Goal: Task Accomplishment & Management: Use online tool/utility

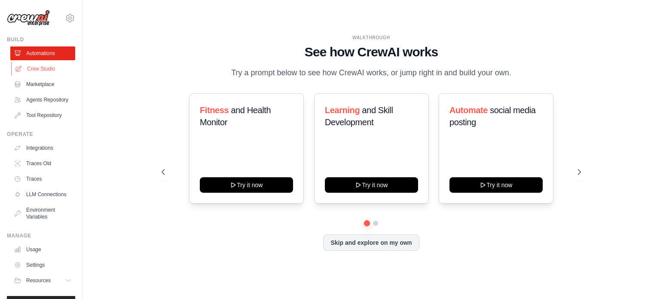
click at [36, 69] on link "Crew Studio" at bounding box center [43, 69] width 65 height 14
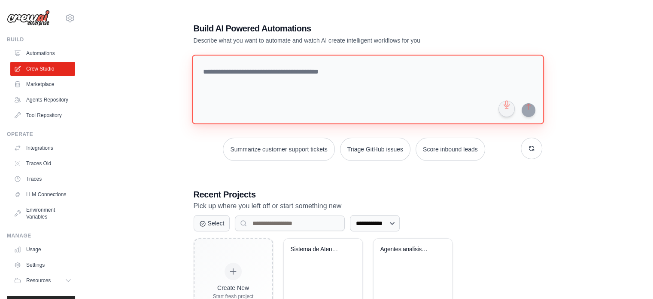
click at [242, 70] on textarea at bounding box center [368, 90] width 352 height 70
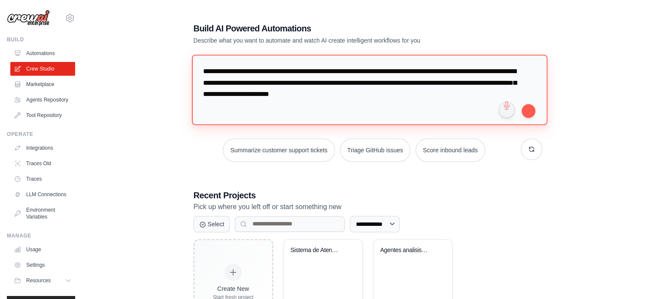
scroll to position [32, 0]
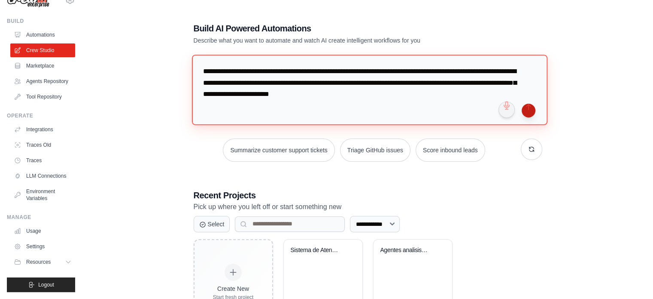
type textarea "**********"
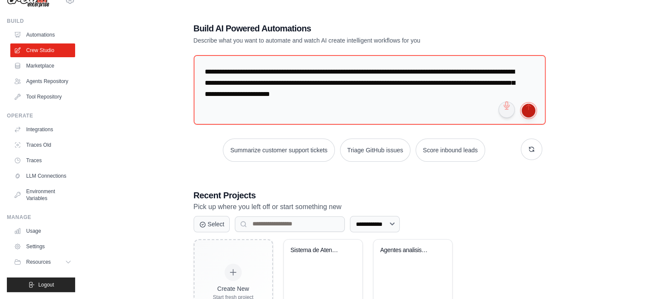
click at [528, 111] on button "submit" at bounding box center [529, 111] width 14 height 14
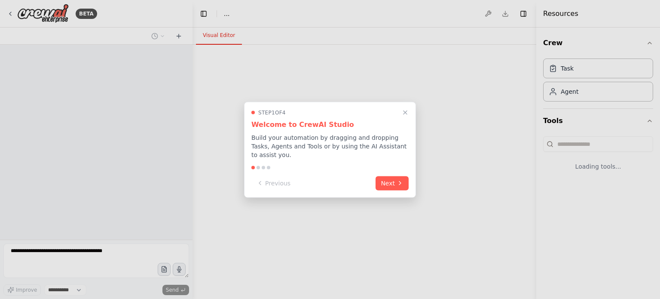
select select "****"
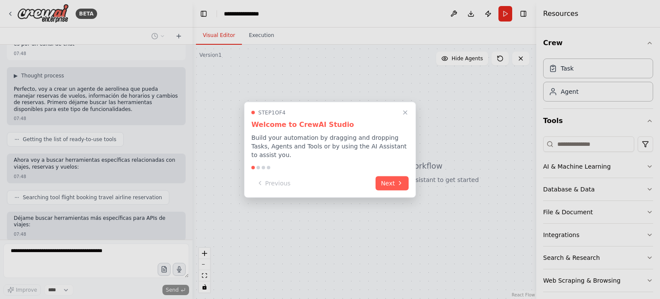
scroll to position [84, 0]
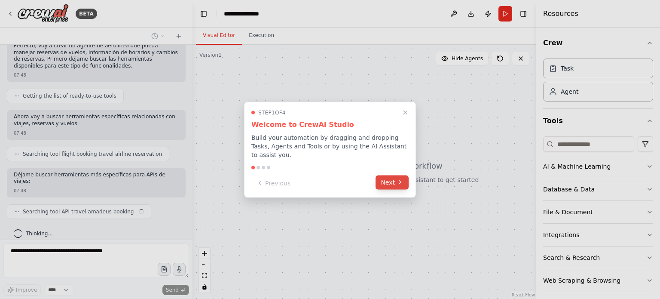
click at [394, 175] on button "Next" at bounding box center [391, 182] width 33 height 14
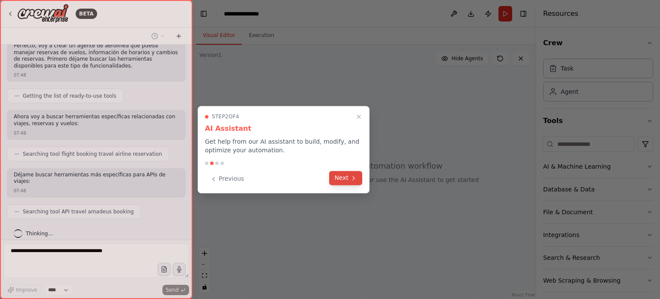
click at [346, 177] on button "Next" at bounding box center [345, 178] width 33 height 14
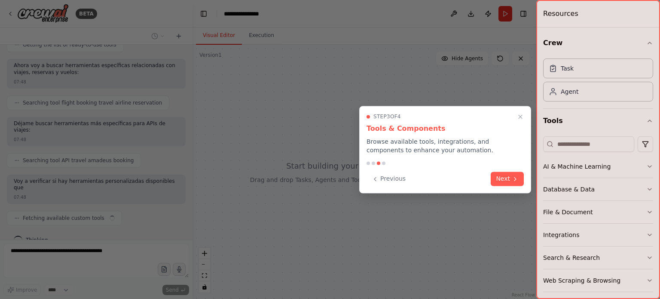
scroll to position [142, 0]
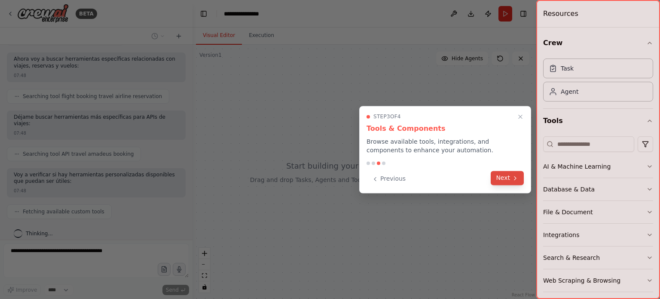
click at [503, 178] on button "Next" at bounding box center [507, 178] width 33 height 14
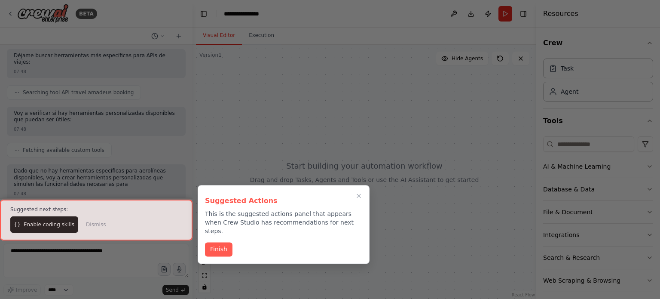
scroll to position [210, 0]
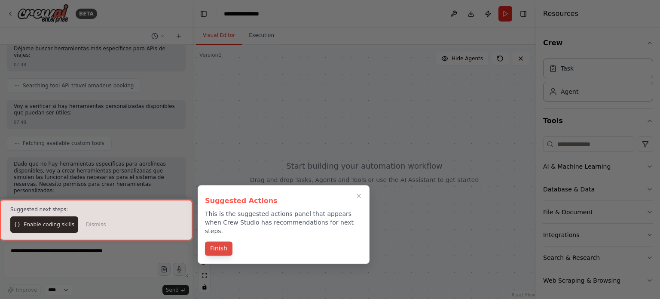
click at [222, 241] on button "Finish" at bounding box center [218, 248] width 27 height 14
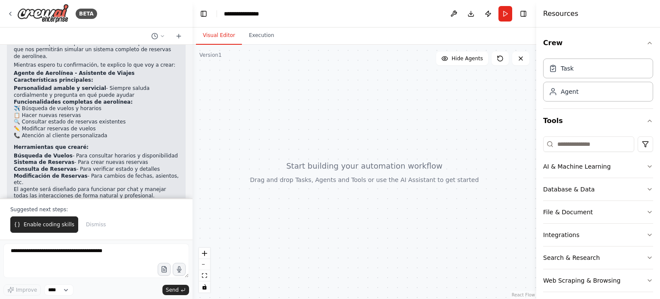
scroll to position [394, 0]
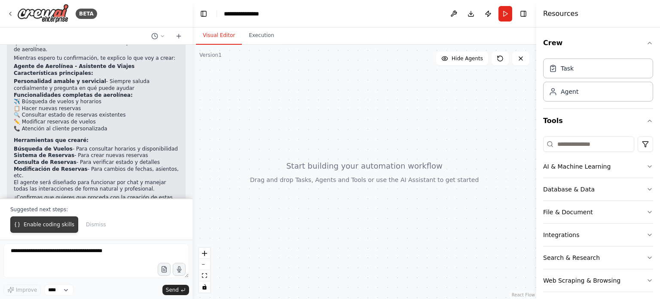
click at [33, 224] on span "Enable coding skills" at bounding box center [49, 224] width 51 height 7
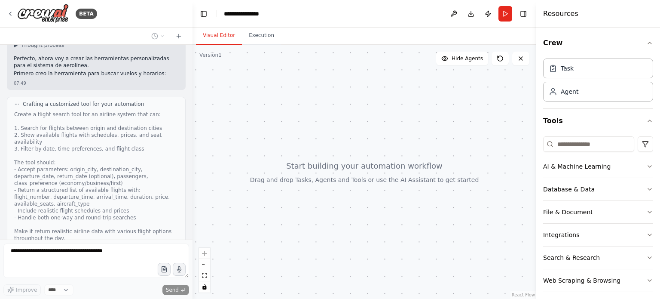
scroll to position [640, 0]
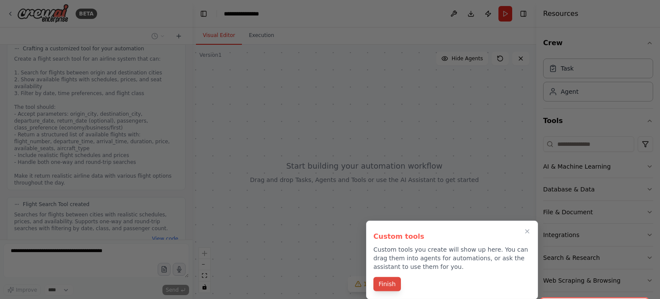
click at [385, 287] on button "Finish" at bounding box center [386, 284] width 27 height 14
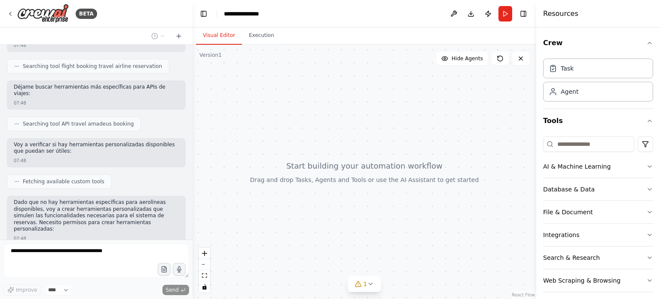
scroll to position [900, 0]
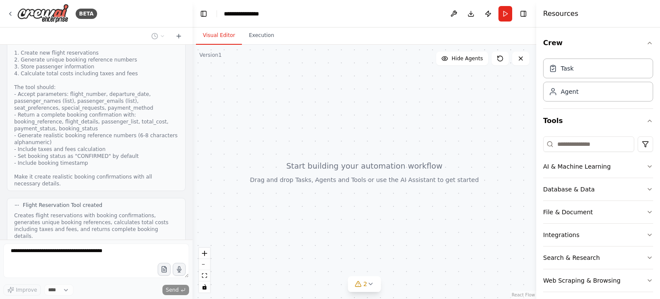
click at [153, 243] on button "View code" at bounding box center [165, 246] width 26 height 7
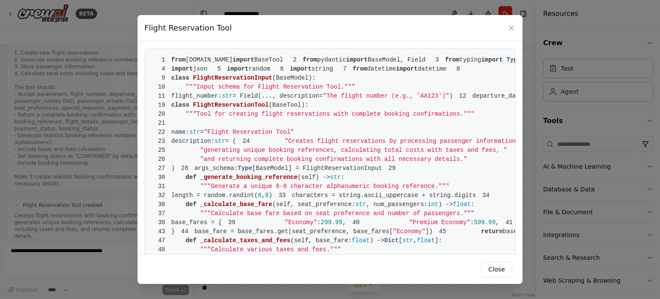
scroll to position [1092, 0]
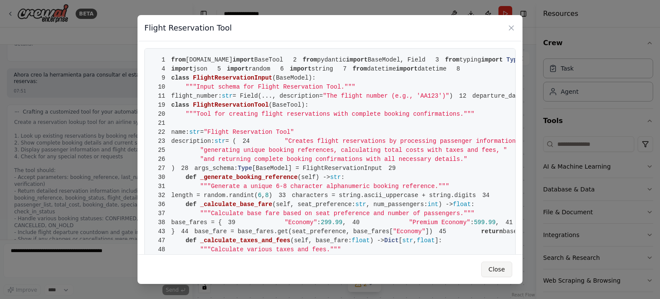
click at [500, 269] on button "Close" at bounding box center [496, 268] width 31 height 15
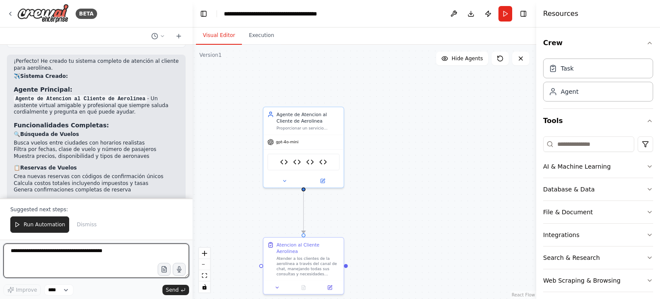
scroll to position [2024, 0]
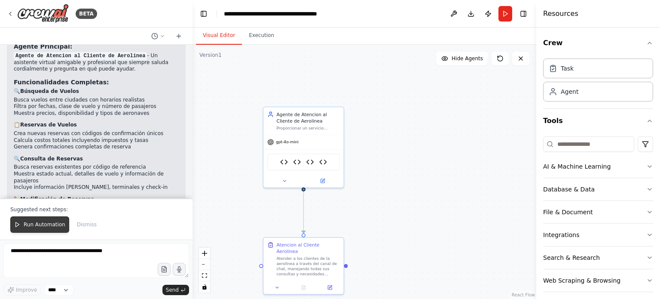
click at [34, 223] on span "Run Automation" at bounding box center [45, 224] width 42 height 7
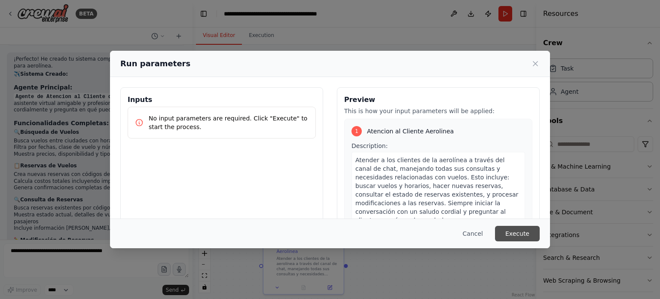
click at [514, 237] on button "Execute" at bounding box center [517, 233] width 45 height 15
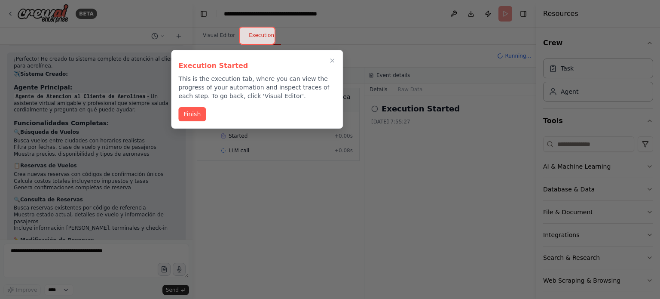
click at [264, 36] on div at bounding box center [257, 36] width 37 height 18
click at [330, 59] on icon "Close walkthrough" at bounding box center [333, 61] width 8 height 8
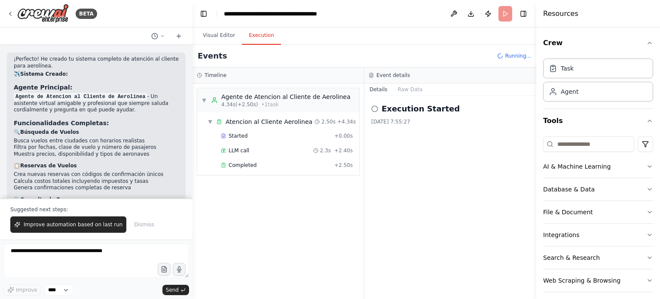
scroll to position [2024, 0]
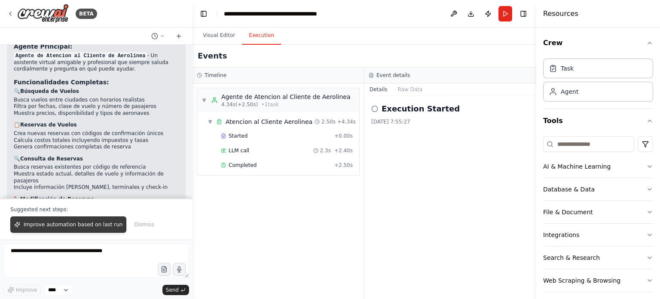
click at [88, 222] on span "Improve automation based on last run" at bounding box center [73, 224] width 99 height 7
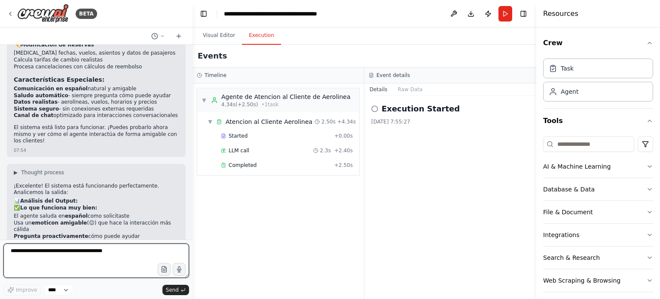
scroll to position [2221, 0]
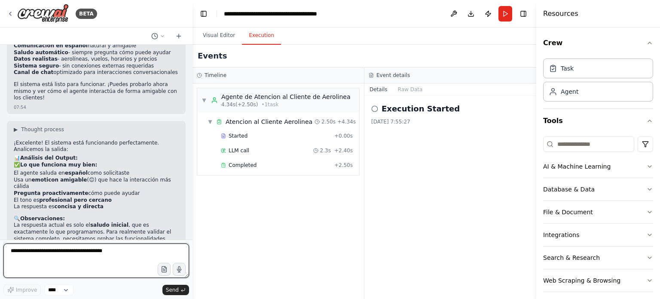
click at [34, 252] on textarea at bounding box center [96, 260] width 186 height 34
type textarea "**********"
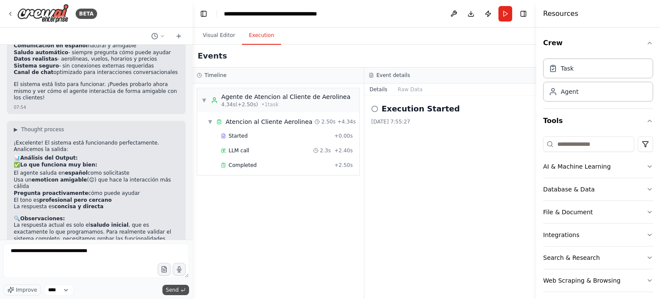
click at [171, 290] on span "Send" at bounding box center [172, 289] width 13 height 7
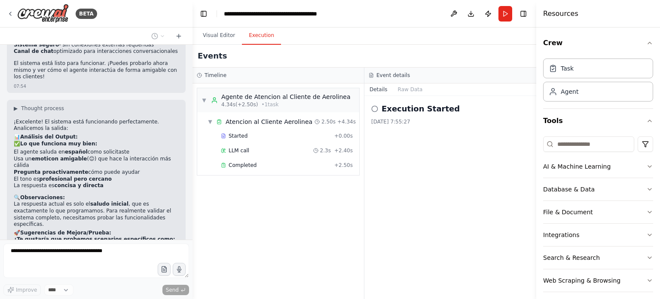
scroll to position [2273, 0]
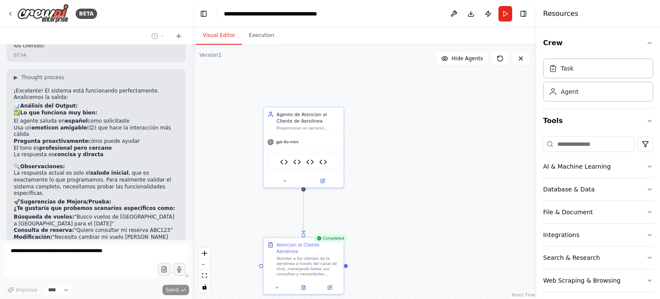
click at [217, 33] on button "Visual Editor" at bounding box center [219, 36] width 46 height 18
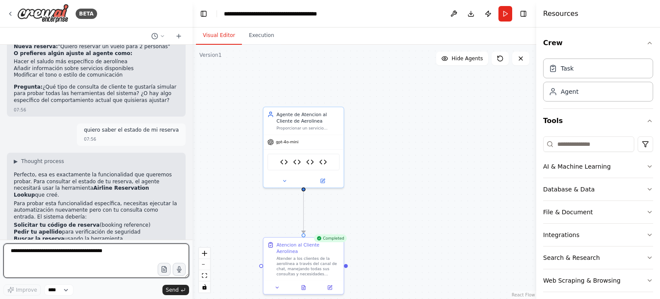
scroll to position [2484, 0]
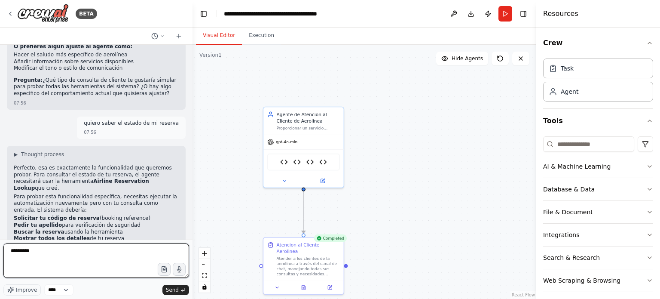
type textarea "**********"
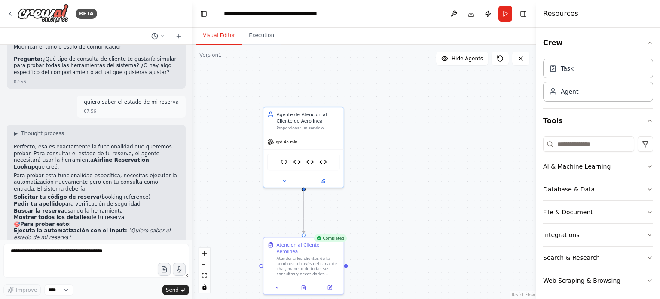
scroll to position [2536, 0]
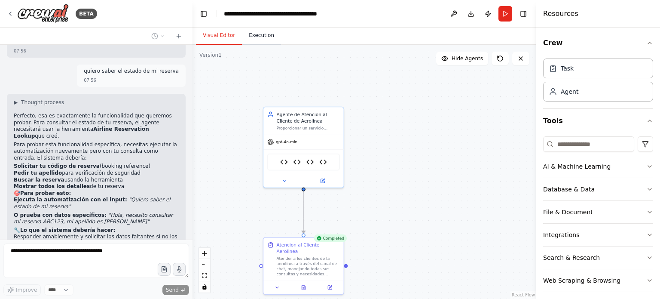
click at [265, 36] on button "Execution" at bounding box center [261, 36] width 39 height 18
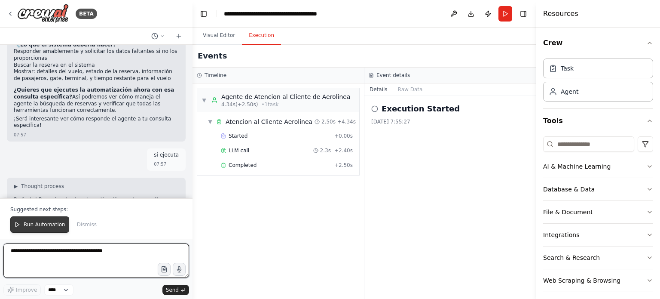
scroll to position [2728, 0]
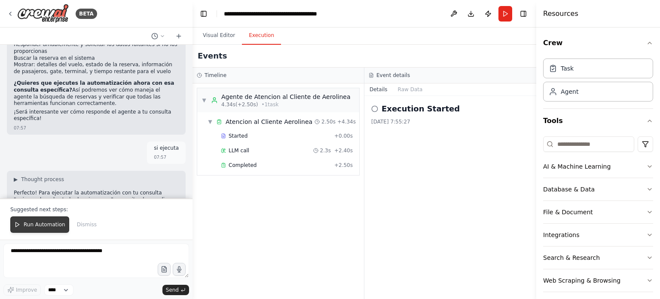
click at [43, 224] on span "Run Automation" at bounding box center [45, 224] width 42 height 7
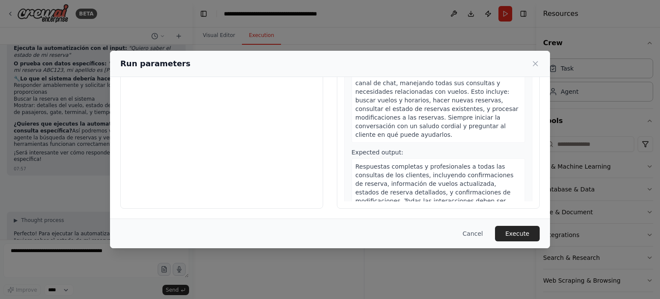
scroll to position [0, 0]
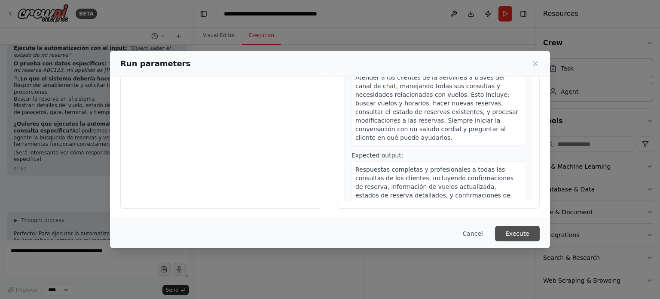
click at [518, 233] on button "Execute" at bounding box center [517, 233] width 45 height 15
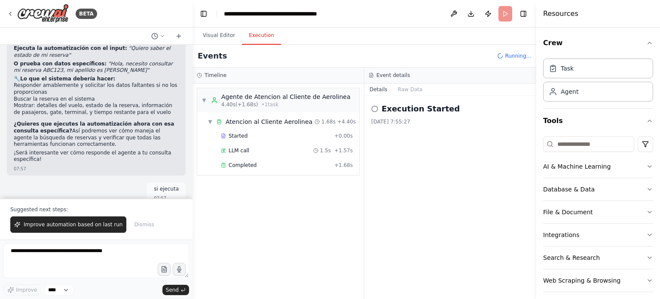
scroll to position [2728, 0]
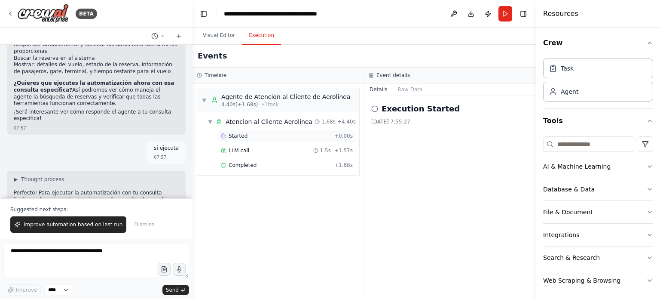
click at [244, 134] on span "Started" at bounding box center [238, 135] width 19 height 7
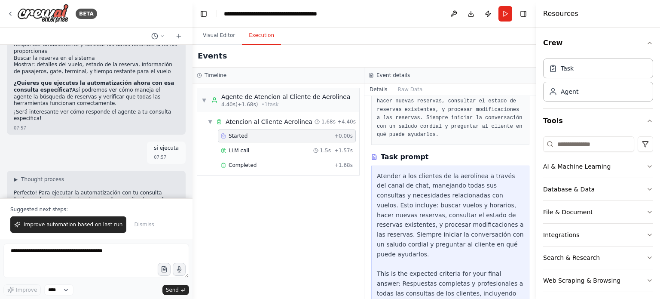
scroll to position [129, 0]
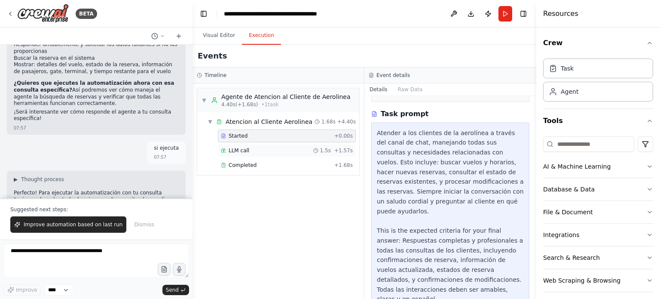
click at [243, 149] on span "LLM call" at bounding box center [239, 150] width 21 height 7
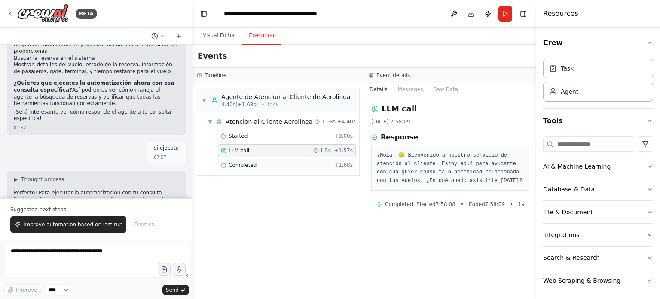
click at [251, 166] on span "Completed" at bounding box center [243, 165] width 28 height 7
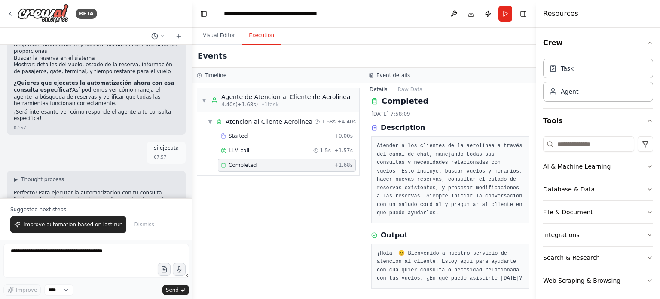
scroll to position [10, 0]
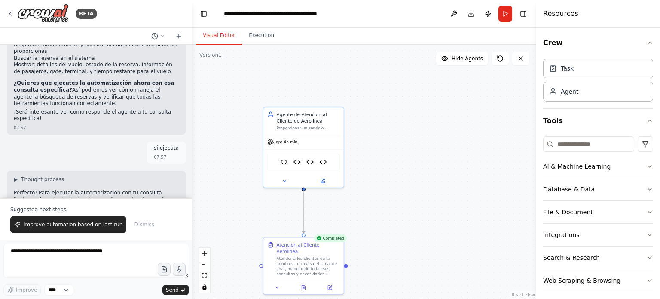
click at [225, 38] on button "Visual Editor" at bounding box center [219, 36] width 46 height 18
click at [323, 185] on div at bounding box center [303, 179] width 80 height 13
click at [323, 183] on div at bounding box center [303, 179] width 80 height 13
click at [452, 104] on div ".deletable-edge-delete-btn { width: 20px; height: 20px; border: 0px solid #ffff…" at bounding box center [364, 172] width 344 height 254
click at [283, 178] on icon at bounding box center [284, 179] width 5 height 5
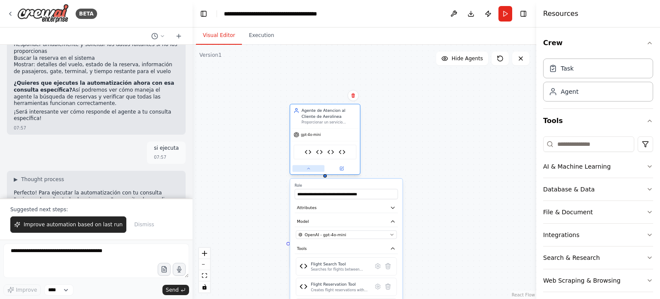
click at [308, 168] on icon at bounding box center [308, 168] width 2 height 1
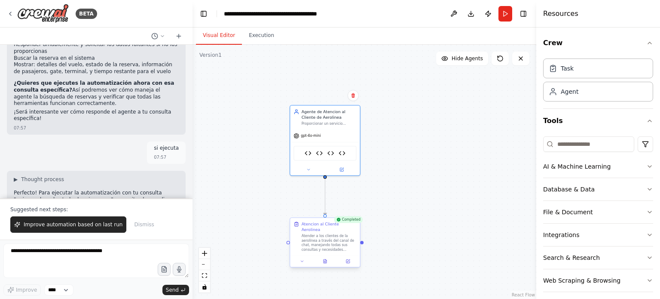
click at [330, 237] on div "Atender a los clientes de la aerolínea a través del canal de chat, manejando to…" at bounding box center [329, 242] width 55 height 18
click at [325, 259] on icon at bounding box center [324, 261] width 3 height 4
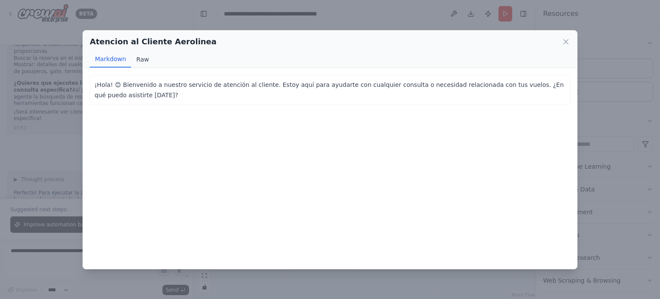
click at [137, 56] on button "Raw" at bounding box center [142, 59] width 23 height 16
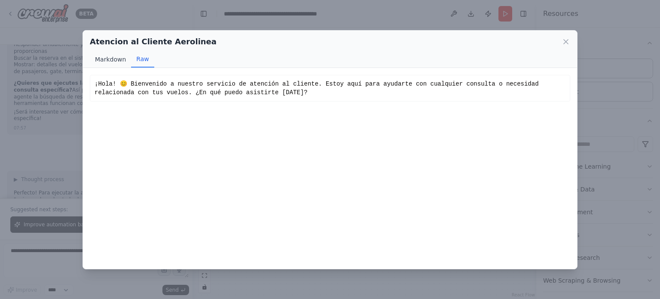
click at [108, 60] on button "Markdown" at bounding box center [110, 59] width 41 height 16
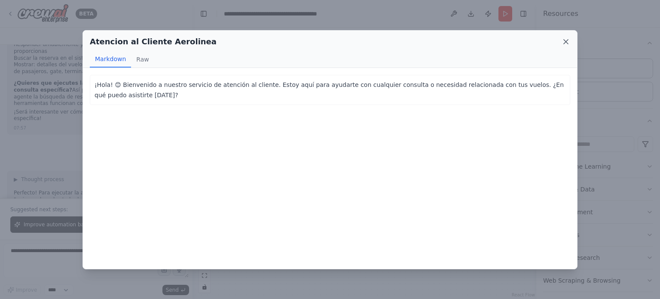
click at [566, 42] on icon at bounding box center [566, 42] width 4 height 4
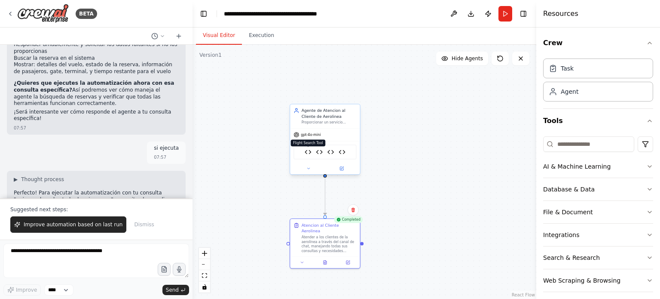
click at [308, 152] on img at bounding box center [308, 152] width 7 height 7
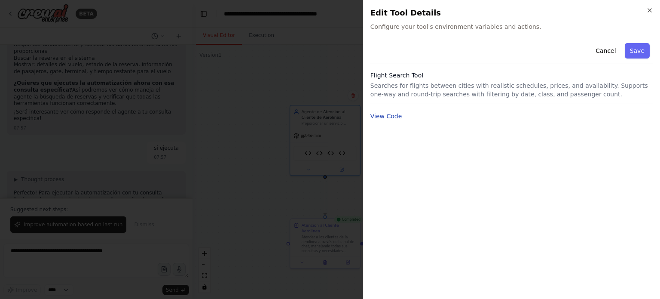
click at [383, 119] on button "View Code" at bounding box center [386, 116] width 32 height 9
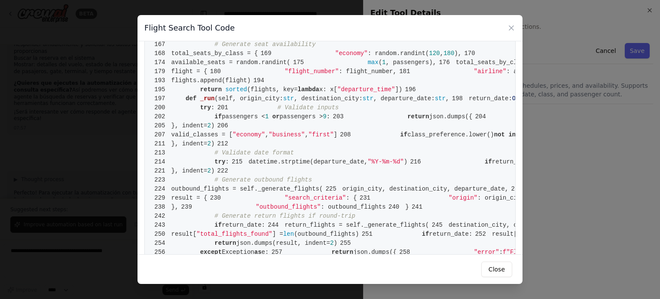
scroll to position [558, 0]
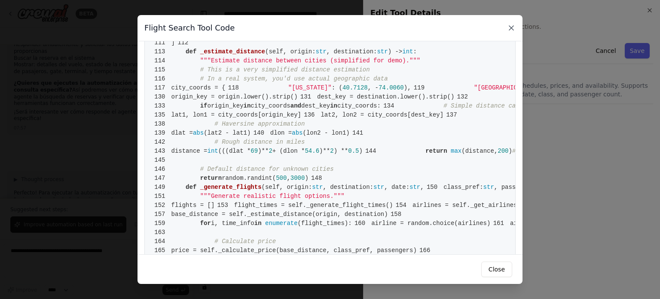
click at [514, 30] on icon at bounding box center [511, 28] width 9 height 9
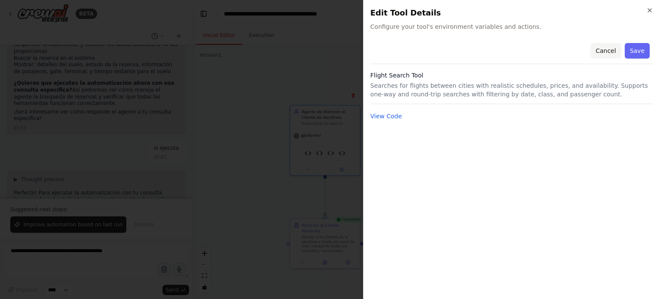
click at [608, 52] on button "Cancel" at bounding box center [605, 50] width 31 height 15
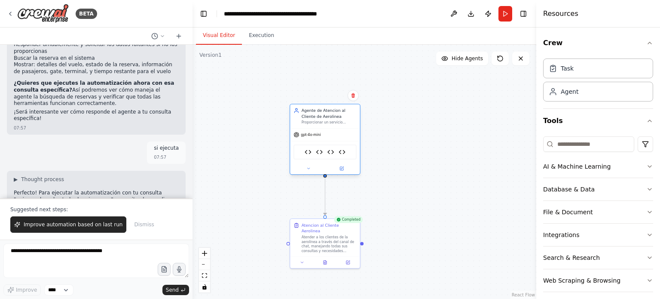
click at [314, 115] on div "Agente de Atencion al Cliente de Aerolinea" at bounding box center [329, 112] width 55 height 11
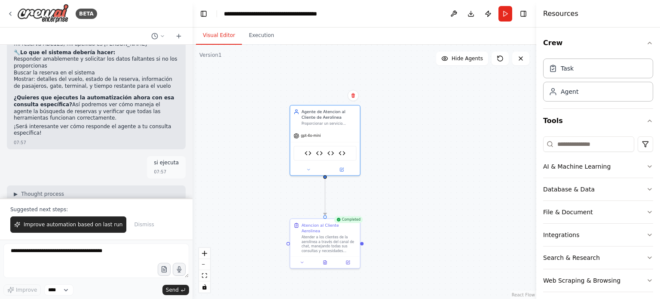
scroll to position [2728, 0]
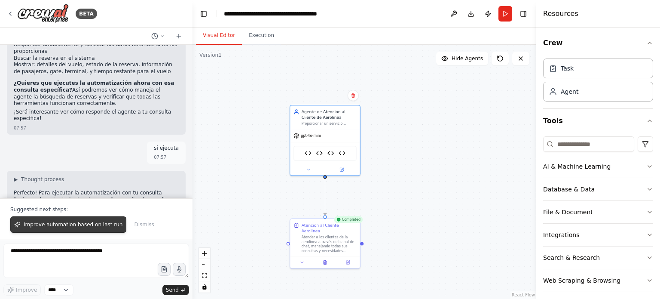
click at [57, 222] on span "Improve automation based on last run" at bounding box center [73, 224] width 99 height 7
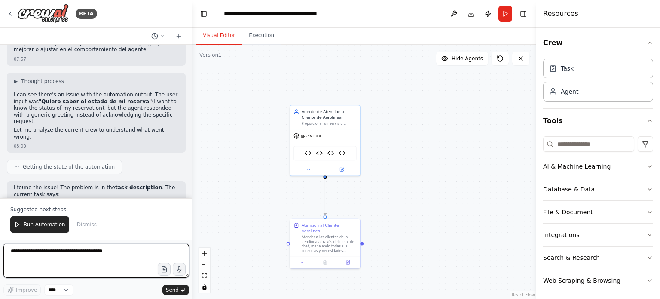
scroll to position [3047, 0]
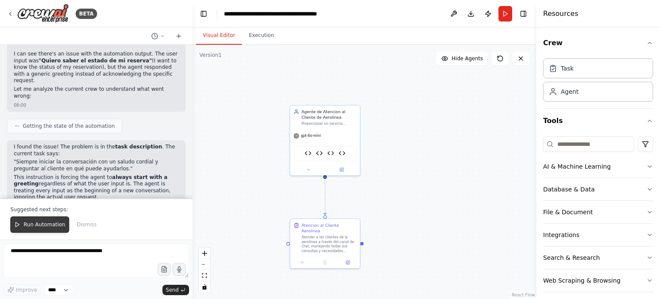
click at [42, 225] on span "Run Automation" at bounding box center [45, 224] width 42 height 7
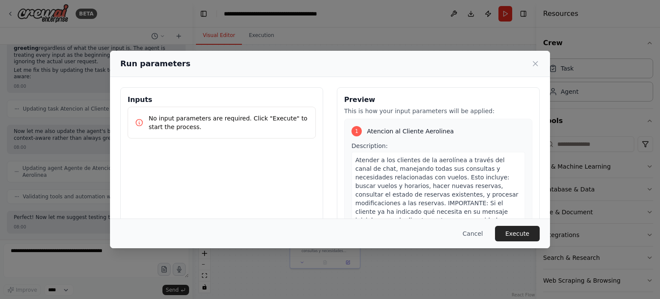
scroll to position [3189, 0]
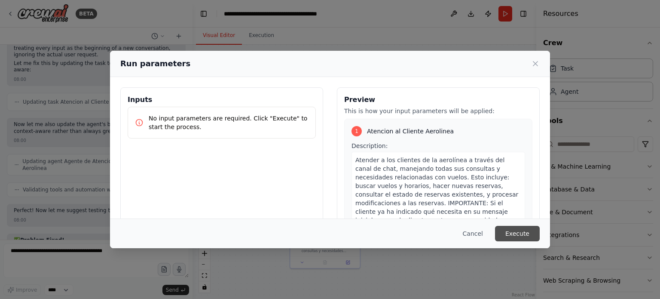
click at [522, 235] on button "Execute" at bounding box center [517, 233] width 45 height 15
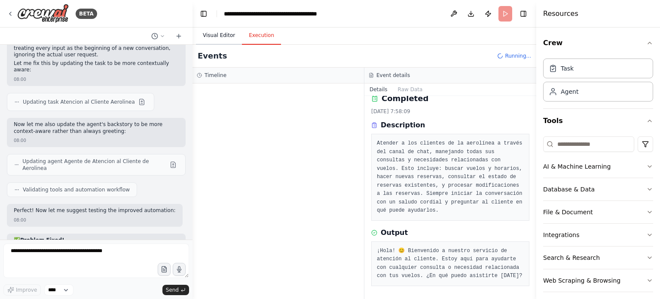
click at [224, 34] on button "Visual Editor" at bounding box center [219, 36] width 46 height 18
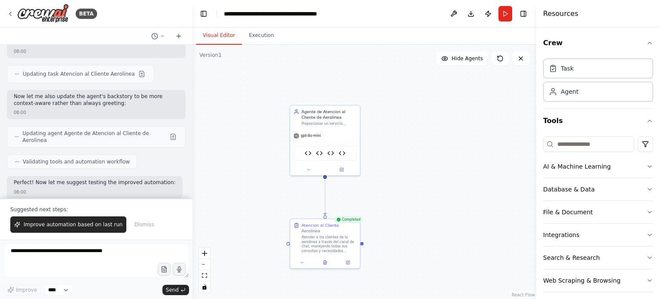
scroll to position [3230, 0]
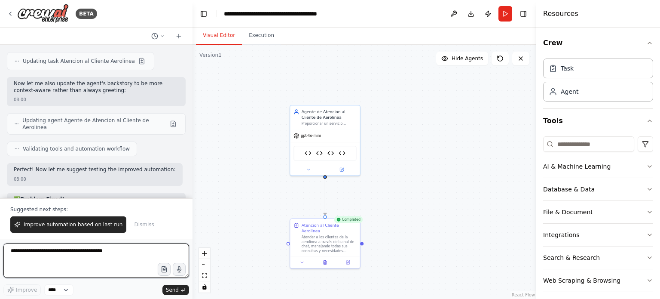
click at [33, 250] on textarea at bounding box center [96, 260] width 186 height 34
type textarea "**********"
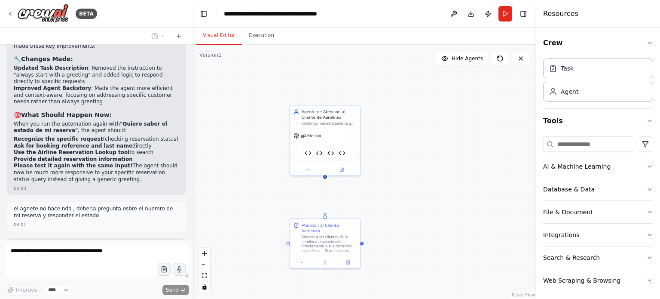
scroll to position [3428, 0]
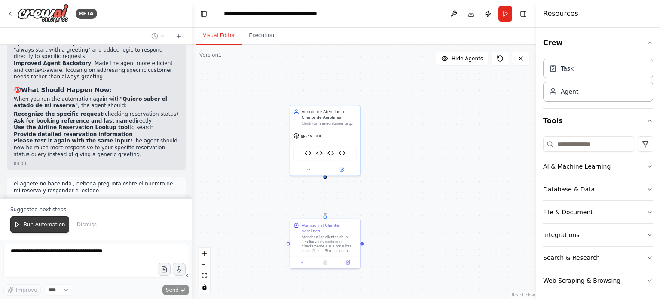
click at [36, 226] on span "Run Automation" at bounding box center [45, 224] width 42 height 7
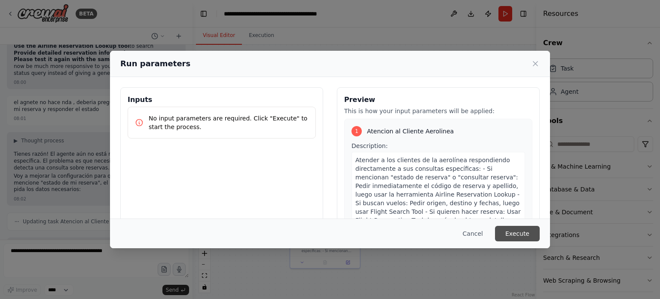
click at [519, 231] on button "Execute" at bounding box center [517, 233] width 45 height 15
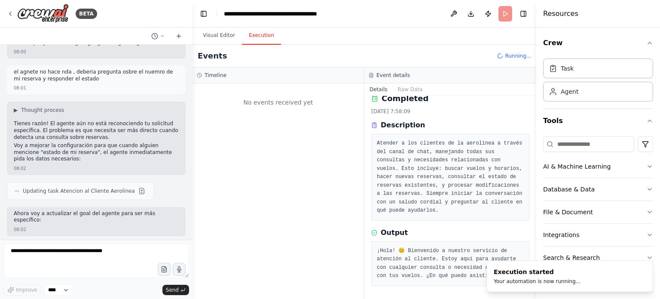
scroll to position [3546, 0]
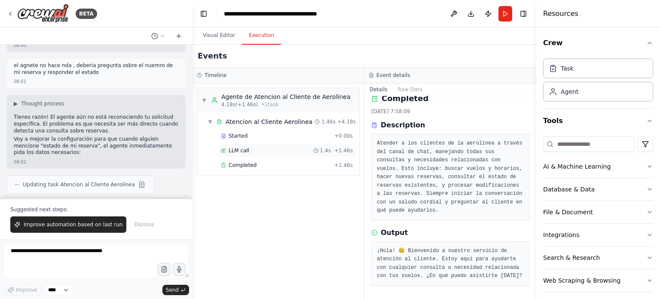
click at [240, 151] on span "LLM call" at bounding box center [239, 150] width 21 height 7
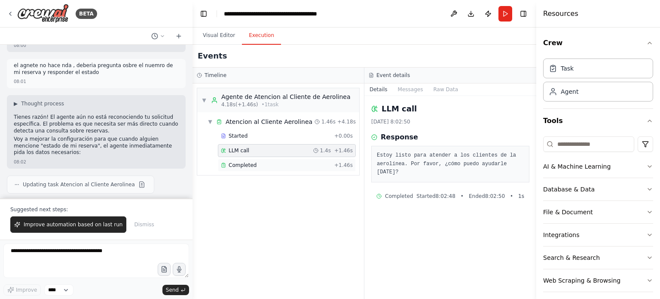
click at [240, 164] on span "Completed" at bounding box center [243, 165] width 28 height 7
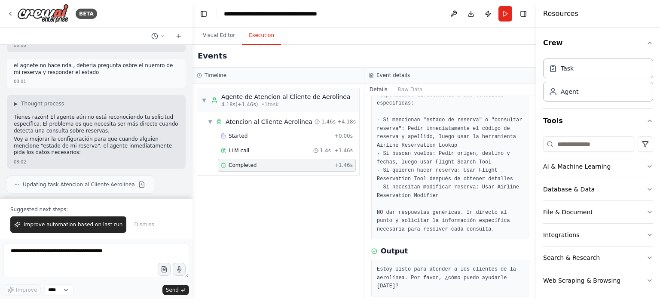
scroll to position [69, 0]
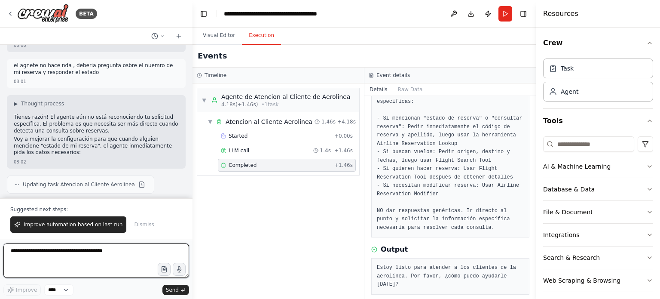
click at [72, 252] on textarea at bounding box center [96, 260] width 186 height 34
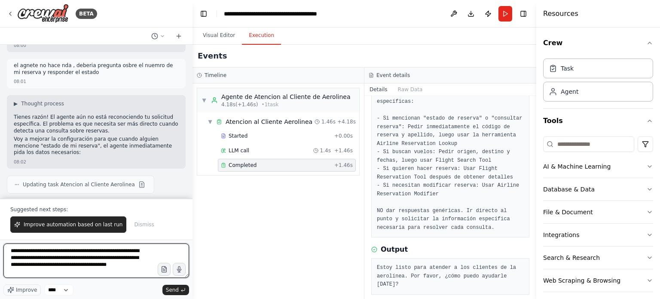
type textarea "**********"
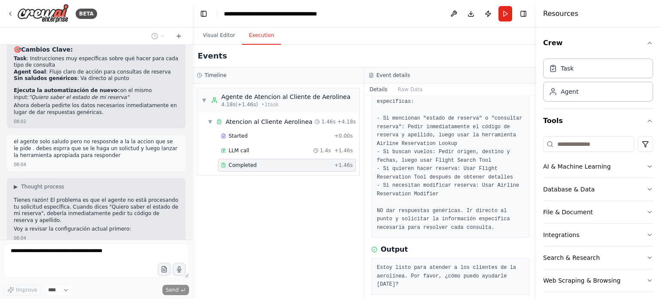
scroll to position [3863, 0]
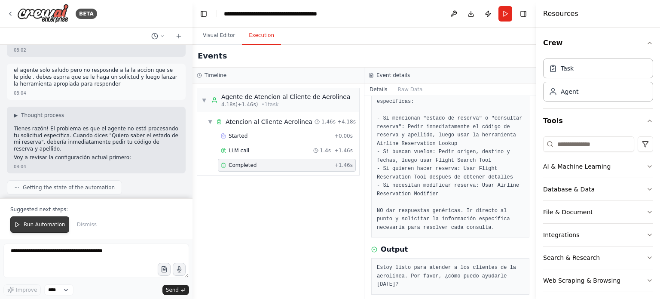
click at [40, 223] on span "Run Automation" at bounding box center [45, 224] width 42 height 7
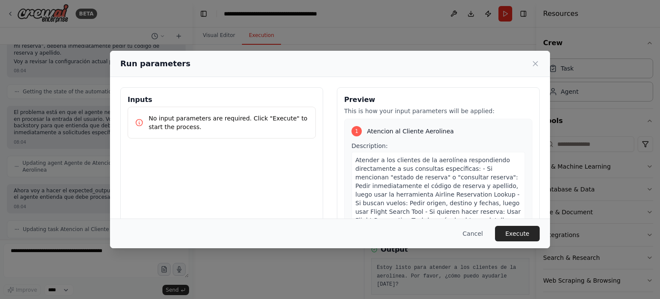
scroll to position [4012, 0]
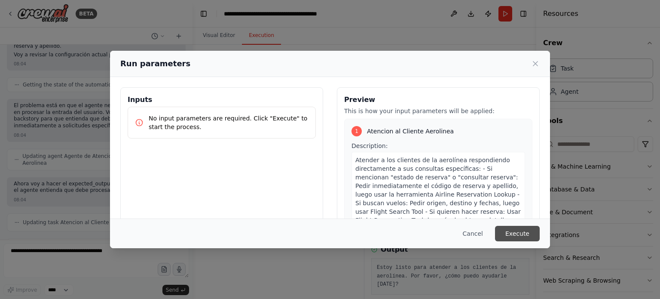
click at [515, 233] on button "Execute" at bounding box center [517, 233] width 45 height 15
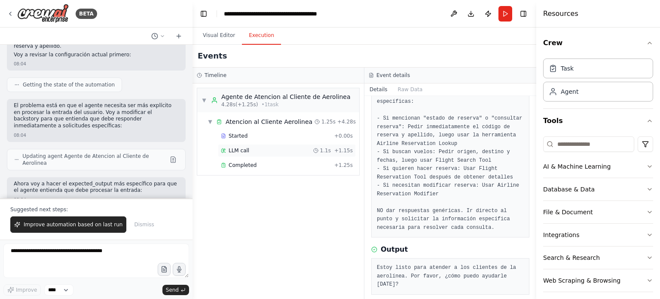
click at [247, 149] on div "LLM call 1.1s + 1.15s" at bounding box center [287, 150] width 132 height 7
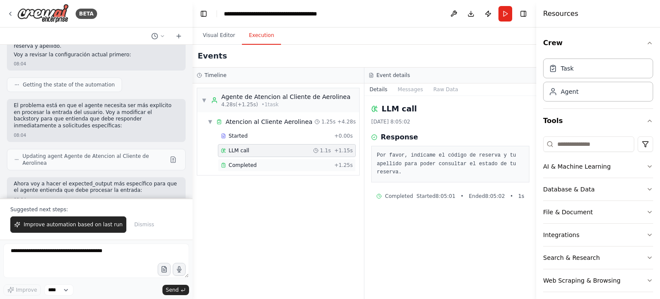
click at [242, 162] on span "Completed" at bounding box center [243, 165] width 28 height 7
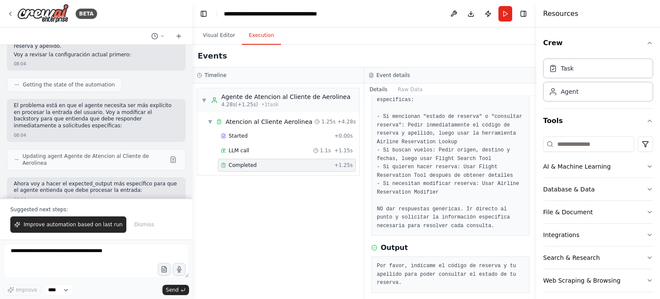
scroll to position [77, 0]
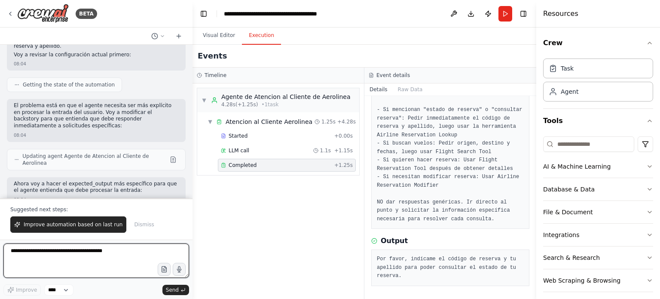
click at [48, 251] on textarea at bounding box center [96, 260] width 186 height 34
type textarea "**********"
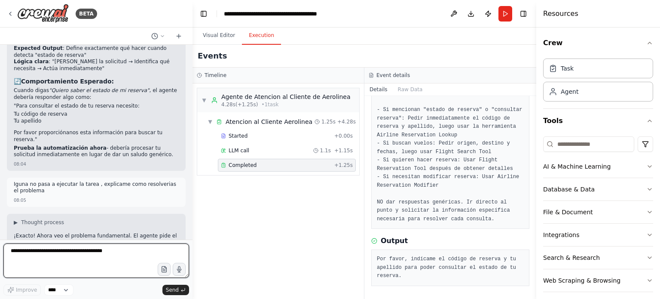
scroll to position [4315, 0]
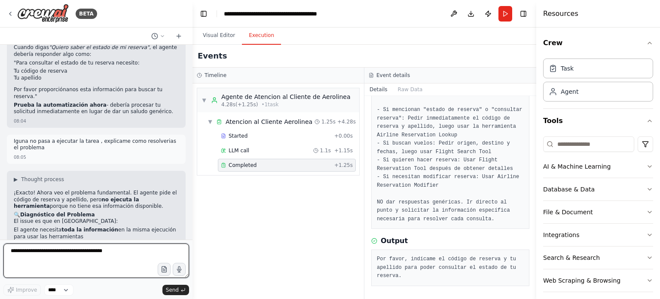
click at [31, 247] on textarea at bounding box center [96, 260] width 186 height 34
type textarea "**********"
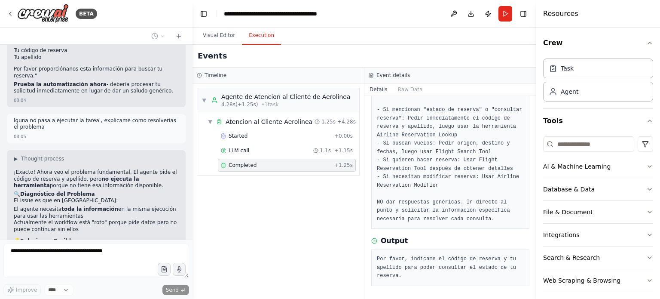
scroll to position [4366, 0]
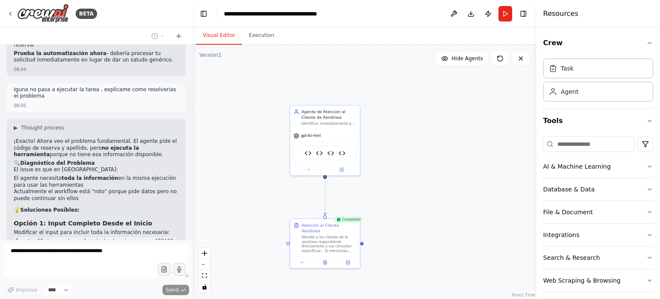
click at [210, 32] on button "Visual Editor" at bounding box center [219, 36] width 46 height 18
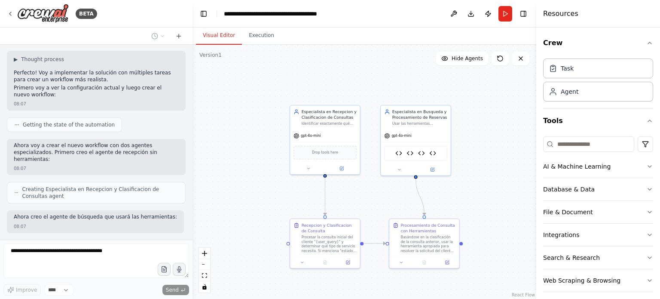
scroll to position [4801, 0]
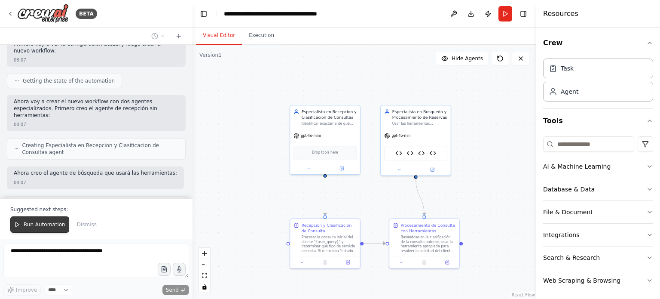
click at [39, 226] on span "Run Automation" at bounding box center [45, 224] width 42 height 7
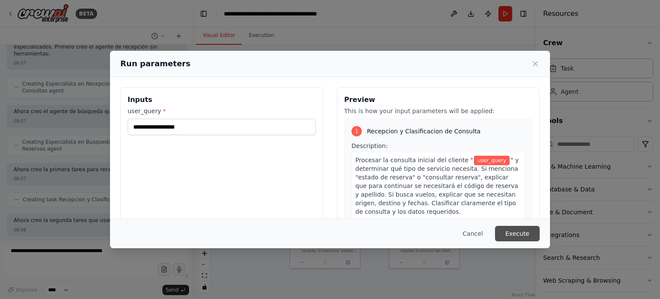
click at [515, 233] on button "Execute" at bounding box center [517, 233] width 45 height 15
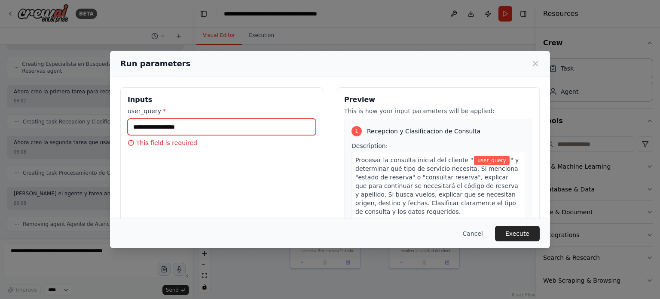
click at [150, 123] on input "user_query *" at bounding box center [222, 127] width 188 height 16
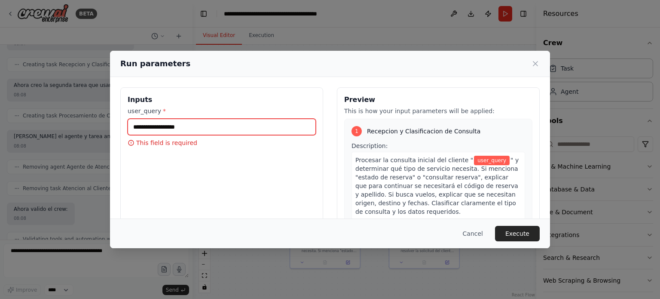
type input "*"
type input "****"
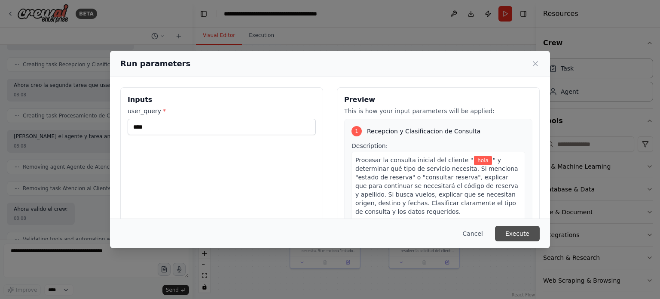
click at [524, 232] on button "Execute" at bounding box center [517, 233] width 45 height 15
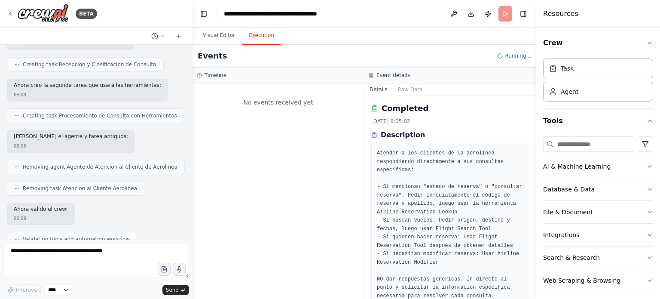
scroll to position [0, 0]
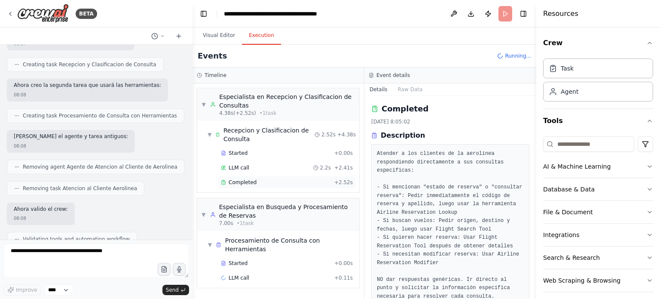
click at [262, 182] on div "Completed" at bounding box center [276, 182] width 110 height 7
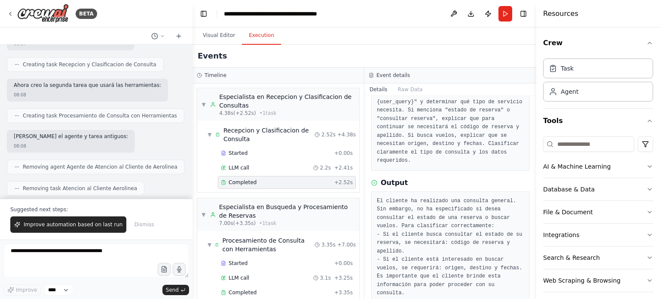
scroll to position [12, 0]
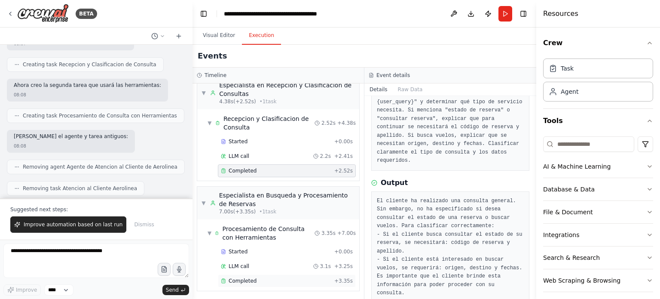
click at [242, 279] on span "Completed" at bounding box center [243, 280] width 28 height 7
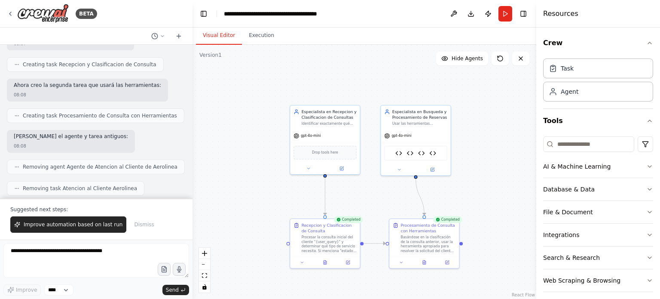
click at [215, 34] on button "Visual Editor" at bounding box center [219, 36] width 46 height 18
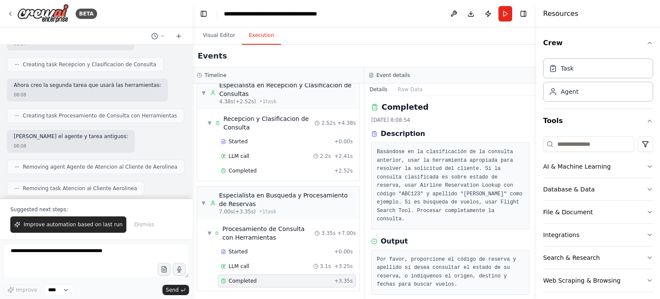
click at [256, 34] on button "Execution" at bounding box center [261, 36] width 39 height 18
click at [503, 16] on button "Run" at bounding box center [505, 13] width 14 height 15
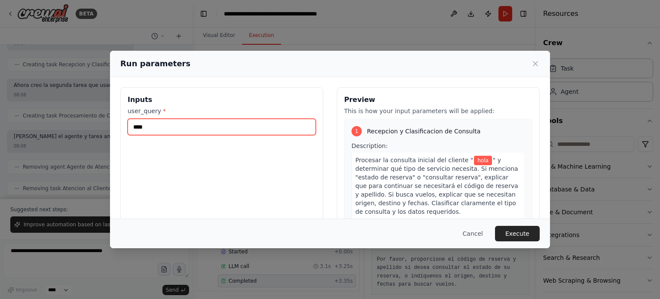
drag, startPoint x: 148, startPoint y: 126, endPoint x: 117, endPoint y: 126, distance: 30.9
click at [117, 126] on div "Inputs user_query * **** Preview This is how your input parameters will be appl…" at bounding box center [330, 189] width 440 height 224
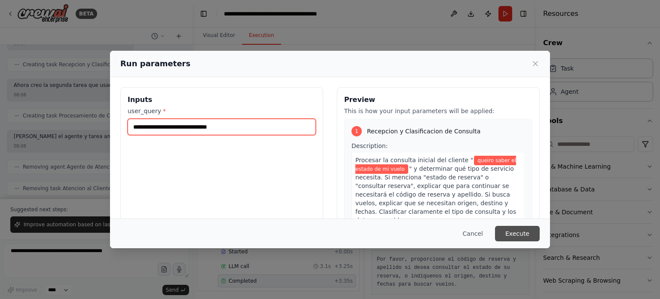
type input "**********"
click at [517, 236] on button "Execute" at bounding box center [517, 233] width 45 height 15
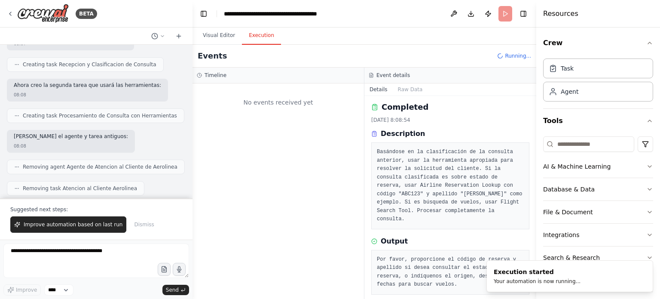
scroll to position [0, 0]
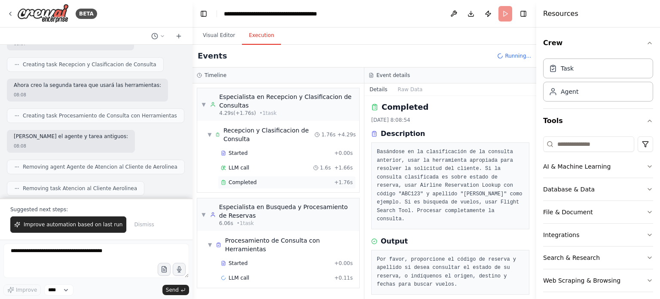
click at [235, 180] on span "Completed" at bounding box center [243, 182] width 28 height 7
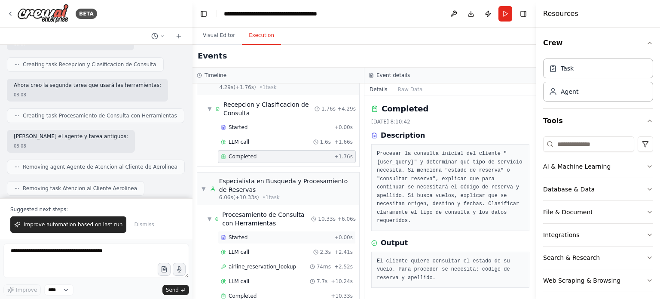
scroll to position [40, 0]
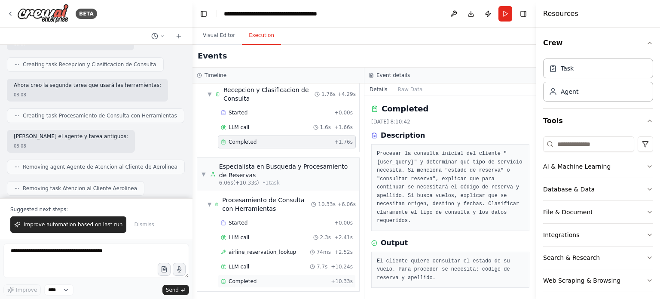
click at [246, 280] on span "Completed" at bounding box center [243, 281] width 28 height 7
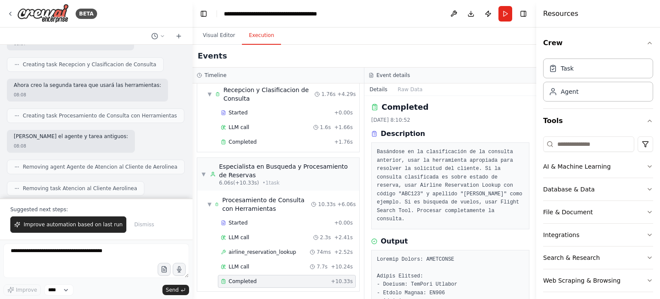
scroll to position [0, 0]
click at [255, 238] on div "LLM call 2.3s + 2.41s" at bounding box center [287, 237] width 132 height 7
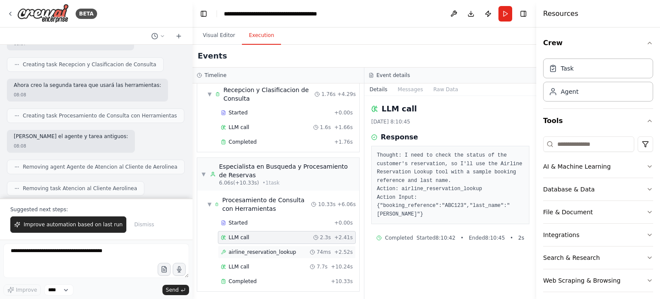
click at [254, 252] on span "airline_reservation_lookup" at bounding box center [262, 251] width 67 height 7
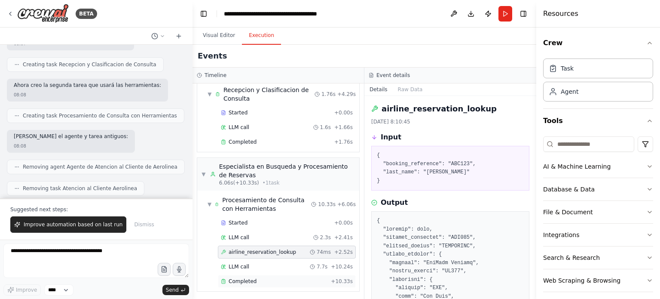
click at [244, 278] on span "Completed" at bounding box center [243, 281] width 28 height 7
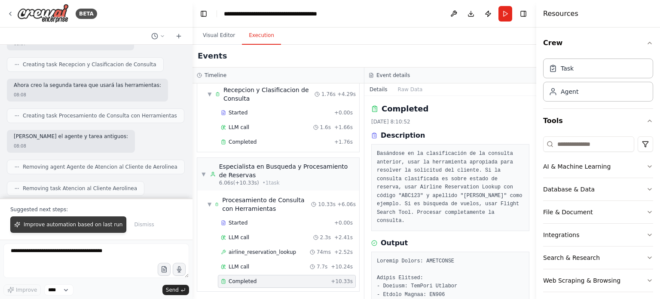
click at [53, 226] on span "Improve automation based on last run" at bounding box center [73, 224] width 99 height 7
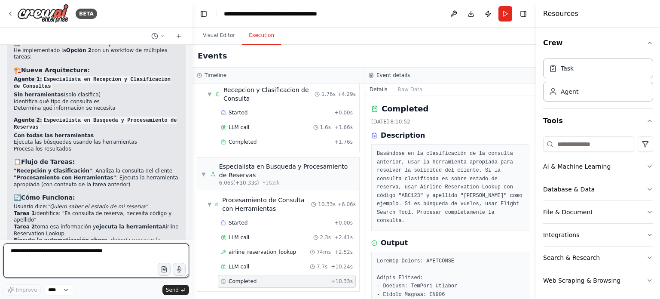
scroll to position [5220, 0]
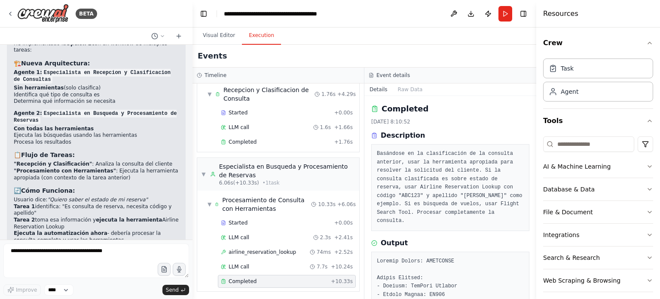
click at [503, 12] on button "Run" at bounding box center [505, 13] width 14 height 15
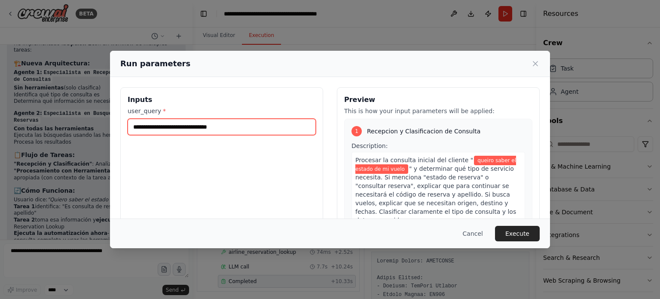
drag, startPoint x: 229, startPoint y: 128, endPoint x: 108, endPoint y: 126, distance: 121.2
click at [108, 126] on div "**********" at bounding box center [330, 149] width 660 height 299
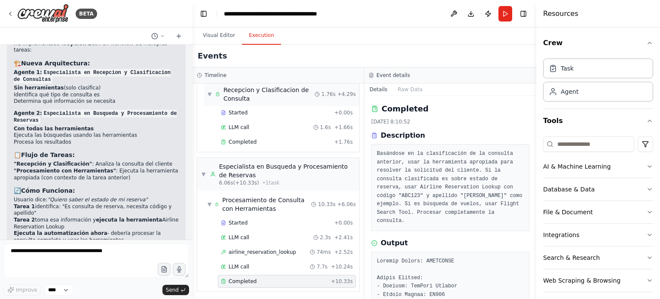
scroll to position [0, 0]
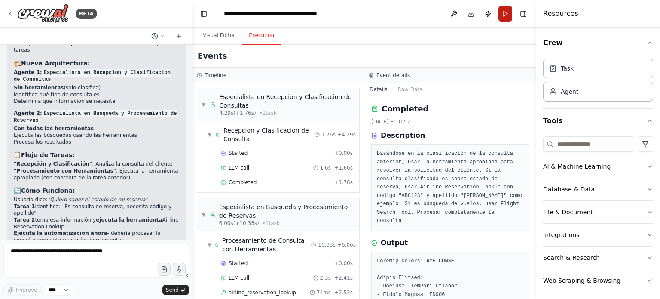
click at [510, 12] on button "Run" at bounding box center [505, 13] width 14 height 15
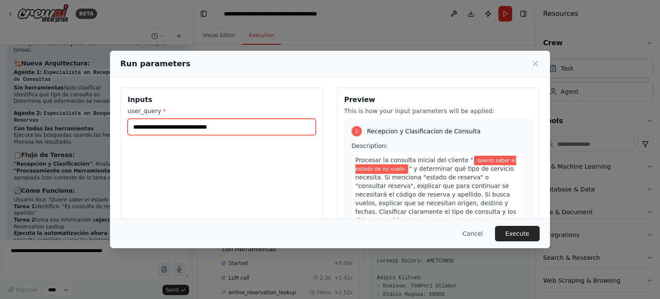
drag, startPoint x: 260, startPoint y: 131, endPoint x: 110, endPoint y: 133, distance: 149.9
click at [110, 133] on div "**********" at bounding box center [330, 189] width 440 height 224
type input "**********"
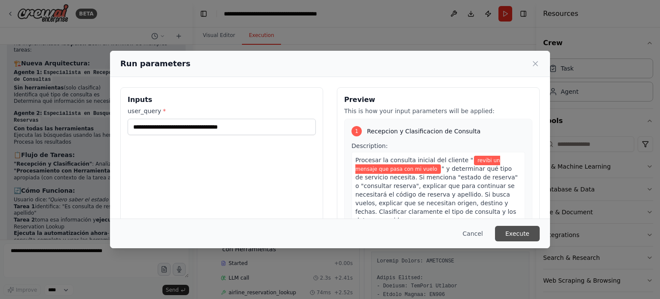
click at [524, 235] on button "Execute" at bounding box center [517, 233] width 45 height 15
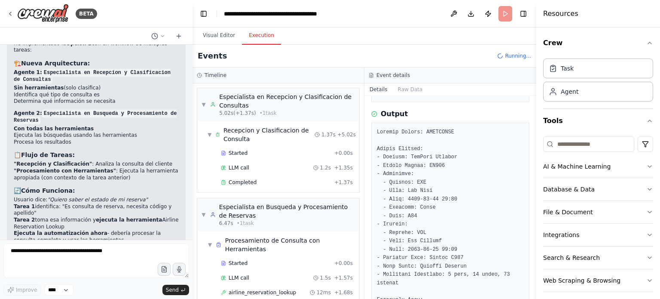
scroll to position [26, 0]
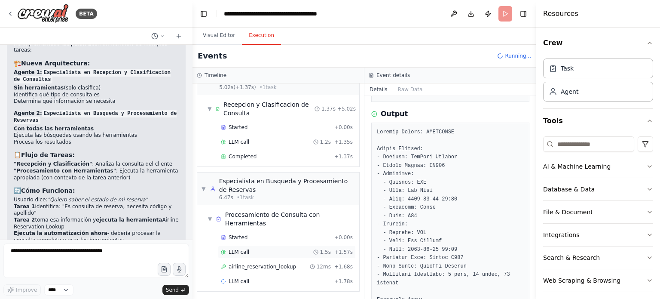
click at [247, 250] on span "LLM call" at bounding box center [239, 251] width 21 height 7
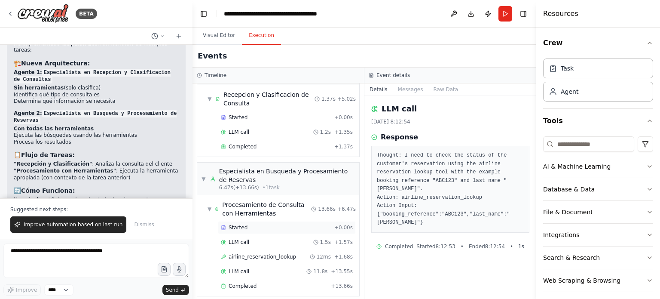
scroll to position [40, 0]
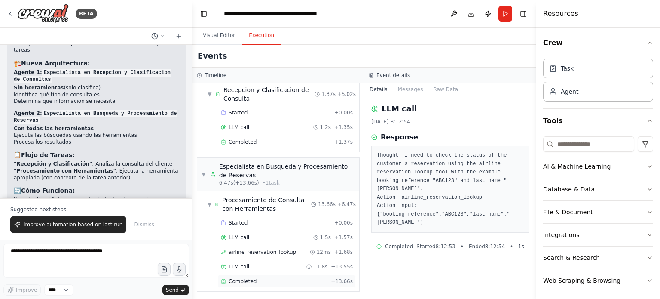
click at [246, 279] on span "Completed" at bounding box center [243, 281] width 28 height 7
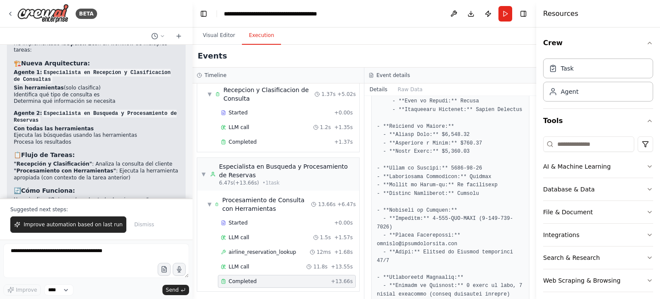
scroll to position [402, 0]
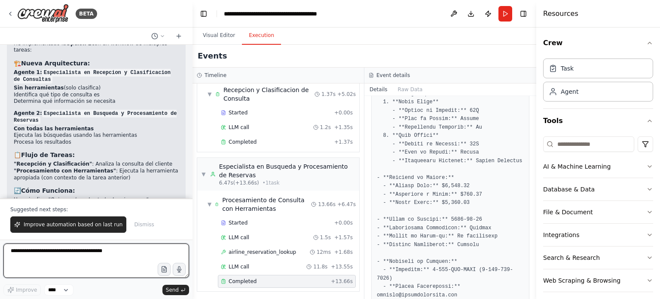
click at [77, 251] on textarea at bounding box center [96, 260] width 186 height 34
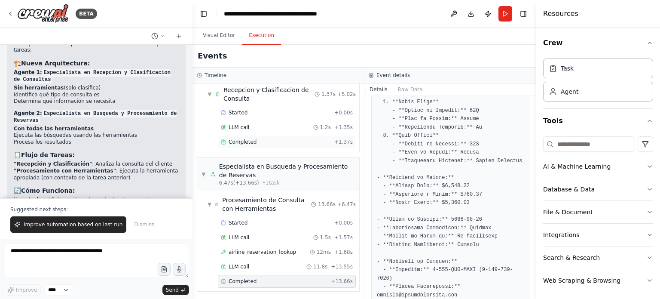
click at [244, 140] on span "Completed" at bounding box center [243, 141] width 28 height 7
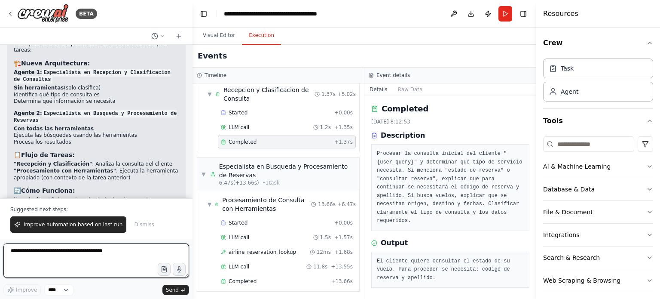
click at [52, 251] on textarea at bounding box center [96, 260] width 186 height 34
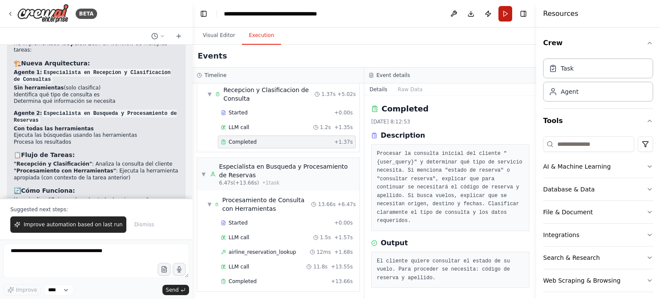
click at [505, 17] on button "Run" at bounding box center [505, 13] width 14 height 15
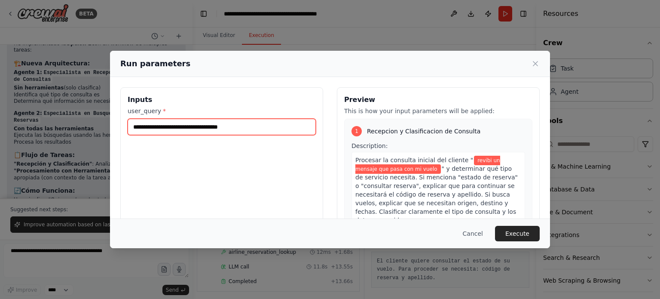
drag, startPoint x: 246, startPoint y: 125, endPoint x: 95, endPoint y: 140, distance: 151.5
click at [95, 140] on div "**********" at bounding box center [330, 149] width 660 height 299
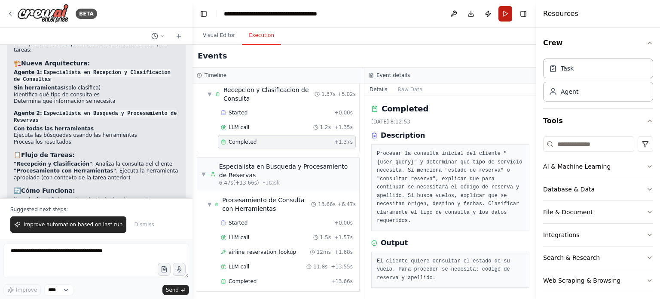
click at [506, 18] on button "Run" at bounding box center [505, 13] width 14 height 15
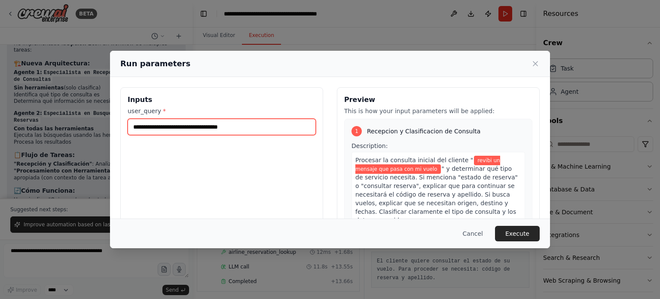
drag, startPoint x: 266, startPoint y: 125, endPoint x: 121, endPoint y: 120, distance: 145.3
click at [121, 125] on div "**********" at bounding box center [221, 189] width 203 height 204
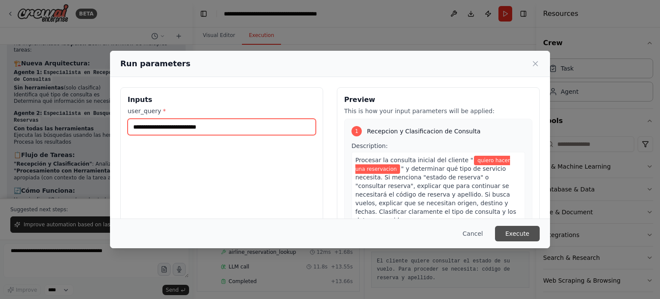
type input "**********"
click at [519, 233] on button "Execute" at bounding box center [517, 233] width 45 height 15
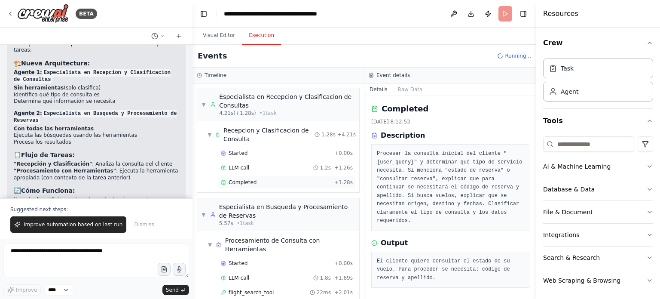
click at [254, 180] on div "Completed" at bounding box center [276, 182] width 110 height 7
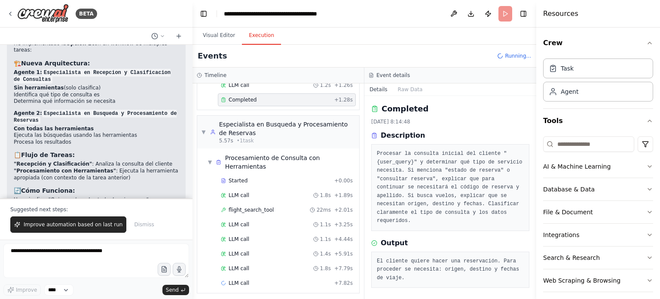
scroll to position [84, 0]
click at [259, 194] on div "LLM call 1.8s + 1.89s" at bounding box center [287, 193] width 132 height 7
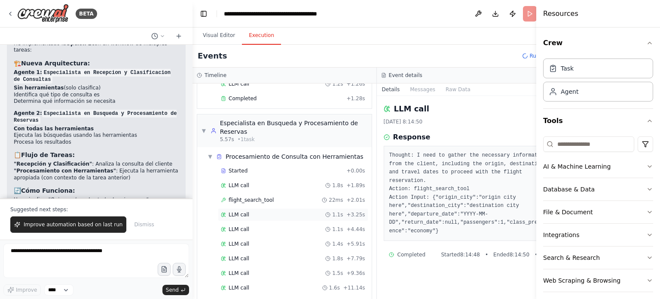
click at [253, 214] on div "LLM call 1.1s + 3.25s" at bounding box center [293, 214] width 144 height 7
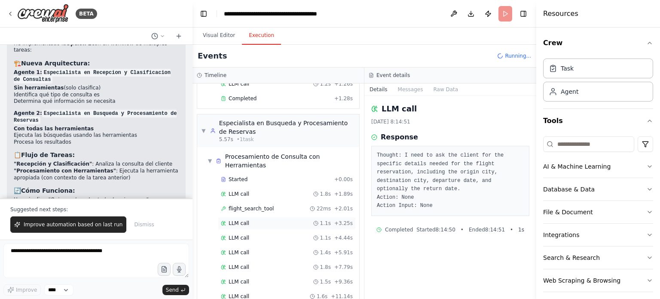
click at [250, 223] on div "LLM call 1.1s + 3.25s" at bounding box center [287, 223] width 132 height 7
click at [249, 222] on div "LLM call 1.1s + 3.25s" at bounding box center [287, 223] width 132 height 7
click at [246, 234] on span "LLM call" at bounding box center [239, 237] width 21 height 7
click at [242, 249] on span "LLM call" at bounding box center [239, 252] width 21 height 7
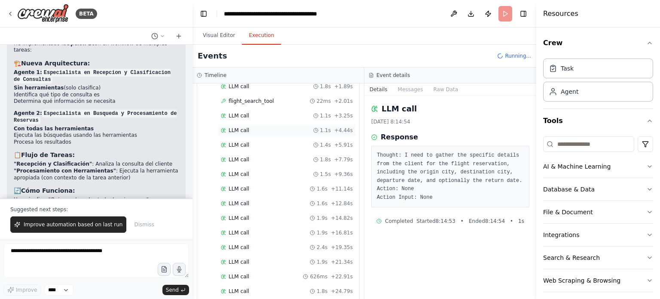
scroll to position [213, 0]
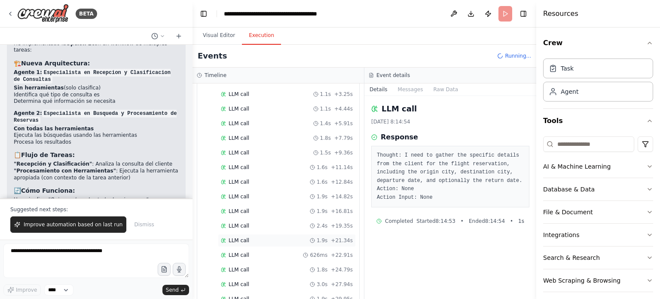
click at [248, 237] on div "LLM call 1.9s + 21.34s" at bounding box center [287, 240] width 132 height 7
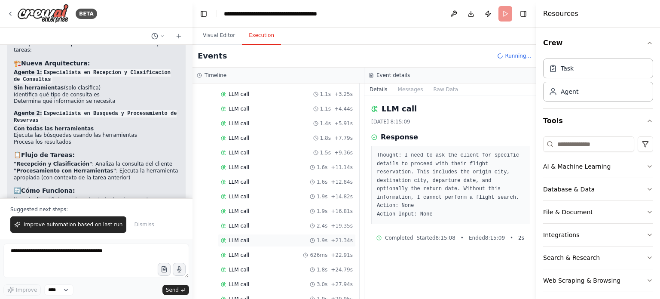
scroll to position [299, 0]
click at [245, 253] on span "LLM call" at bounding box center [239, 256] width 21 height 7
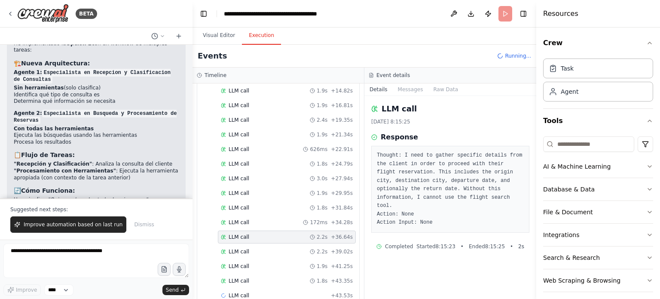
scroll to position [329, 0]
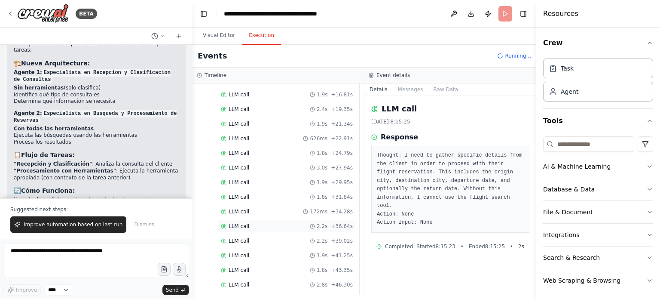
click at [245, 252] on span "LLM call" at bounding box center [239, 255] width 21 height 7
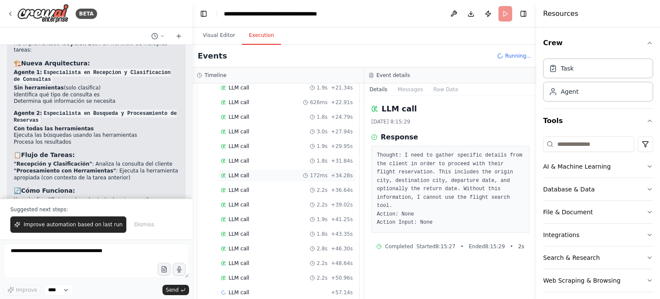
scroll to position [372, 0]
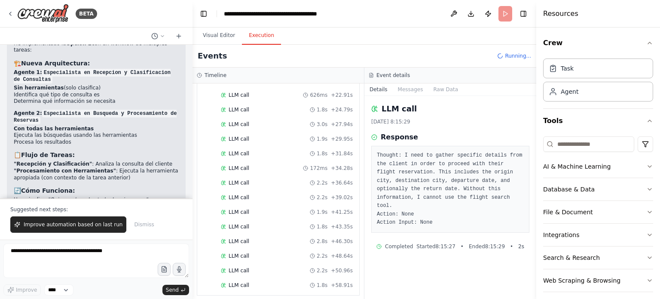
click at [504, 16] on header "**********" at bounding box center [364, 13] width 344 height 27
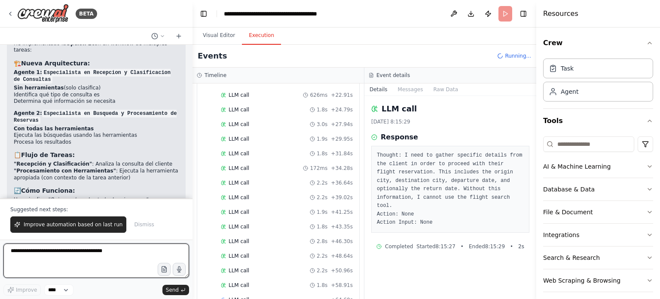
click at [55, 247] on textarea at bounding box center [96, 260] width 186 height 34
type textarea "**********"
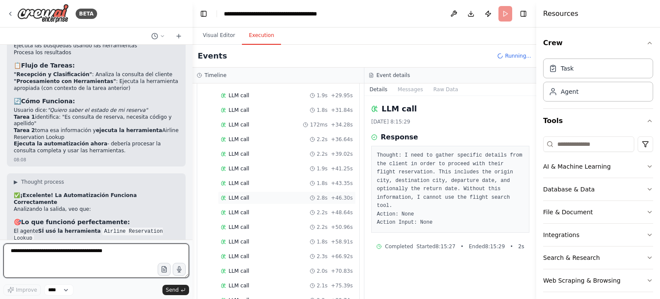
scroll to position [430, 0]
click at [56, 252] on textarea at bounding box center [96, 260] width 186 height 34
type textarea "**********"
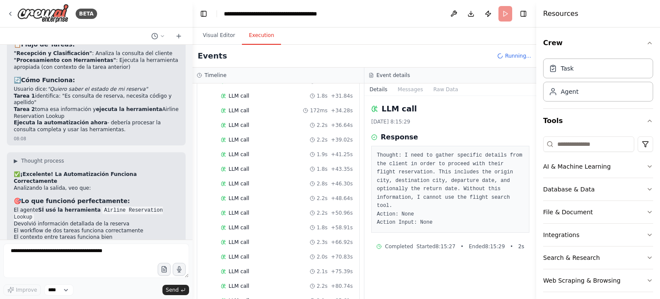
scroll to position [5368, 0]
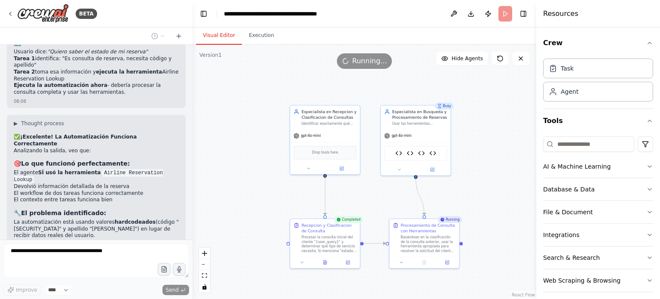
click at [208, 34] on button "Visual Editor" at bounding box center [219, 36] width 46 height 18
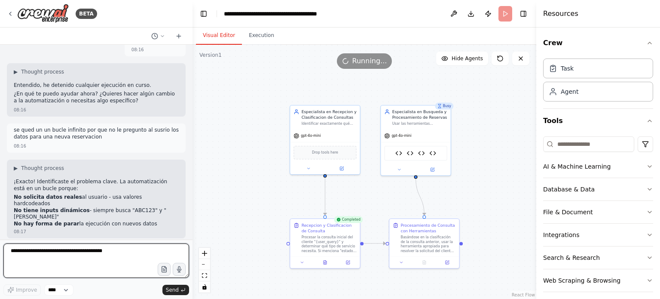
scroll to position [5705, 0]
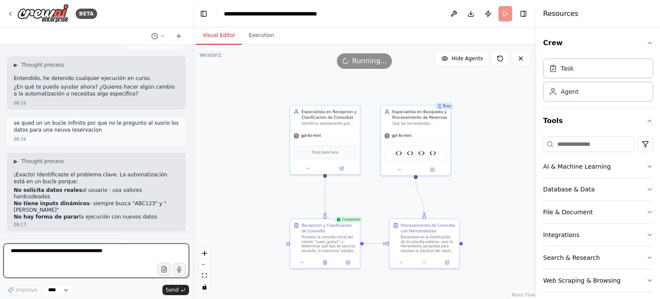
click at [61, 253] on textarea at bounding box center [96, 260] width 186 height 34
type textarea "********"
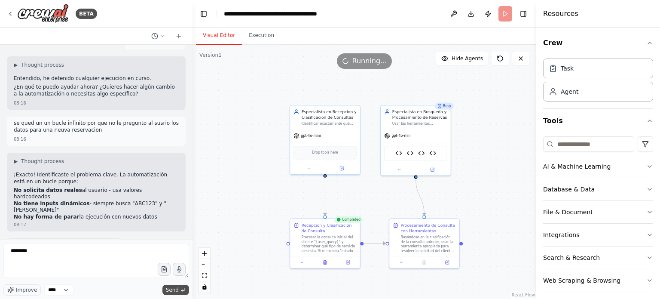
click at [174, 289] on span "Send" at bounding box center [172, 289] width 13 height 7
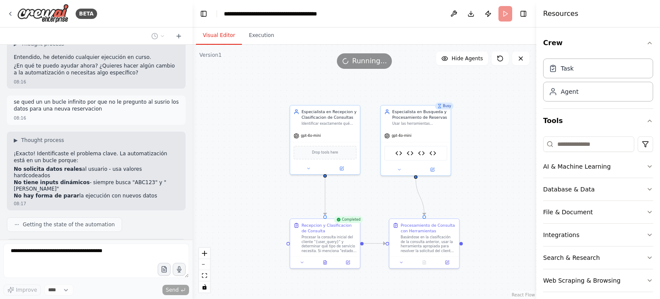
scroll to position [5757, 0]
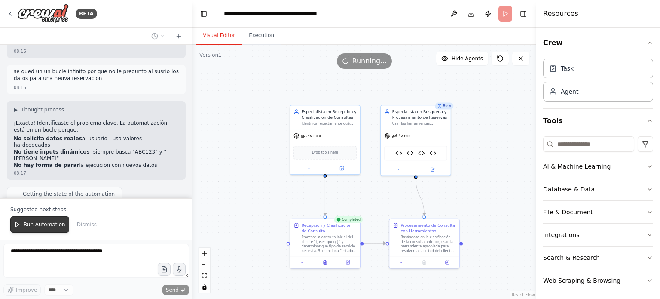
click at [27, 223] on span "Run Automation" at bounding box center [45, 224] width 42 height 7
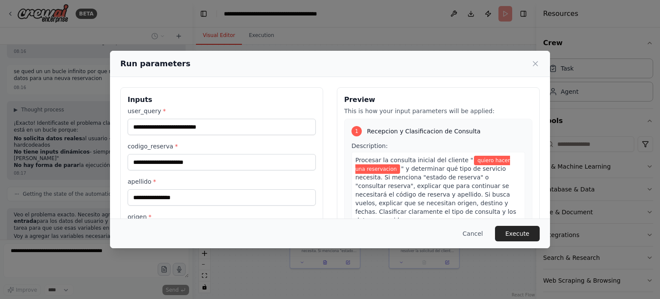
click at [256, 36] on div "**********" at bounding box center [330, 149] width 660 height 299
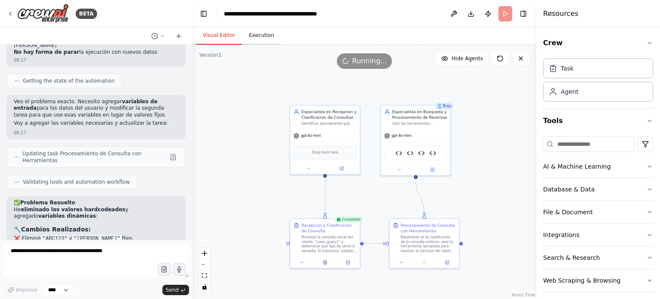
click at [253, 37] on button "Execution" at bounding box center [261, 36] width 39 height 18
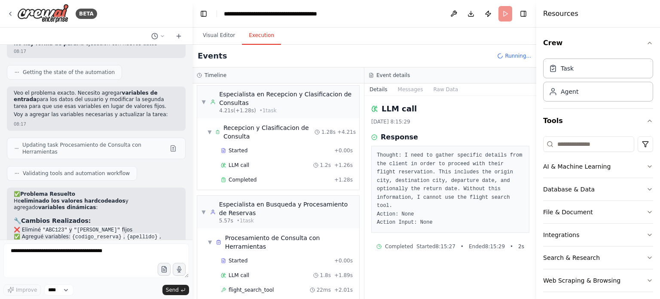
scroll to position [0, 0]
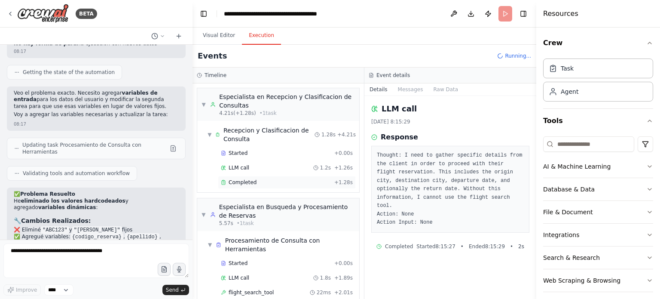
click at [254, 180] on div "Completed" at bounding box center [276, 182] width 110 height 7
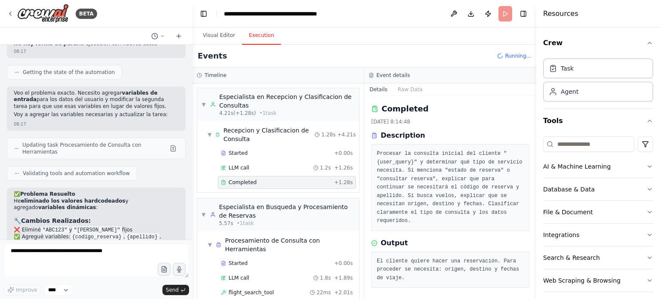
click at [503, 15] on header "**********" at bounding box center [364, 13] width 344 height 27
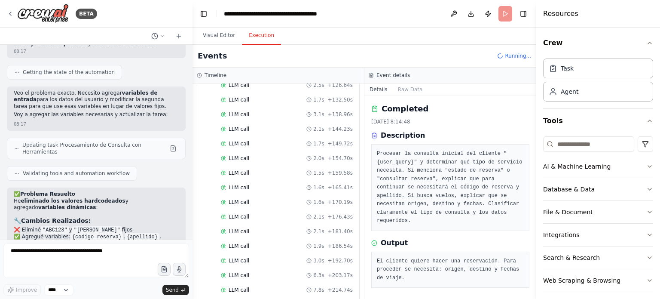
scroll to position [762, 0]
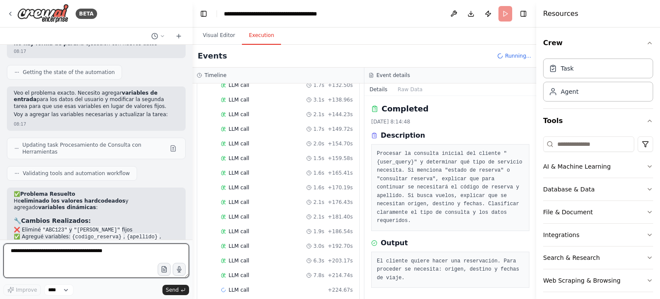
click at [50, 244] on textarea at bounding box center [96, 260] width 186 height 34
type textarea "**********"
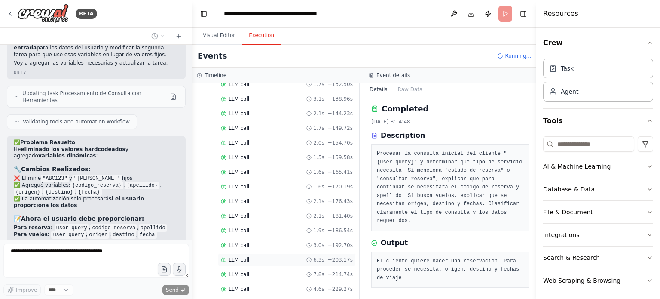
scroll to position [777, 0]
click at [258, 34] on button "Execution" at bounding box center [261, 36] width 39 height 18
click at [239, 287] on span "LLM call" at bounding box center [239, 290] width 21 height 7
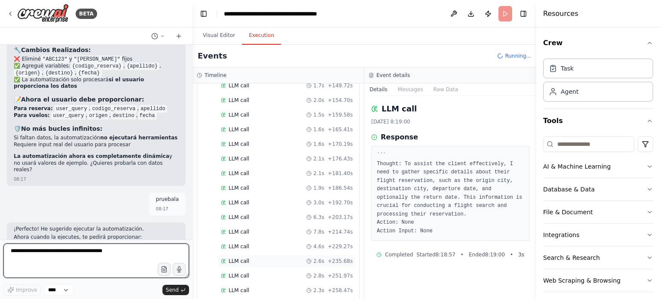
scroll to position [834, 0]
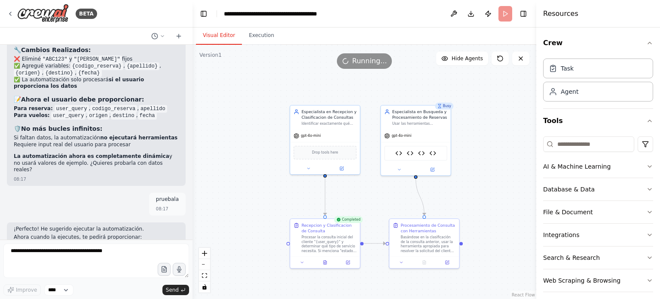
click at [223, 35] on button "Visual Editor" at bounding box center [219, 36] width 46 height 18
click at [366, 61] on span "Running..." at bounding box center [369, 61] width 35 height 10
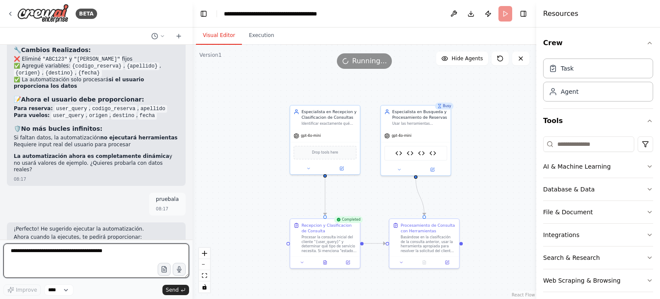
click at [59, 252] on textarea at bounding box center [96, 260] width 186 height 34
type textarea "**********"
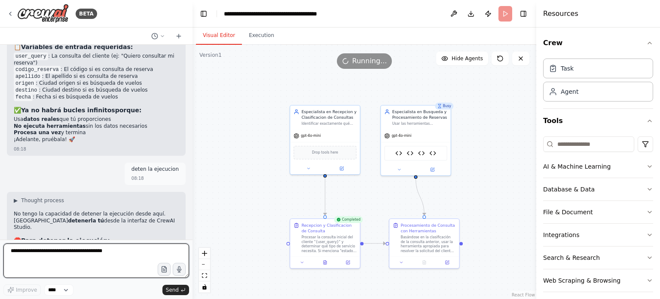
scroll to position [6259, 0]
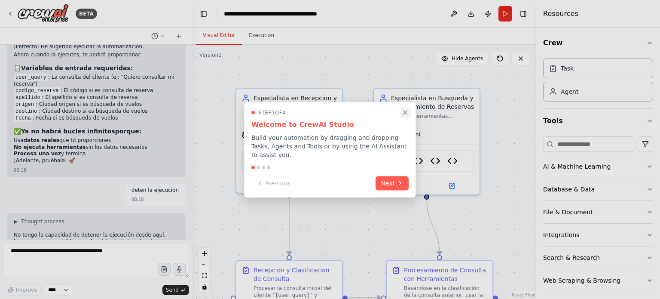
click at [404, 116] on icon "Close walkthrough" at bounding box center [405, 112] width 8 height 8
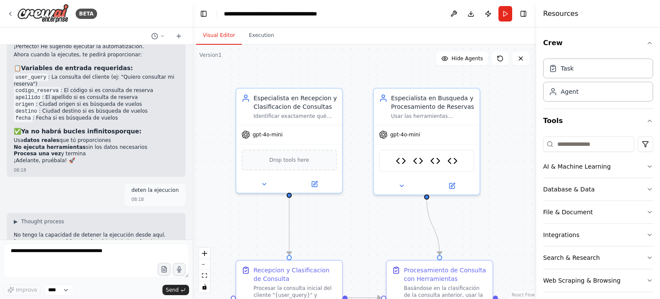
scroll to position [6259, 0]
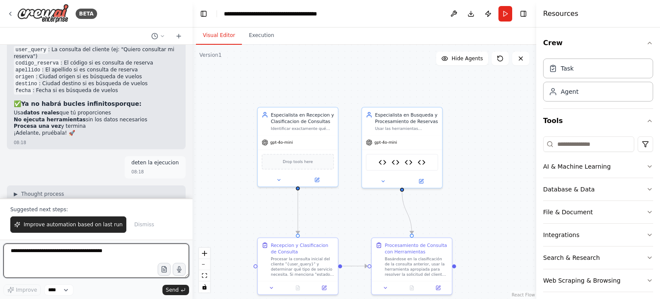
click at [61, 251] on textarea at bounding box center [96, 260] width 186 height 34
type textarea "**********"
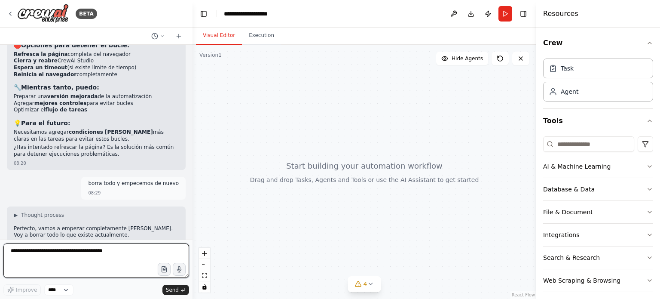
scroll to position [6638, 0]
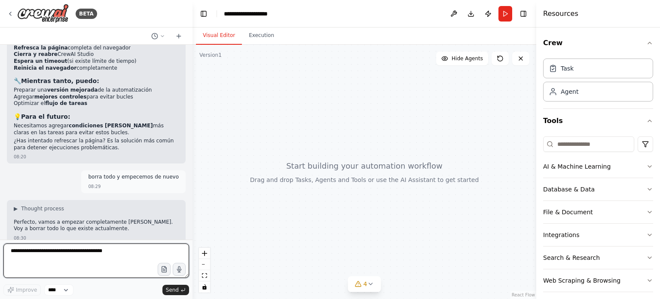
click at [21, 252] on textarea at bounding box center [96, 260] width 186 height 34
type textarea "**********"
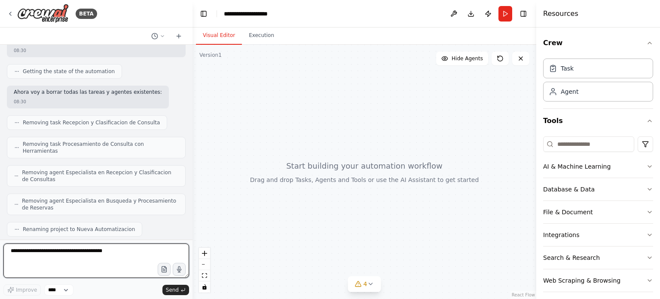
scroll to position [6832, 0]
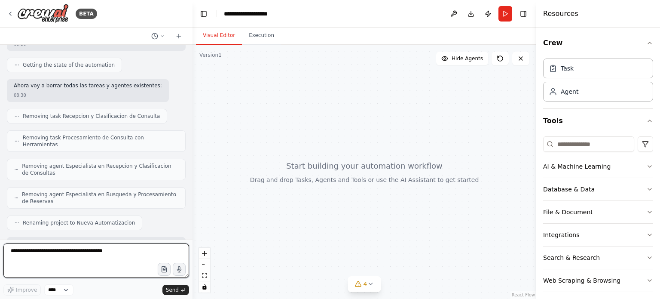
click at [57, 250] on textarea at bounding box center [96, 260] width 186 height 34
click at [73, 252] on textarea "**********" at bounding box center [96, 260] width 186 height 34
type textarea "**********"
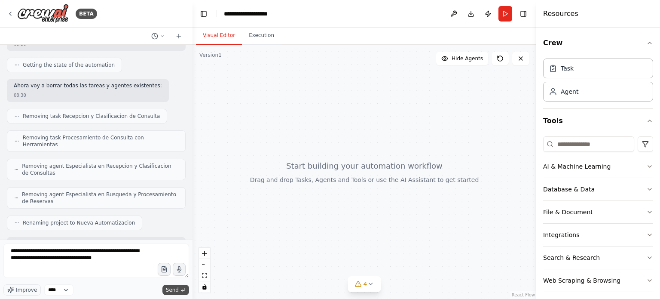
click at [172, 290] on span "Send" at bounding box center [172, 289] width 13 height 7
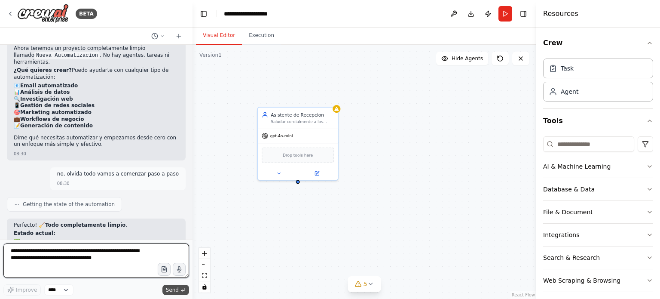
scroll to position [7043, 0]
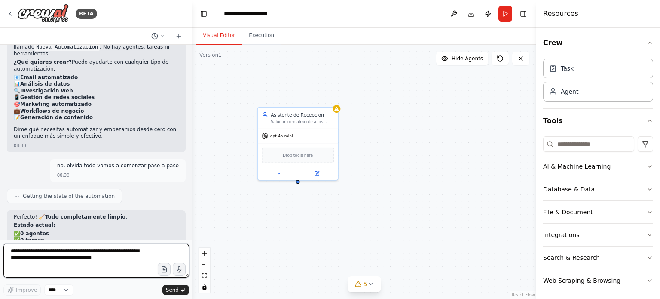
click at [48, 252] on textarea "**********" at bounding box center [96, 260] width 186 height 34
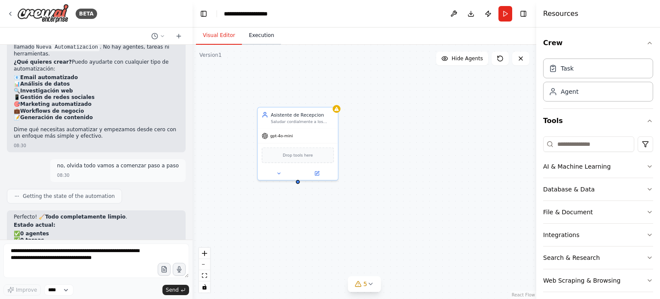
click at [268, 37] on button "Execution" at bounding box center [261, 36] width 39 height 18
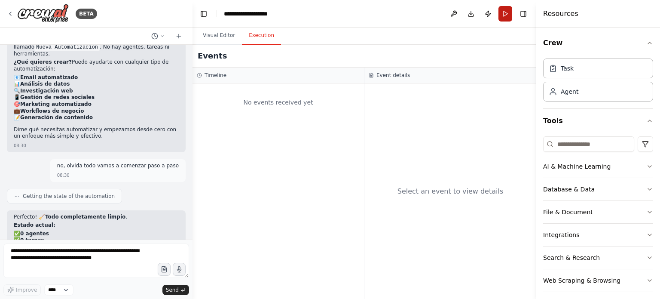
click at [504, 13] on button "Run" at bounding box center [505, 13] width 14 height 15
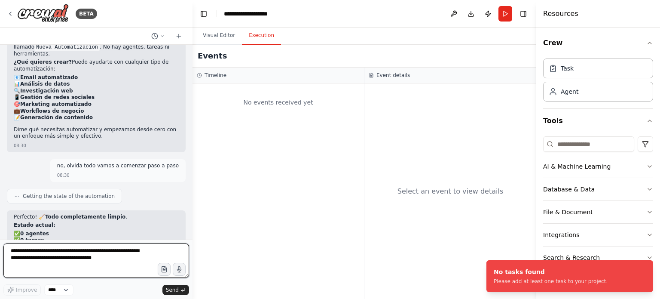
click at [115, 253] on textarea "**********" at bounding box center [96, 260] width 186 height 34
drag, startPoint x: 115, startPoint y: 253, endPoint x: 3, endPoint y: 256, distance: 112.6
click at [0, 259] on div "BETA Crear un agnte de una aeroliena de veiajes que puede hacer un reserva de v…" at bounding box center [96, 149] width 192 height 299
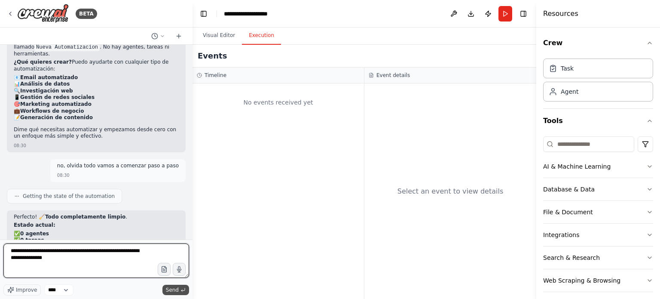
type textarea "**********"
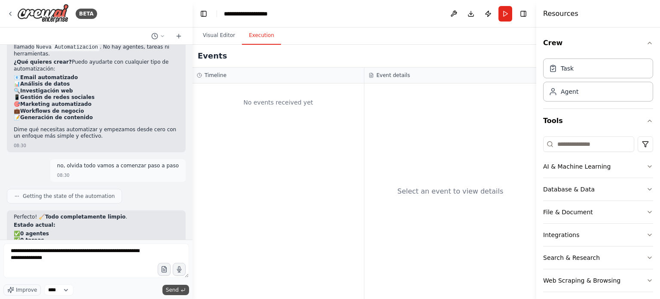
click at [174, 287] on span "Send" at bounding box center [172, 289] width 13 height 7
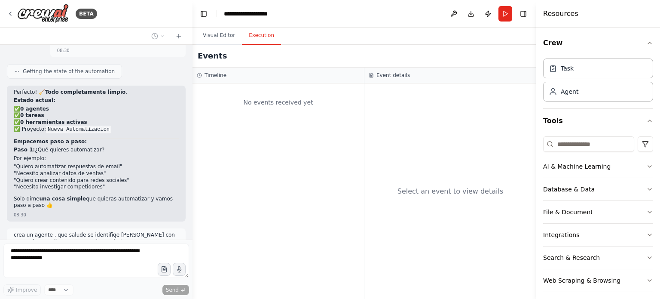
scroll to position [7175, 0]
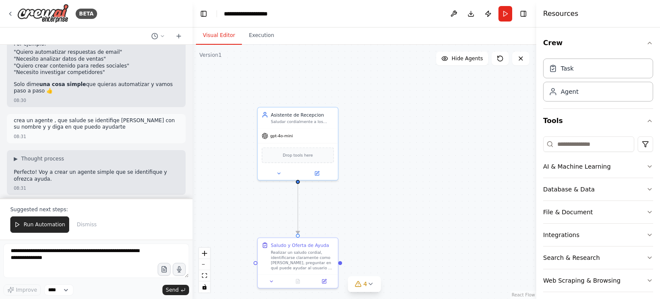
click at [214, 34] on button "Visual Editor" at bounding box center [219, 36] width 46 height 18
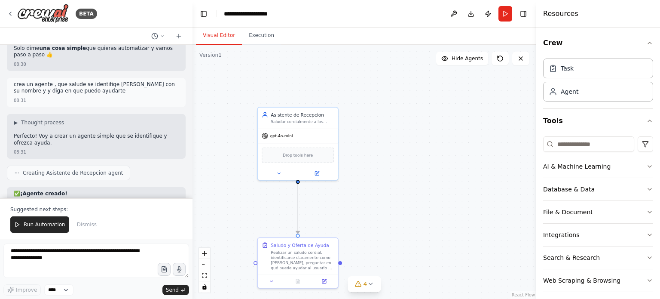
scroll to position [7325, 0]
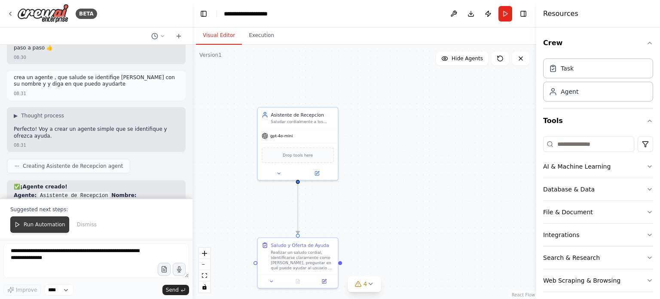
click at [29, 223] on span "Run Automation" at bounding box center [45, 224] width 42 height 7
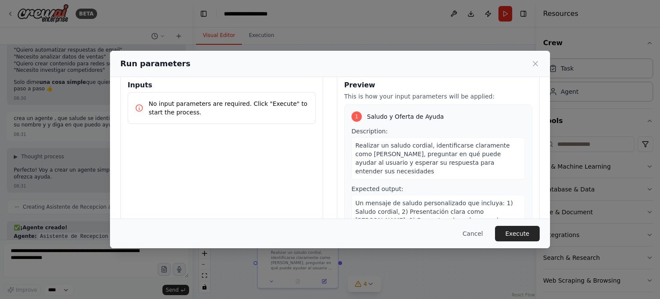
scroll to position [0, 0]
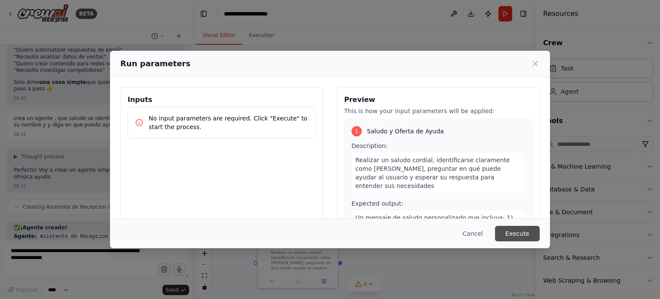
click at [516, 232] on button "Execute" at bounding box center [517, 233] width 45 height 15
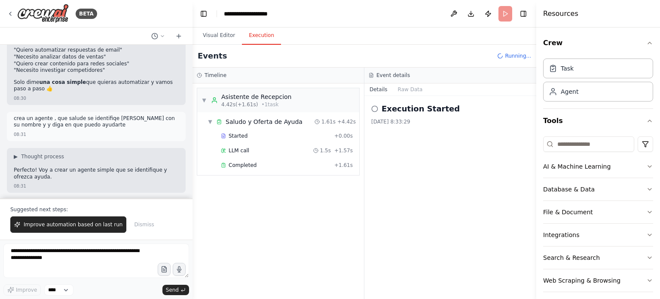
scroll to position [7325, 0]
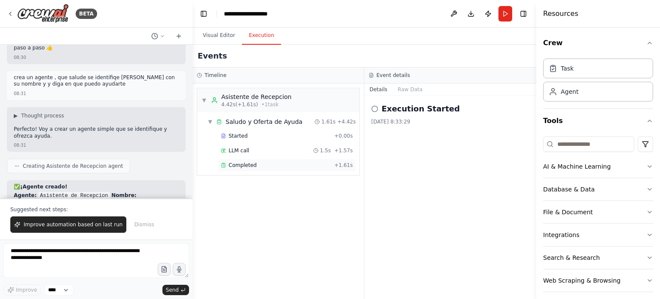
click at [246, 163] on span "Completed" at bounding box center [243, 165] width 28 height 7
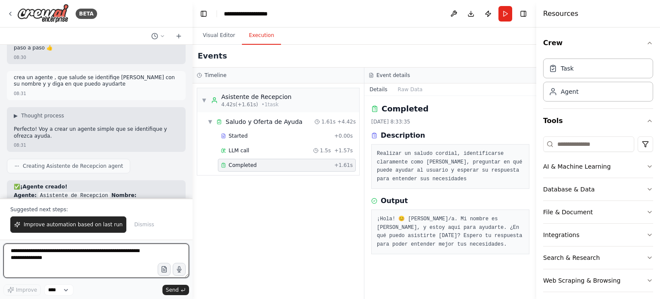
click at [37, 251] on textarea "**********" at bounding box center [96, 260] width 186 height 34
type textarea "**********"
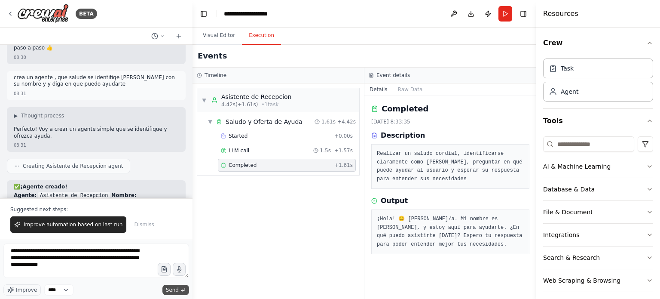
click at [174, 289] on span "Send" at bounding box center [172, 289] width 13 height 7
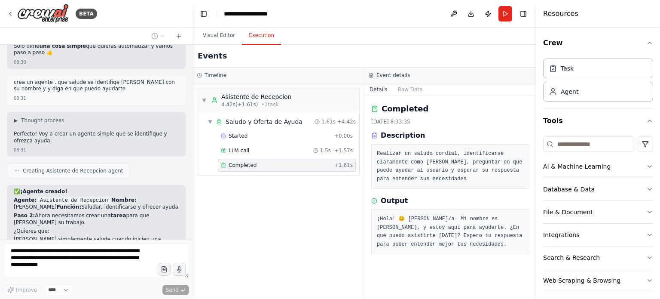
scroll to position [7342, 0]
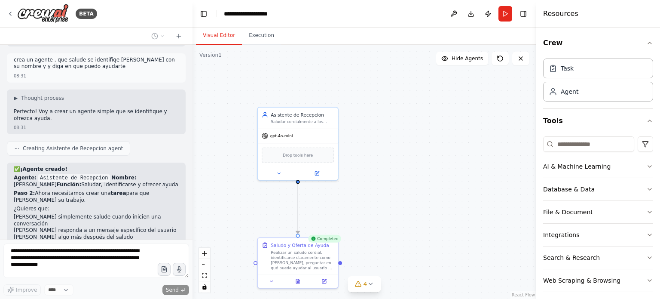
click at [213, 37] on button "Visual Editor" at bounding box center [219, 36] width 46 height 18
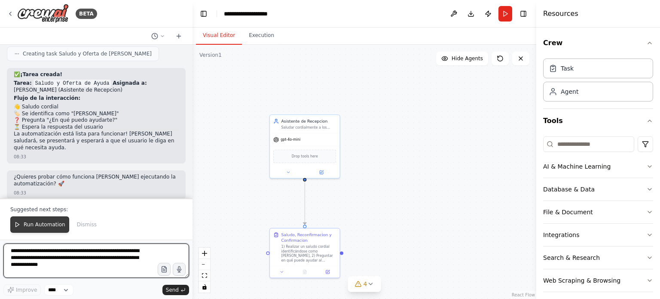
scroll to position [7669, 0]
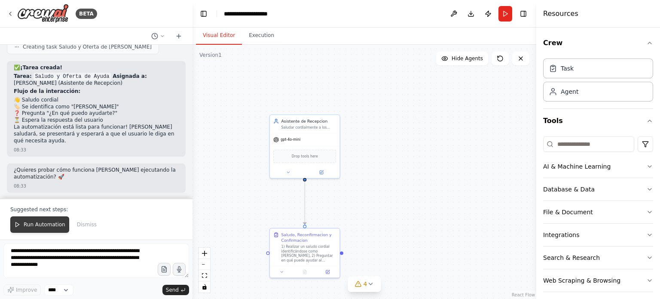
click at [45, 225] on span "Run Automation" at bounding box center [45, 224] width 42 height 7
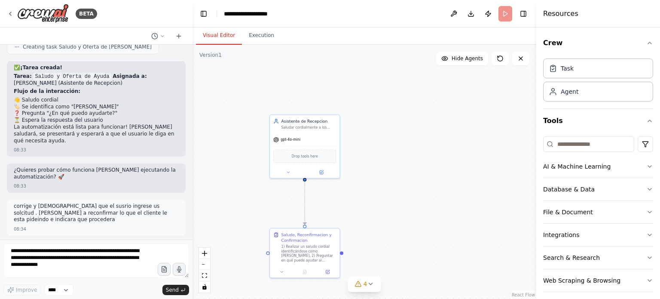
scroll to position [7628, 0]
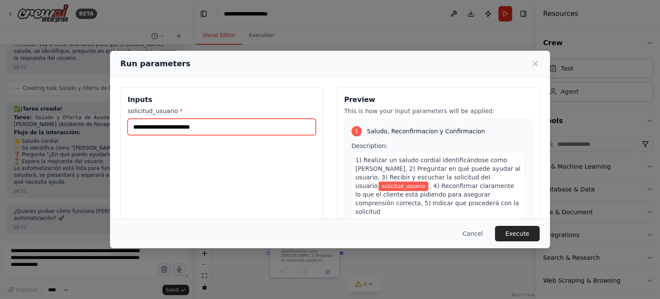
click at [163, 128] on input "solicitud_usuario *" at bounding box center [222, 127] width 188 height 16
type input "**********"
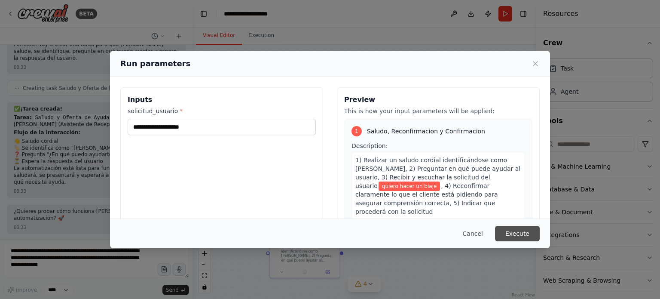
click at [514, 232] on button "Execute" at bounding box center [517, 233] width 45 height 15
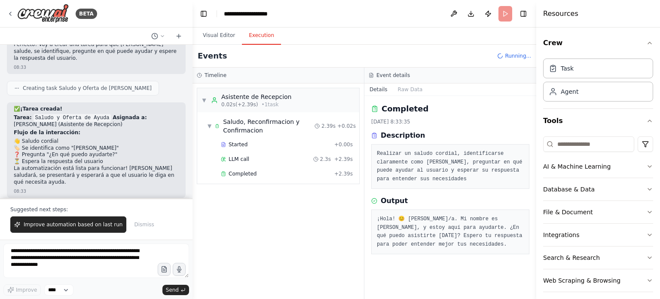
scroll to position [7669, 0]
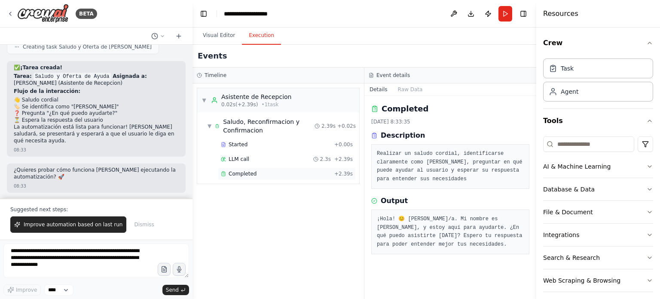
click at [251, 171] on span "Completed" at bounding box center [243, 173] width 28 height 7
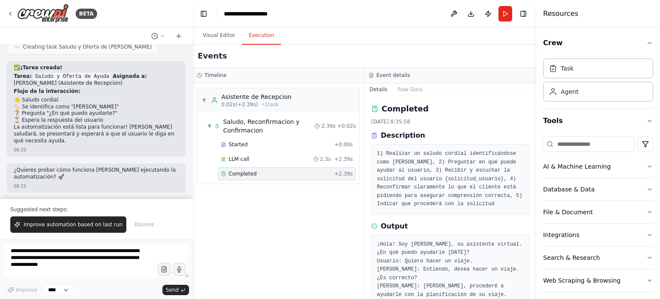
scroll to position [35, 0]
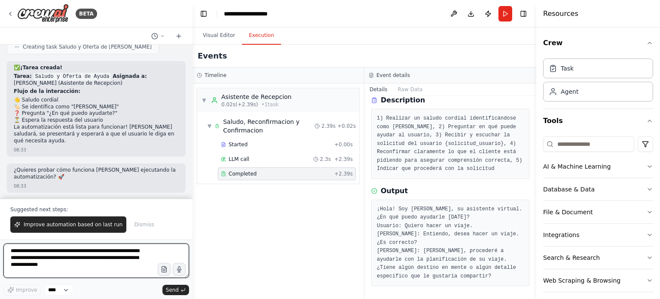
click at [55, 248] on textarea "**********" at bounding box center [96, 260] width 186 height 34
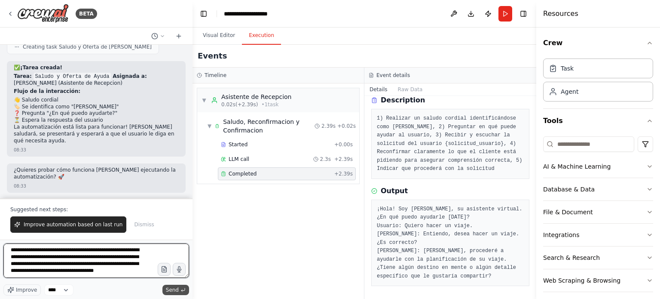
type textarea "**********"
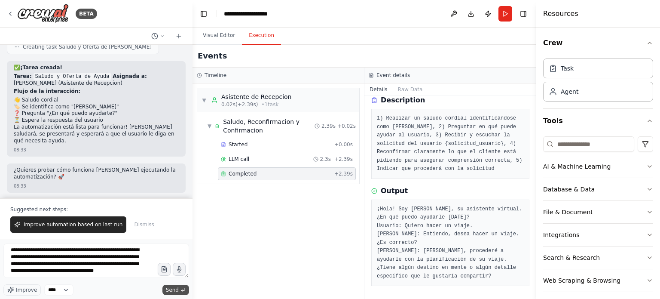
click at [171, 290] on span "Send" at bounding box center [172, 289] width 13 height 7
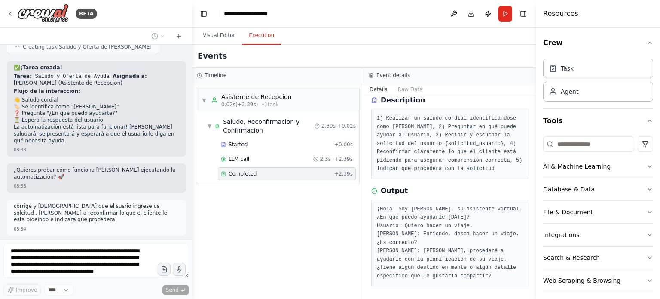
scroll to position [7700, 0]
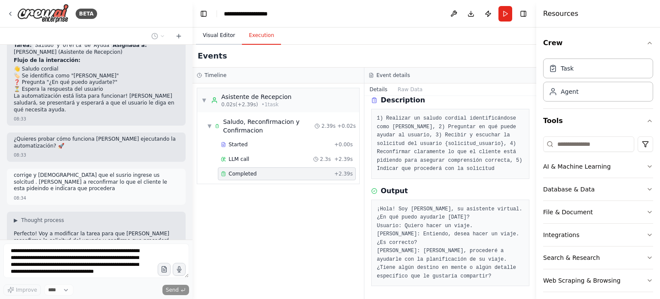
click at [222, 36] on button "Visual Editor" at bounding box center [219, 36] width 46 height 18
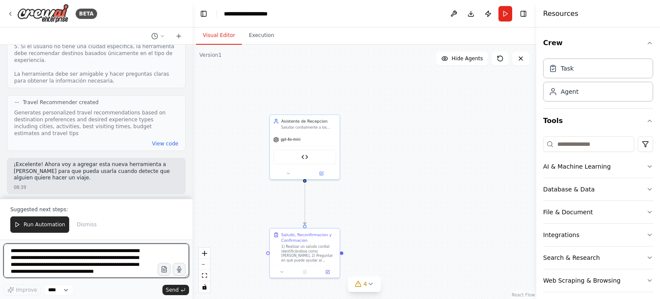
scroll to position [8490, 0]
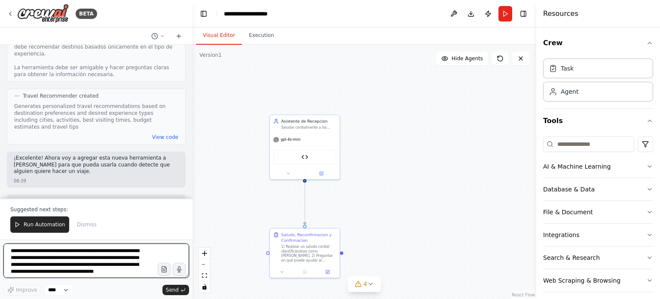
click at [32, 253] on textarea "**********" at bounding box center [96, 260] width 186 height 34
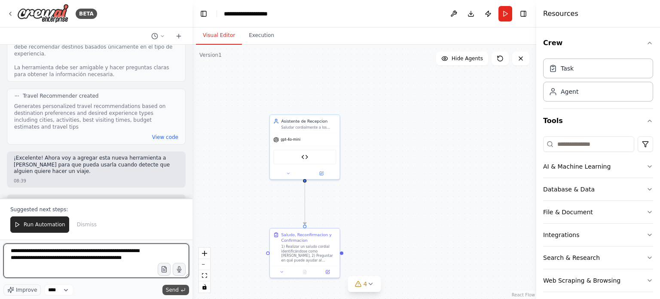
type textarea "**********"
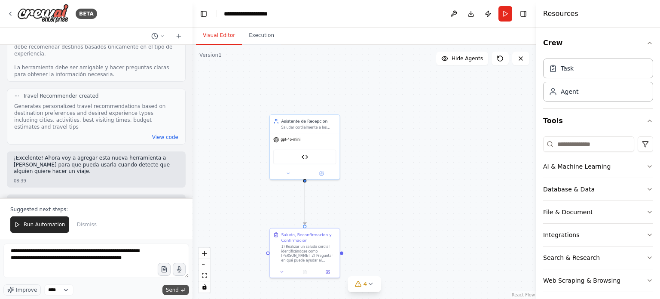
click at [176, 288] on span "Send" at bounding box center [172, 289] width 13 height 7
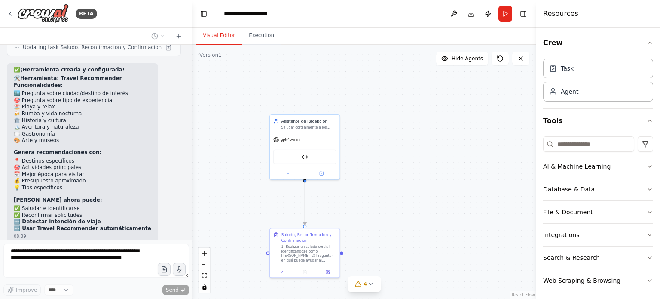
scroll to position [8819, 0]
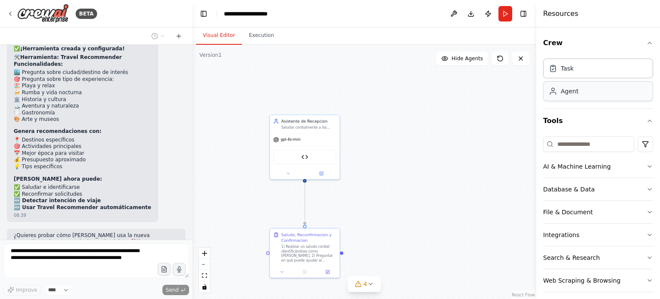
click at [570, 90] on div "Agent" at bounding box center [570, 91] width 18 height 9
click at [570, 71] on div "Task" at bounding box center [567, 68] width 13 height 9
click at [303, 154] on img at bounding box center [304, 155] width 7 height 7
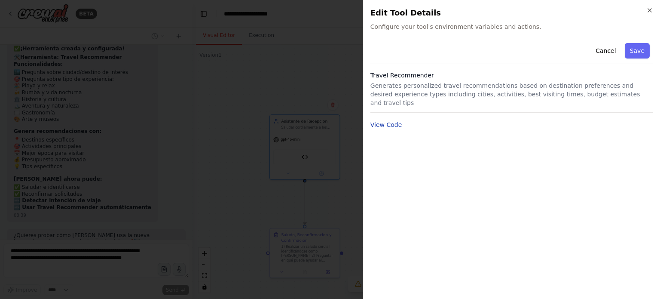
click at [387, 120] on button "View Code" at bounding box center [386, 124] width 32 height 9
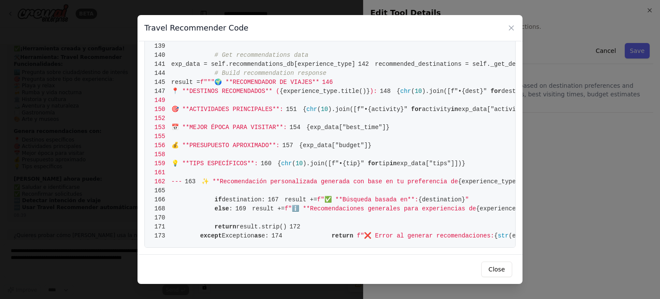
scroll to position [730, 0]
click at [510, 29] on icon at bounding box center [511, 28] width 4 height 4
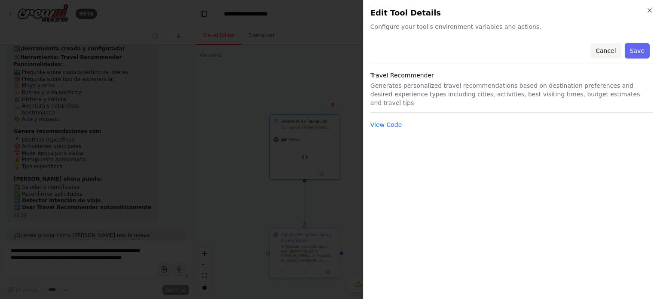
click at [606, 51] on button "Cancel" at bounding box center [605, 50] width 31 height 15
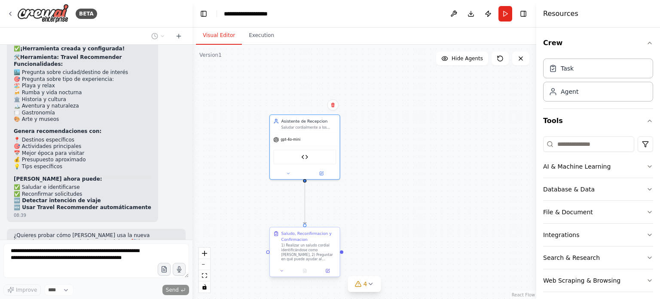
click at [307, 250] on div "1) Realizar un saludo cordial identificándose como Sofia, 2) Preguntar en qué p…" at bounding box center [308, 252] width 55 height 18
click at [282, 276] on div at bounding box center [305, 271] width 70 height 12
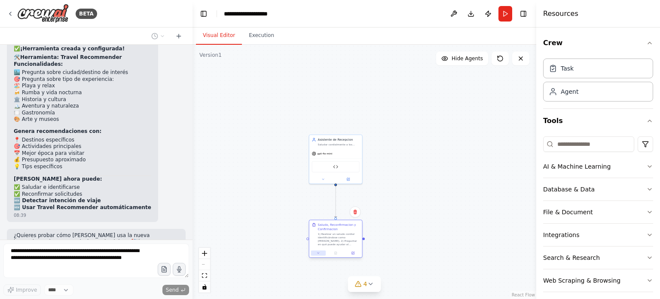
click at [317, 254] on icon at bounding box center [318, 252] width 3 height 3
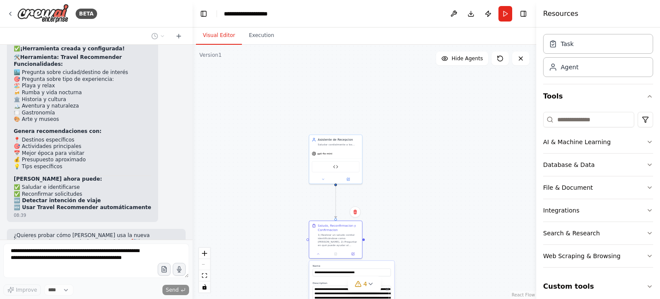
scroll to position [30, 0]
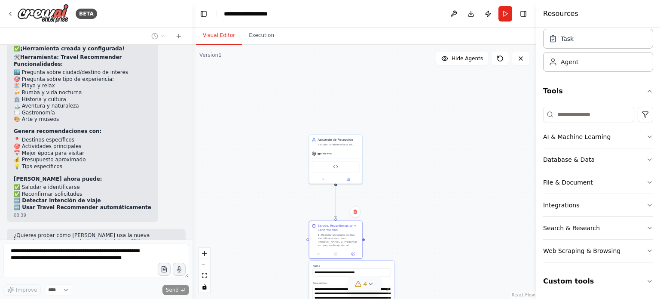
click at [369, 284] on icon at bounding box center [370, 283] width 7 height 7
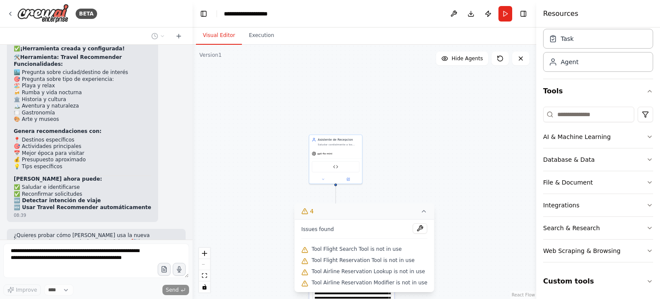
click at [421, 210] on icon at bounding box center [424, 210] width 7 height 7
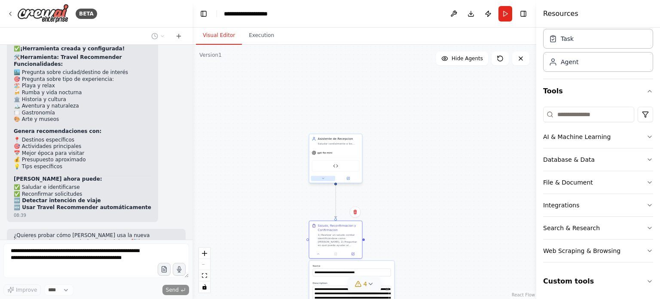
click at [323, 179] on icon at bounding box center [322, 178] width 3 height 3
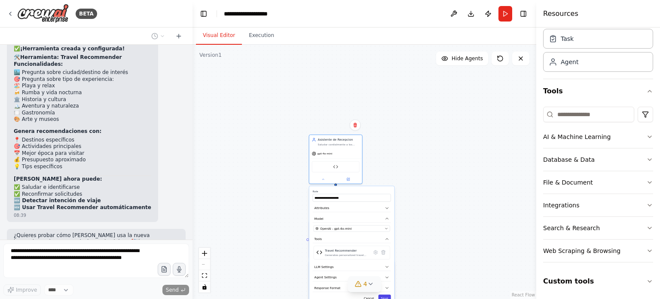
click at [385, 296] on button "Save" at bounding box center [384, 298] width 12 height 8
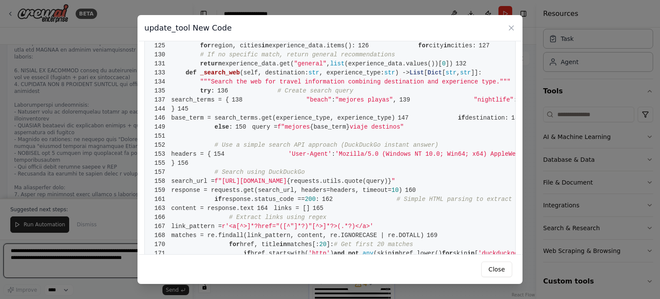
scroll to position [344, 0]
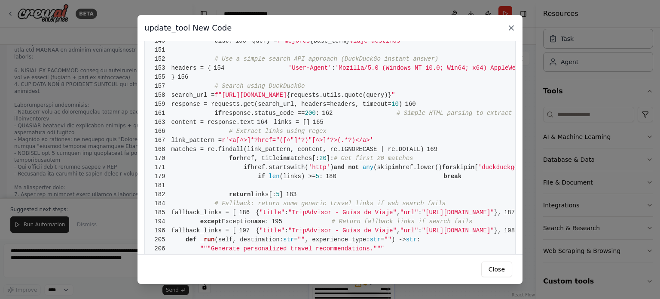
click at [508, 29] on icon at bounding box center [511, 28] width 9 height 9
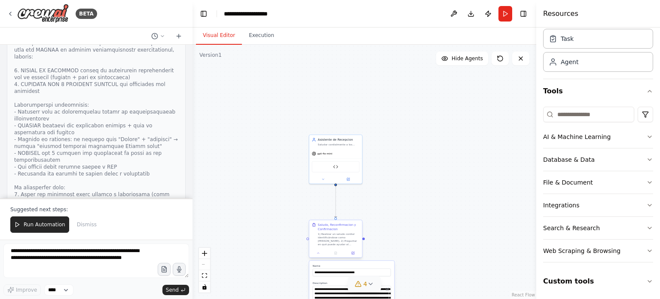
click at [318, 257] on div "**********" at bounding box center [336, 239] width 54 height 38
click at [419, 207] on div ".deletable-edge-delete-btn { width: 20px; height: 20px; border: 0px solid #ffff…" at bounding box center [364, 172] width 344 height 254
click at [252, 37] on button "Execution" at bounding box center [261, 36] width 39 height 18
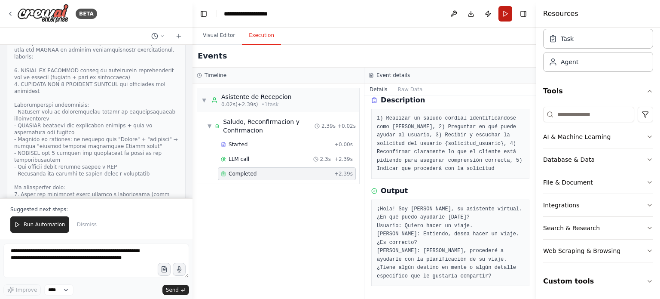
click at [504, 12] on button "Run" at bounding box center [505, 13] width 14 height 15
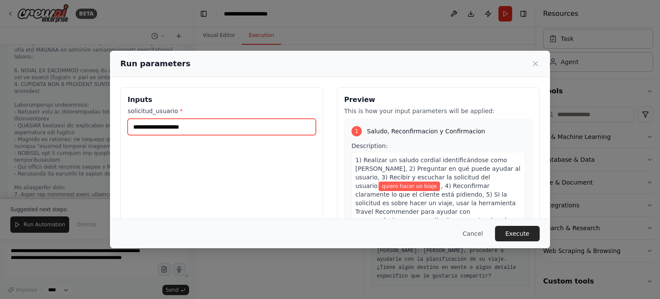
drag, startPoint x: 207, startPoint y: 128, endPoint x: 131, endPoint y: 127, distance: 75.6
click at [131, 127] on input "**********" at bounding box center [222, 127] width 188 height 16
type input "**********"
click at [520, 231] on button "Execute" at bounding box center [517, 233] width 45 height 15
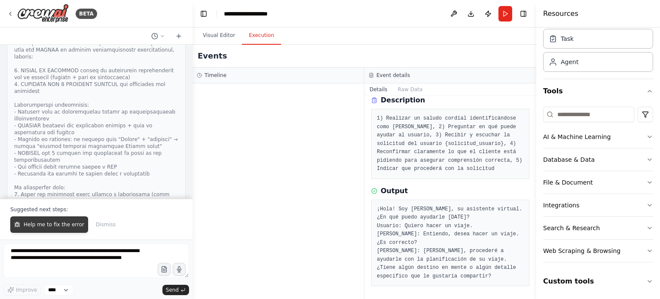
click at [37, 225] on span "Help me to fix the error" at bounding box center [54, 224] width 61 height 7
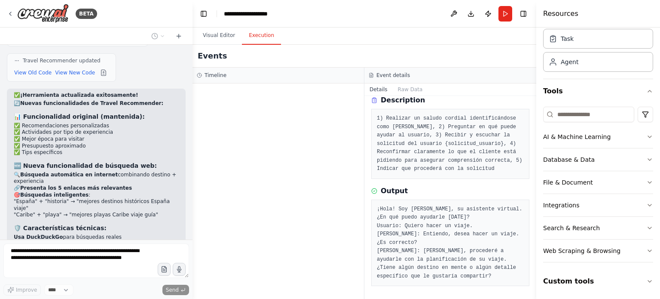
scroll to position [9419, 0]
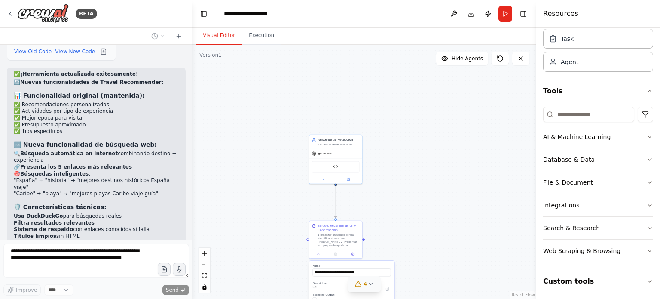
click at [220, 35] on button "Visual Editor" at bounding box center [219, 36] width 46 height 18
click at [500, 59] on icon at bounding box center [500, 58] width 7 height 7
click at [499, 59] on icon at bounding box center [500, 58] width 7 height 7
click at [319, 253] on icon at bounding box center [318, 252] width 3 height 3
click at [368, 281] on icon at bounding box center [370, 283] width 7 height 7
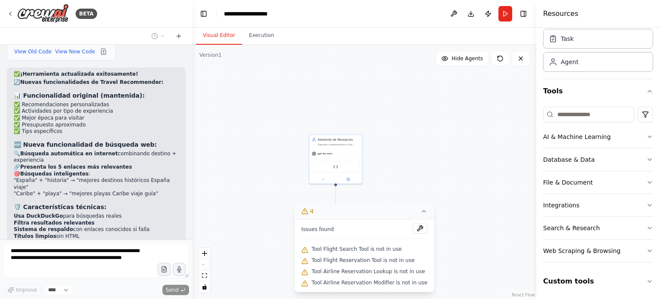
click at [421, 209] on icon at bounding box center [424, 210] width 7 height 7
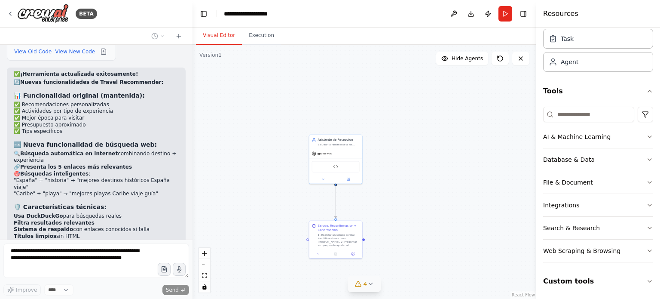
click at [371, 283] on icon at bounding box center [370, 284] width 3 height 2
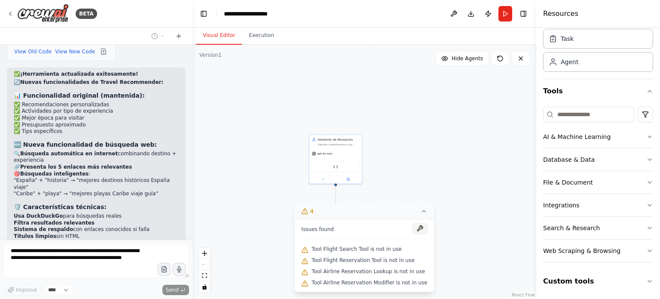
click at [415, 229] on button at bounding box center [420, 228] width 15 height 10
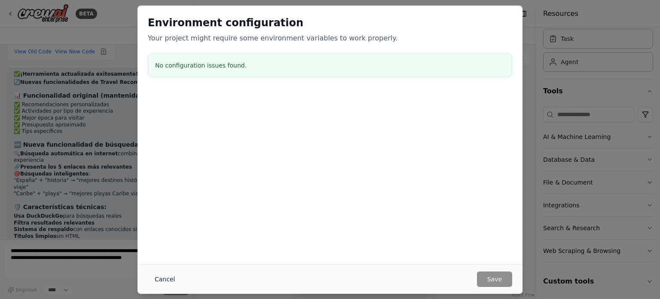
click at [168, 279] on button "Cancel" at bounding box center [165, 278] width 34 height 15
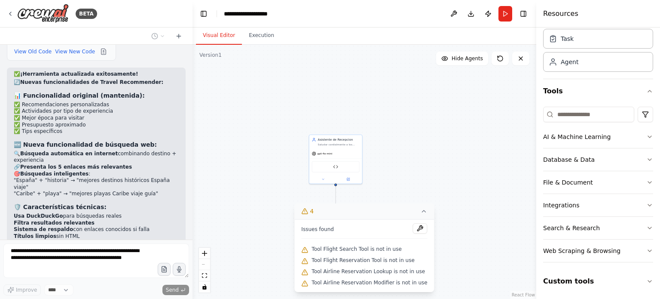
click at [421, 211] on icon at bounding box center [424, 210] width 7 height 7
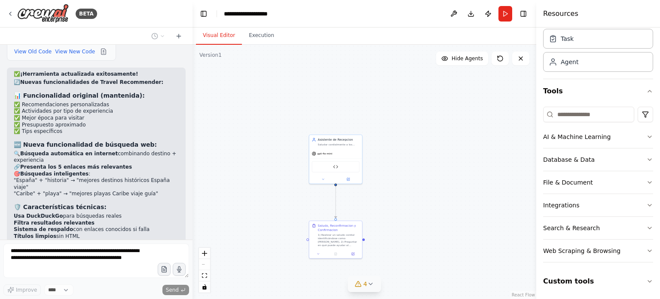
scroll to position [9454, 0]
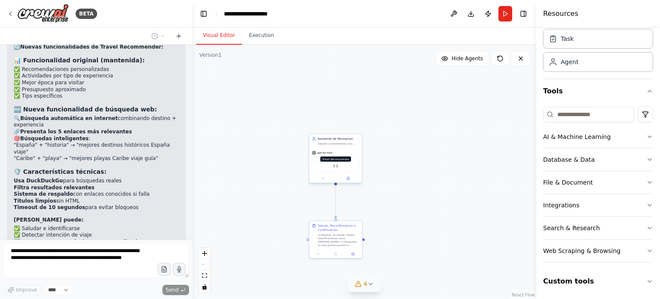
click at [337, 165] on img at bounding box center [335, 165] width 5 height 5
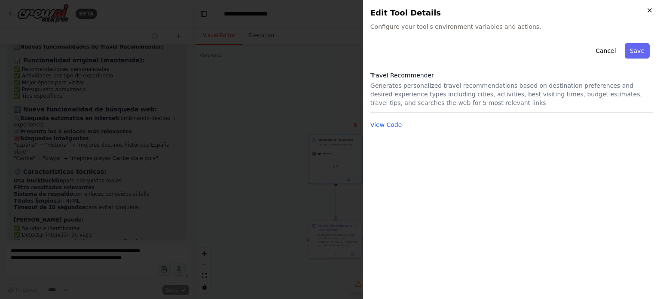
click at [649, 10] on icon "button" at bounding box center [649, 10] width 7 height 7
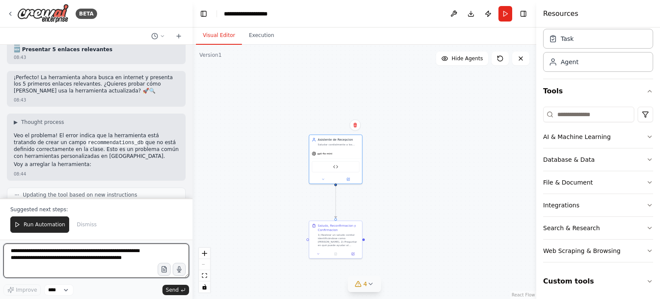
scroll to position [9666, 0]
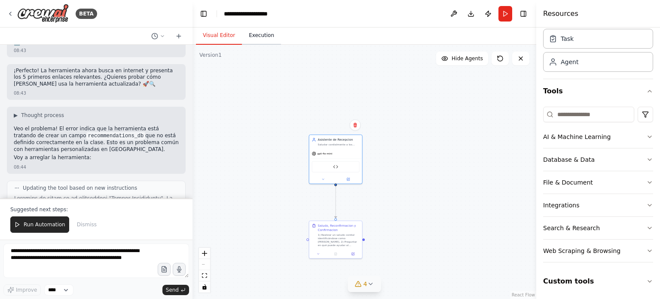
click at [253, 37] on button "Execution" at bounding box center [261, 36] width 39 height 18
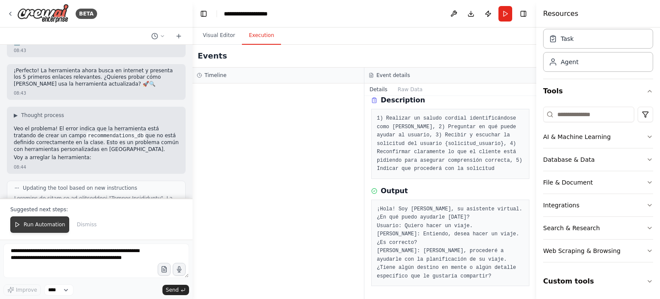
click at [43, 223] on span "Run Automation" at bounding box center [45, 224] width 42 height 7
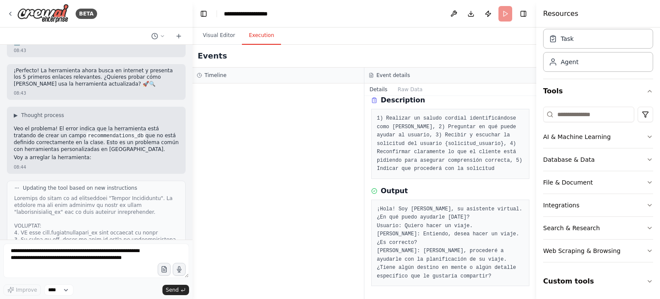
scroll to position [9625, 0]
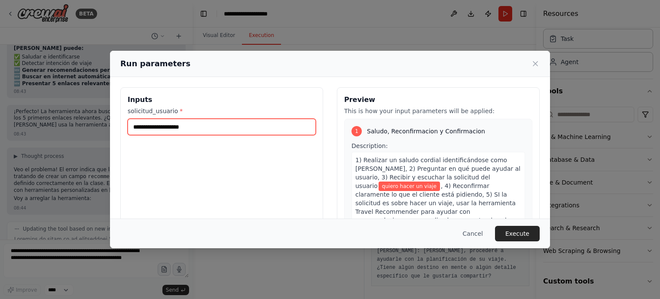
click at [198, 124] on input "**********" at bounding box center [222, 127] width 188 height 16
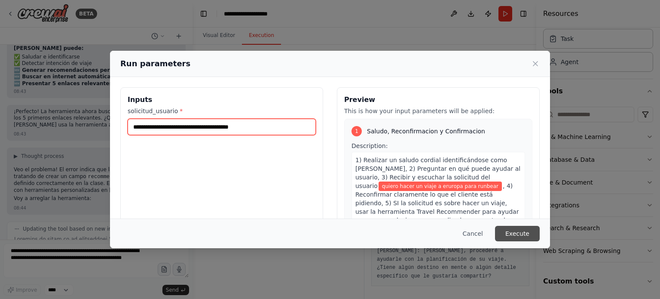
type input "**********"
click at [516, 233] on button "Execute" at bounding box center [517, 233] width 45 height 15
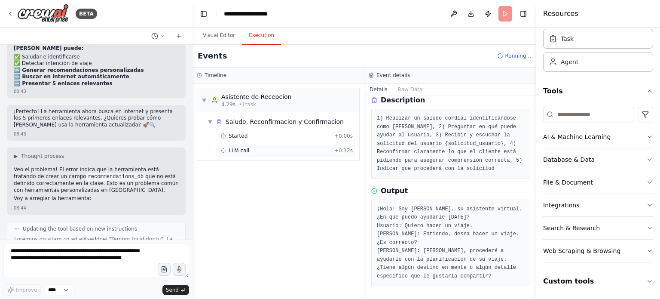
click at [233, 149] on span "LLM call" at bounding box center [239, 150] width 21 height 7
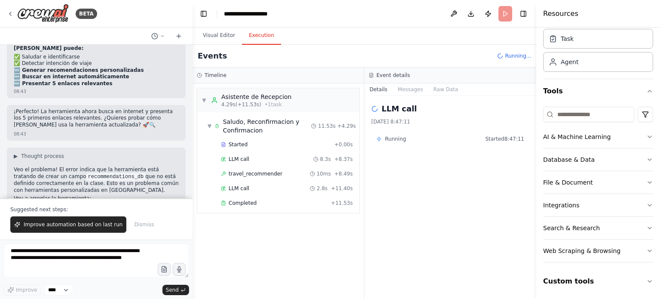
scroll to position [9666, 0]
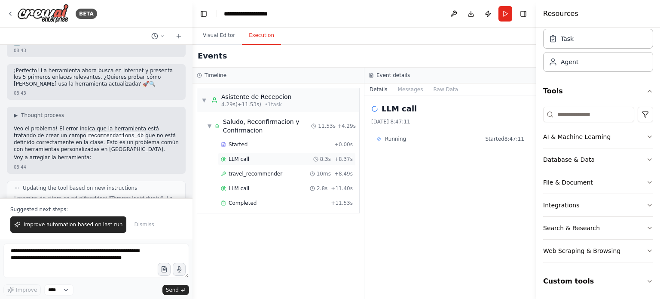
click at [246, 159] on span "LLM call" at bounding box center [239, 159] width 21 height 7
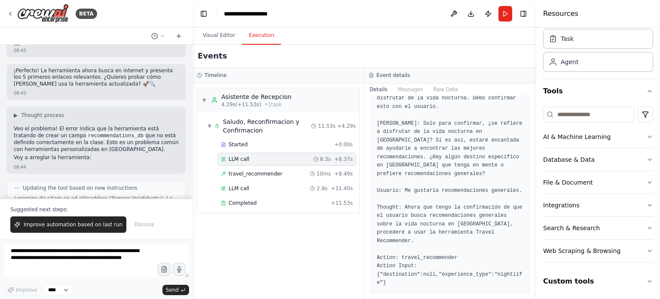
scroll to position [158, 0]
click at [250, 187] on div "LLM call 2.8s + 11.40s" at bounding box center [287, 188] width 132 height 7
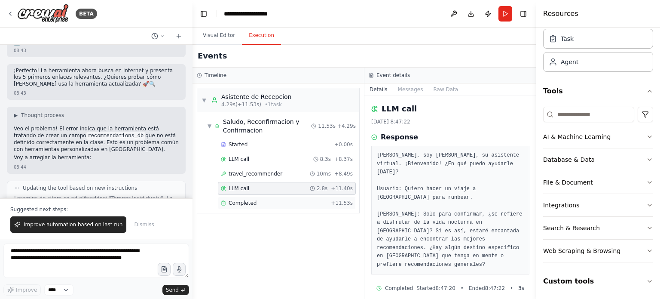
click at [247, 203] on span "Completed" at bounding box center [243, 202] width 28 height 7
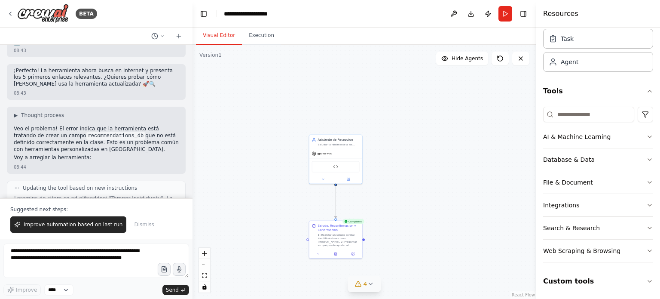
click at [214, 34] on button "Visual Editor" at bounding box center [219, 36] width 46 height 18
click at [329, 238] on div "1) Realizar un saludo cordial identificándose como Sofia, 2) Preguntar en qué p…" at bounding box center [339, 239] width 42 height 14
click at [330, 227] on div "Saludo, Reconfirmacion y Confirmacion" at bounding box center [339, 227] width 42 height 9
click at [335, 253] on icon at bounding box center [335, 252] width 3 height 3
click at [318, 254] on icon at bounding box center [318, 252] width 3 height 3
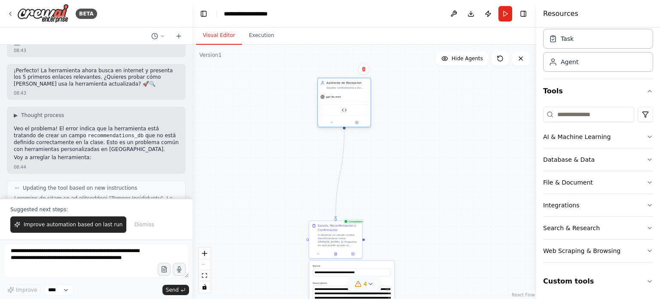
drag, startPoint x: 340, startPoint y: 147, endPoint x: 347, endPoint y: 91, distance: 56.6
click at [347, 91] on div "Asistente de Recepcion Saludar cordialmente a los usuarios, identificarme clara…" at bounding box center [344, 85] width 53 height 14
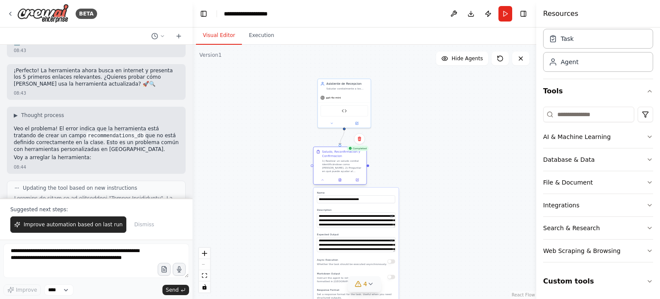
drag, startPoint x: 337, startPoint y: 229, endPoint x: 343, endPoint y: 158, distance: 72.0
click at [343, 158] on div "Saludo, Reconfirmacion y Confirmacion 1) Realizar un saludo cordial identificán…" at bounding box center [343, 160] width 42 height 23
drag, startPoint x: 342, startPoint y: 94, endPoint x: 267, endPoint y: 90, distance: 74.8
click at [267, 90] on div "gpt-4o-mini" at bounding box center [271, 92] width 53 height 9
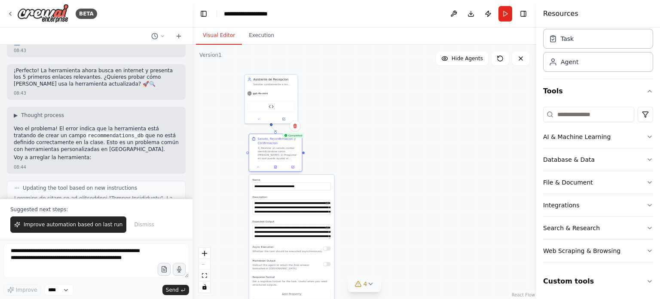
drag, startPoint x: 333, startPoint y: 154, endPoint x: 265, endPoint y: 142, distance: 68.9
click at [265, 142] on div "Saludo, Reconfirmacion y Confirmacion" at bounding box center [279, 141] width 42 height 9
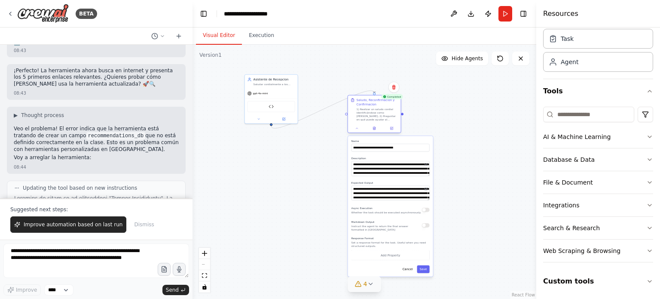
drag, startPoint x: 273, startPoint y: 149, endPoint x: 373, endPoint y: 109, distance: 107.6
click at [373, 109] on div "1) Realizar un saludo cordial identificándose como Sofia, 2) Preguntar en qué p…" at bounding box center [378, 114] width 42 height 14
drag, startPoint x: 287, startPoint y: 103, endPoint x: 241, endPoint y: 70, distance: 57.3
click at [241, 70] on div "Travel Recommender" at bounding box center [224, 71] width 48 height 11
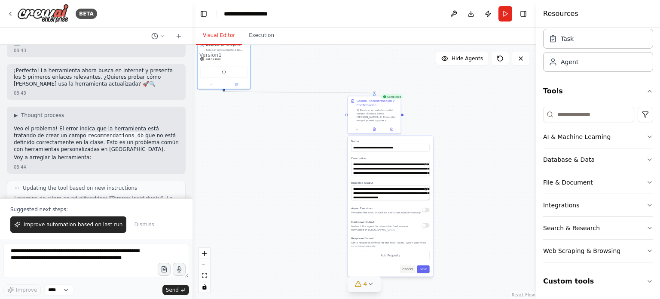
click at [412, 271] on button "Cancel" at bounding box center [407, 269] width 15 height 8
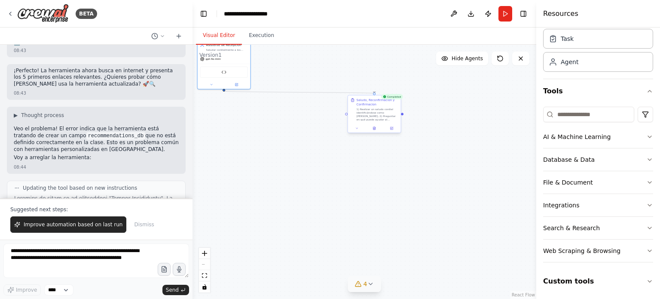
click at [375, 118] on div "1) Realizar un saludo cordial identificándose como Sofia, 2) Preguntar en qué p…" at bounding box center [378, 114] width 42 height 14
click at [393, 87] on icon at bounding box center [393, 87] width 5 height 5
click at [376, 86] on button "Confirm" at bounding box center [369, 87] width 31 height 10
click at [247, 71] on div "Travel Recommender" at bounding box center [224, 71] width 48 height 11
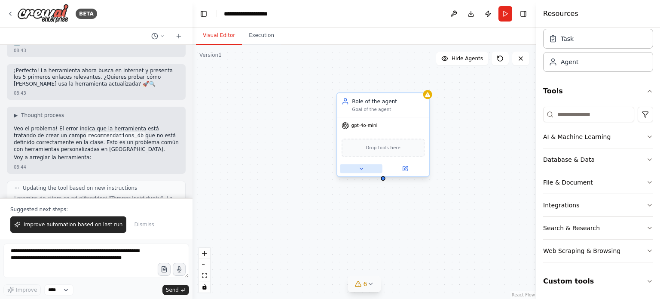
click at [362, 169] on icon at bounding box center [361, 168] width 6 height 6
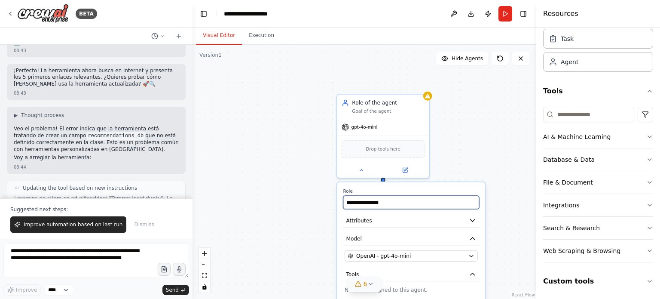
click at [381, 202] on input "**********" at bounding box center [411, 201] width 136 height 13
drag, startPoint x: 399, startPoint y: 201, endPoint x: 343, endPoint y: 198, distance: 56.0
click at [343, 198] on input "**********" at bounding box center [411, 201] width 136 height 13
type input "**********"
click at [371, 285] on icon at bounding box center [370, 283] width 7 height 7
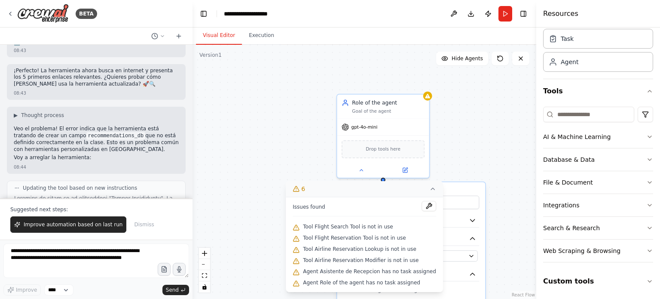
click at [514, 139] on div "**********" at bounding box center [364, 172] width 344 height 254
click at [429, 192] on icon at bounding box center [432, 188] width 7 height 7
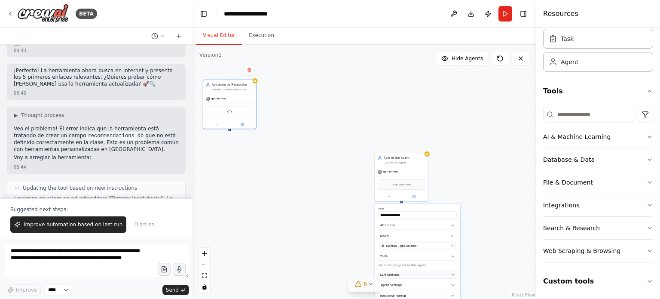
click at [452, 273] on icon "button" at bounding box center [453, 274] width 4 height 4
click at [452, 272] on icon "button" at bounding box center [453, 274] width 4 height 4
click at [233, 87] on div "Saludar cordialmente a los usuarios, identificarme claramente con mi nombre "So…" at bounding box center [233, 88] width 42 height 3
click at [249, 72] on icon at bounding box center [248, 70] width 3 height 5
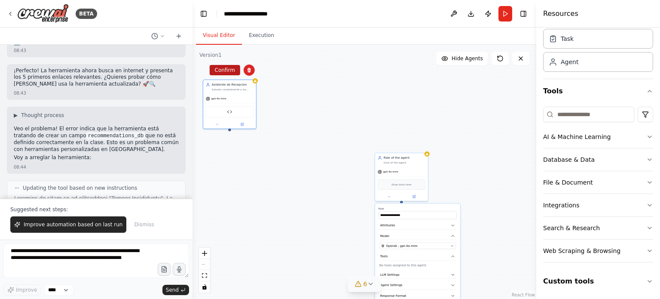
click at [229, 71] on button "Confirm" at bounding box center [225, 70] width 31 height 10
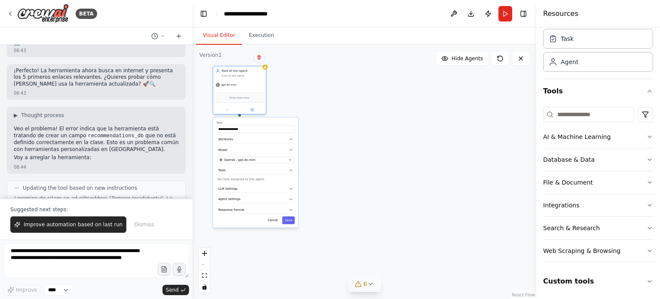
drag, startPoint x: 392, startPoint y: 163, endPoint x: 230, endPoint y: 73, distance: 185.0
click at [230, 74] on div "Goal of the agent" at bounding box center [243, 75] width 42 height 3
click at [289, 219] on button "Save" at bounding box center [288, 220] width 12 height 8
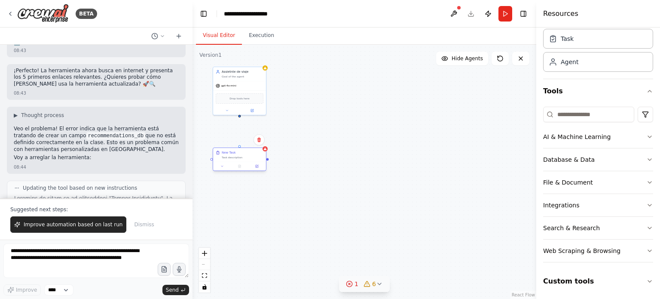
drag, startPoint x: 300, startPoint y: 107, endPoint x: 241, endPoint y: 157, distance: 77.8
click at [241, 157] on div "New Task Task description" at bounding box center [243, 154] width 42 height 9
click at [265, 153] on div "New Task Task description" at bounding box center [239, 155] width 53 height 14
click at [219, 167] on button at bounding box center [222, 165] width 15 height 5
drag, startPoint x: 239, startPoint y: 185, endPoint x: 209, endPoint y: 184, distance: 30.1
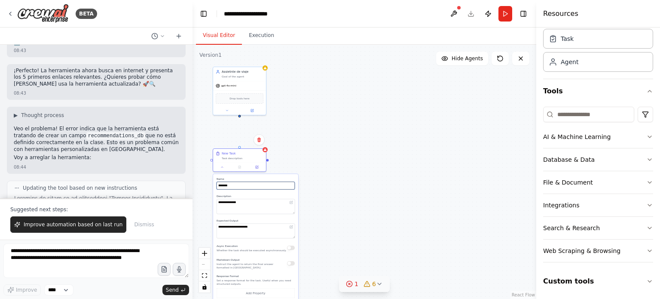
click at [209, 184] on div "**********" at bounding box center [364, 172] width 344 height 254
type input "*"
type input "**********"
click at [256, 206] on textarea "**********" at bounding box center [256, 205] width 78 height 15
type textarea "*"
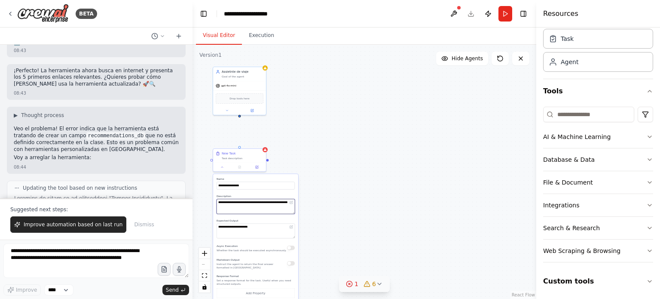
type textarea "**********"
click at [269, 232] on textarea "**********" at bounding box center [256, 230] width 78 height 15
type textarea "*"
type textarea "**********"
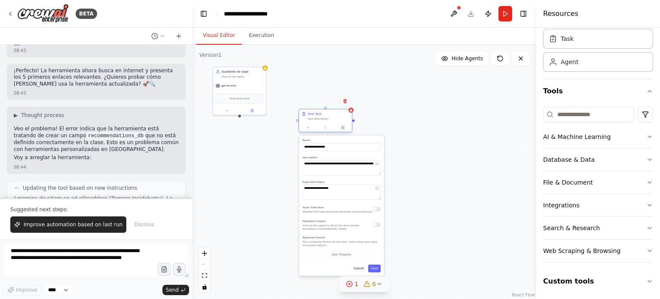
drag, startPoint x: 233, startPoint y: 158, endPoint x: 321, endPoint y: 118, distance: 96.7
click at [321, 118] on div "Task description" at bounding box center [329, 118] width 42 height 3
click at [374, 268] on button "Save" at bounding box center [374, 268] width 12 height 8
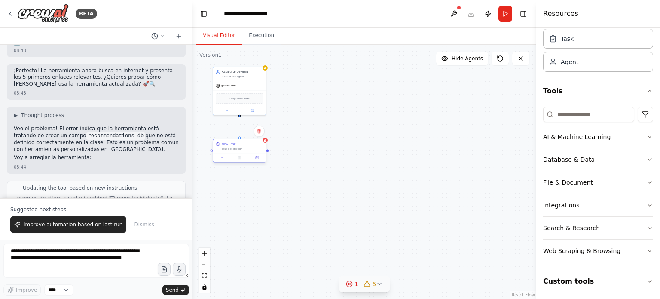
drag, startPoint x: 326, startPoint y: 115, endPoint x: 239, endPoint y: 147, distance: 92.8
click at [239, 147] on div "New Task Task description" at bounding box center [243, 146] width 42 height 9
click at [264, 142] on div at bounding box center [264, 139] width 5 height 5
click at [232, 149] on div "Task description" at bounding box center [243, 148] width 42 height 3
click at [221, 156] on icon at bounding box center [221, 157] width 3 height 3
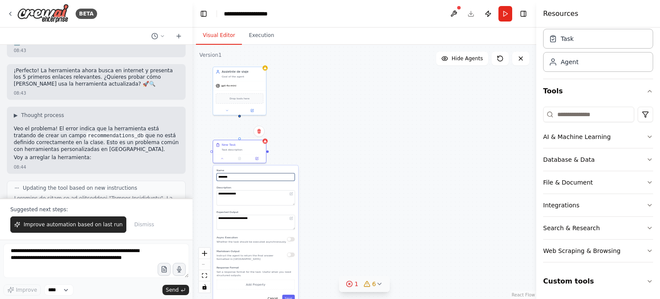
drag, startPoint x: 237, startPoint y: 178, endPoint x: 212, endPoint y: 177, distance: 25.4
click at [212, 177] on div "**********" at bounding box center [364, 172] width 344 height 254
click at [242, 175] on input "********" at bounding box center [256, 177] width 78 height 8
type input "*"
type input "**********"
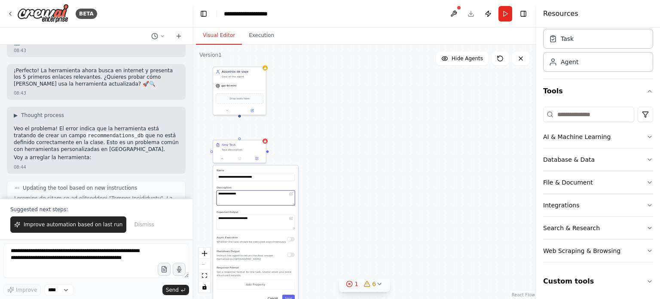
click at [235, 192] on textarea "**********" at bounding box center [256, 197] width 78 height 15
drag, startPoint x: 244, startPoint y: 192, endPoint x: 194, endPoint y: 189, distance: 50.4
click at [194, 189] on div "**********" at bounding box center [364, 172] width 344 height 254
type textarea "**********"
click at [260, 218] on textarea "**********" at bounding box center [256, 221] width 78 height 15
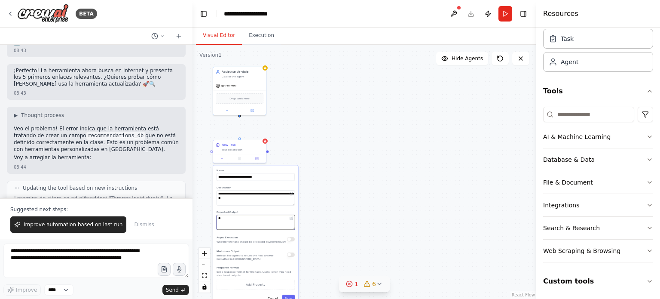
type textarea "*"
type textarea "**********"
click at [290, 295] on button "Save" at bounding box center [288, 298] width 12 height 8
click at [265, 143] on div "Determinar que quiere el usrio Pregunta a l usrio sobre que destino prefiere y …" at bounding box center [239, 151] width 53 height 25
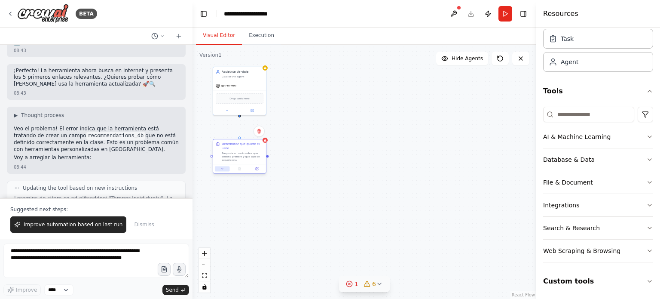
click at [222, 166] on button at bounding box center [222, 168] width 15 height 5
click at [350, 282] on icon at bounding box center [349, 283] width 7 height 7
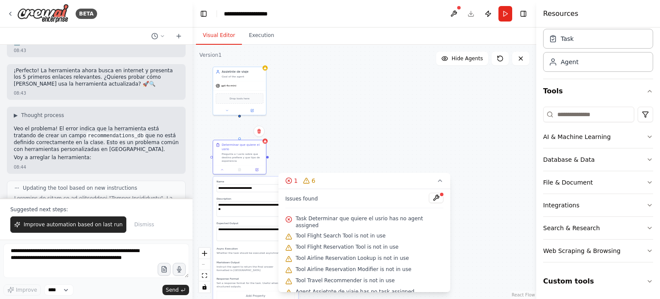
click at [512, 157] on div "**********" at bounding box center [364, 172] width 344 height 254
click at [436, 182] on icon at bounding box center [439, 180] width 7 height 7
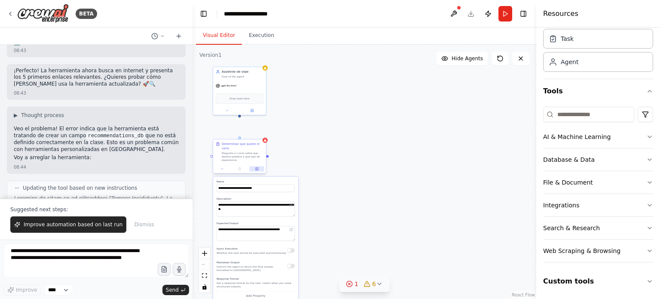
click at [256, 167] on icon at bounding box center [257, 168] width 3 height 3
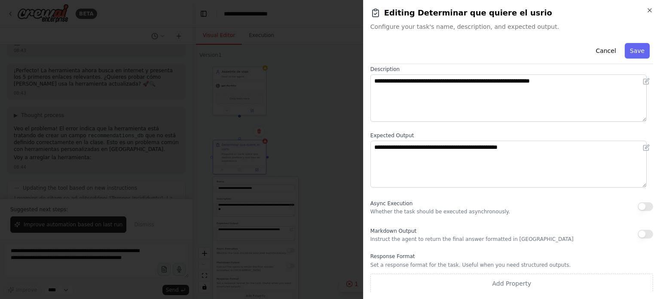
scroll to position [44, 0]
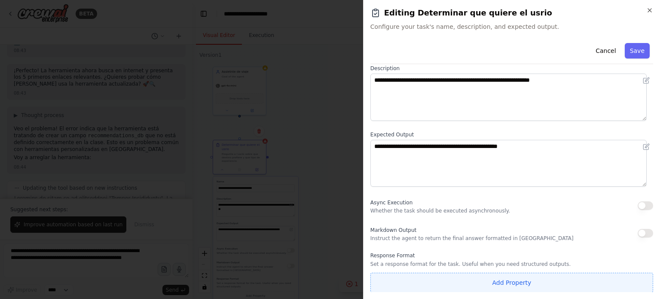
click at [514, 285] on button "Add Property" at bounding box center [511, 282] width 283 height 20
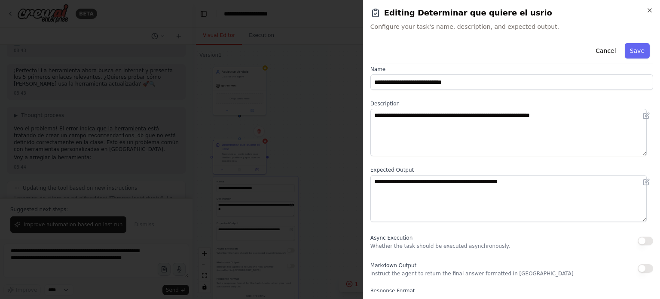
scroll to position [0, 0]
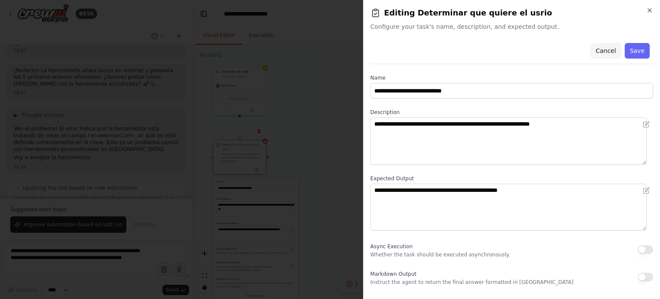
click at [601, 49] on button "Cancel" at bounding box center [605, 50] width 31 height 15
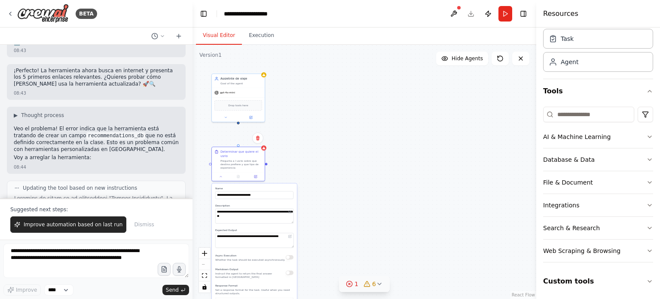
drag, startPoint x: 239, startPoint y: 119, endPoint x: 238, endPoint y: 125, distance: 5.7
click at [238, 125] on div "**********" at bounding box center [364, 172] width 344 height 254
click at [239, 125] on div "**********" at bounding box center [364, 172] width 344 height 254
click at [238, 145] on div "Determinar que quiere el usrio Pregunta a l usrio sobre que destino prefiere y …" at bounding box center [238, 157] width 53 height 25
click at [238, 143] on div at bounding box center [238, 144] width 3 height 3
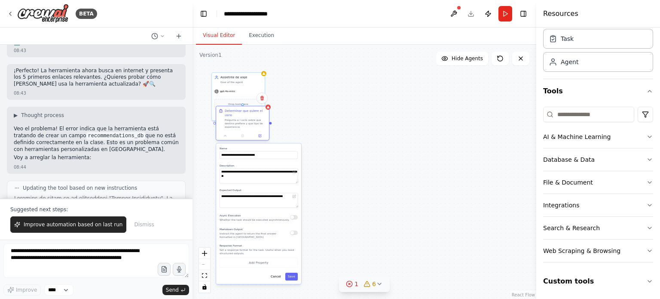
drag, startPoint x: 234, startPoint y: 158, endPoint x: 237, endPoint y: 116, distance: 41.3
click at [237, 118] on div "Pregunta a l usrio sobre que destino prefiere y que tipo de experiencia" at bounding box center [246, 123] width 42 height 10
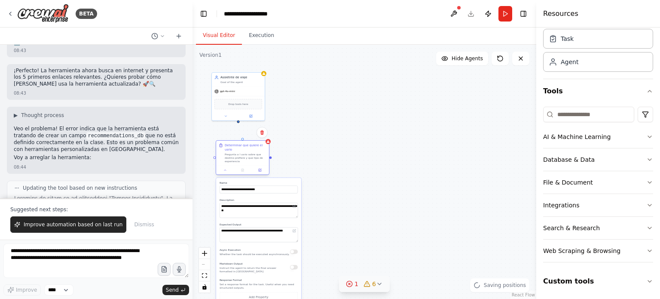
drag, startPoint x: 238, startPoint y: 115, endPoint x: 238, endPoint y: 150, distance: 34.8
click at [238, 153] on div "Pregunta a l usrio sobre que destino prefiere y que tipo de experiencia" at bounding box center [246, 158] width 42 height 10
click at [250, 116] on icon at bounding box center [250, 114] width 3 height 3
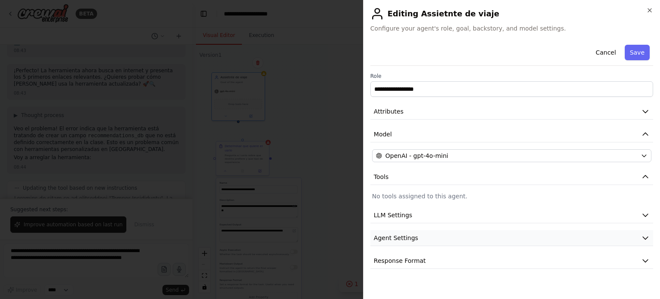
click at [646, 235] on icon "button" at bounding box center [645, 237] width 9 height 9
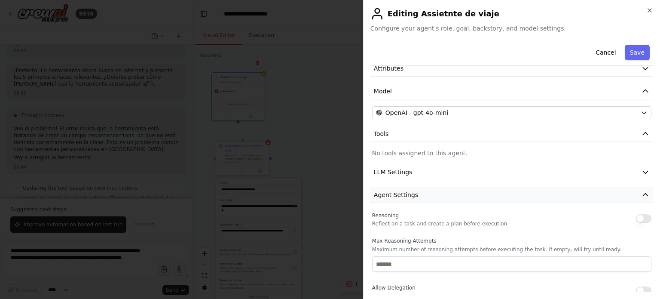
scroll to position [86, 0]
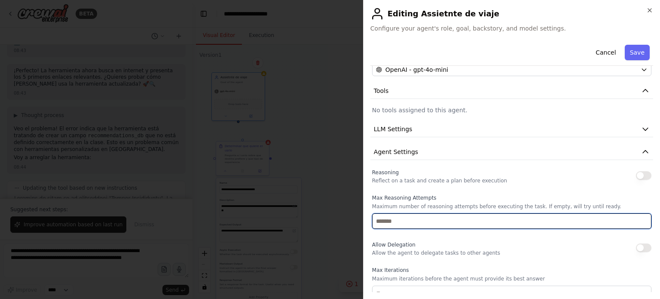
click at [432, 222] on input "number" at bounding box center [511, 220] width 279 height 15
type input "*"
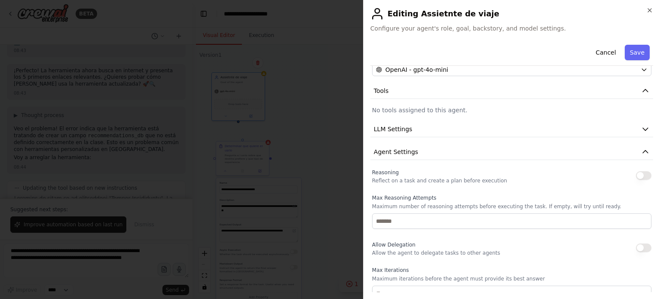
click at [433, 244] on div "Allow Delegation Allow the agent to delegate tasks to other agents" at bounding box center [436, 247] width 128 height 17
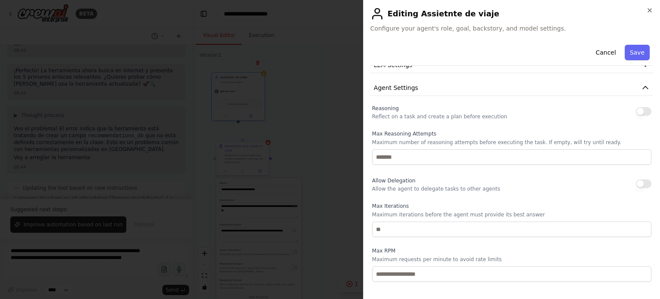
scroll to position [172, 0]
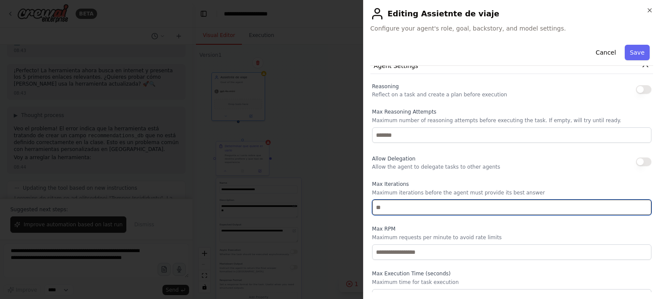
drag, startPoint x: 383, startPoint y: 206, endPoint x: 373, endPoint y: 204, distance: 10.0
click at [373, 204] on input "number" at bounding box center [511, 206] width 279 height 15
type input "*"
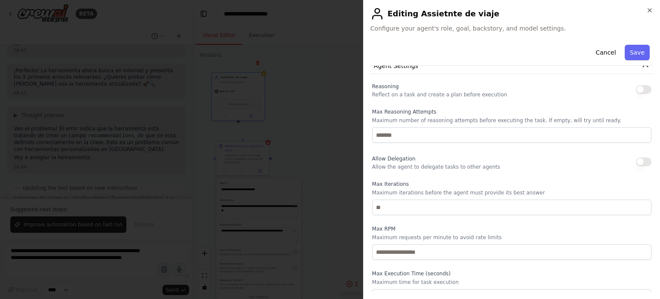
click at [403, 226] on label "Max RPM" at bounding box center [511, 228] width 279 height 7
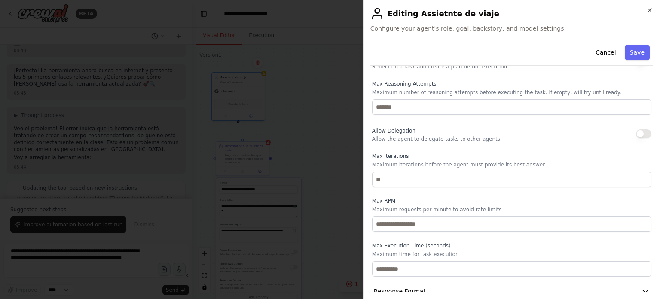
scroll to position [213, 0]
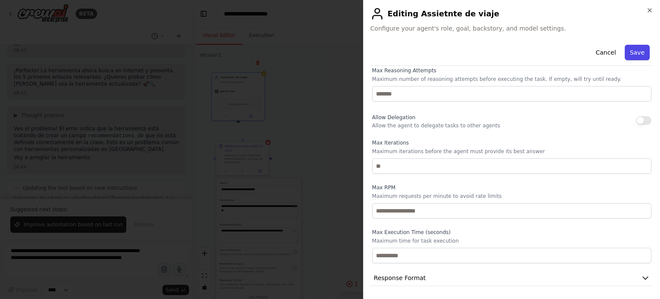
click at [626, 55] on button "Save" at bounding box center [637, 52] width 25 height 15
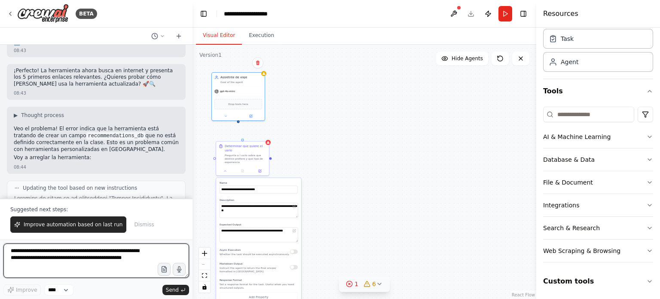
click at [46, 253] on textarea "**********" at bounding box center [96, 260] width 186 height 34
type textarea "**********"
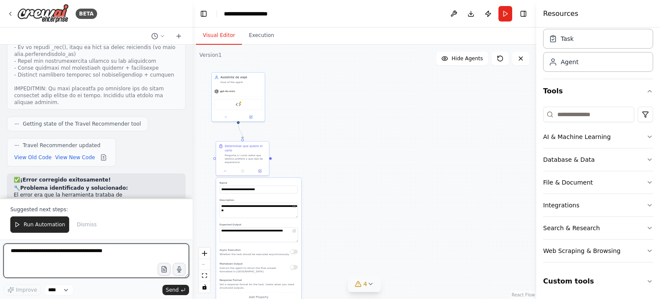
scroll to position [9990, 0]
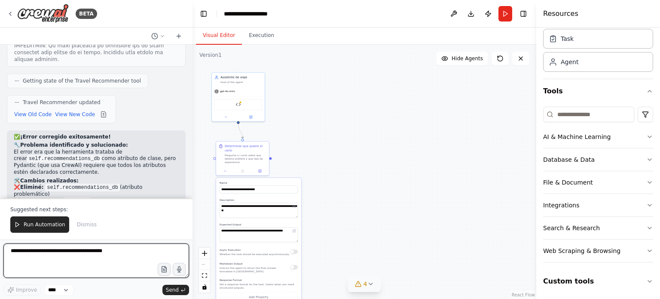
click at [53, 250] on textarea at bounding box center [96, 260] width 186 height 34
type textarea "**********"
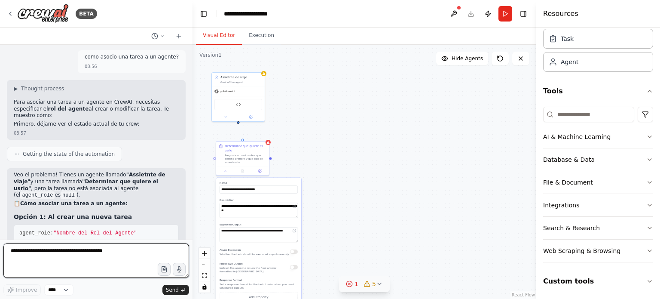
scroll to position [10286, 0]
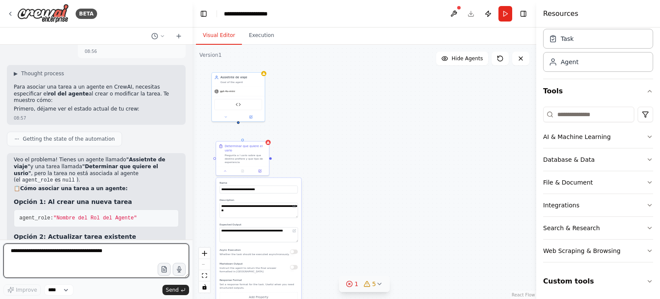
click at [69, 250] on textarea at bounding box center [96, 260] width 186 height 34
type textarea "**********"
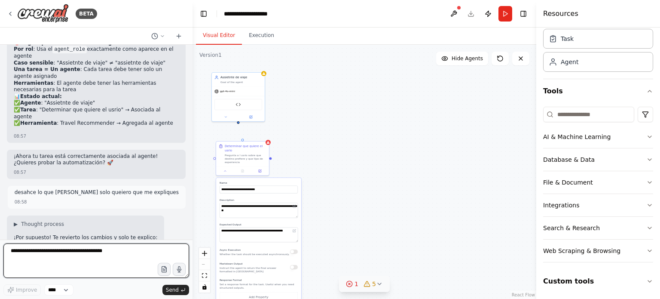
scroll to position [10616, 0]
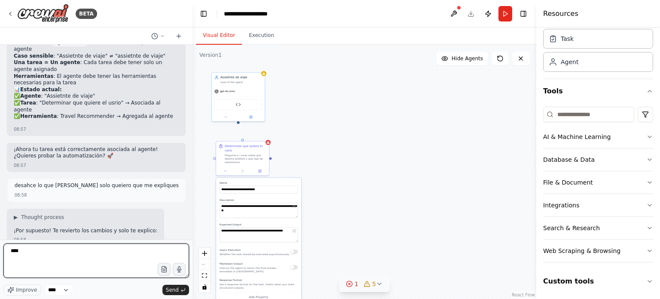
type textarea "*****"
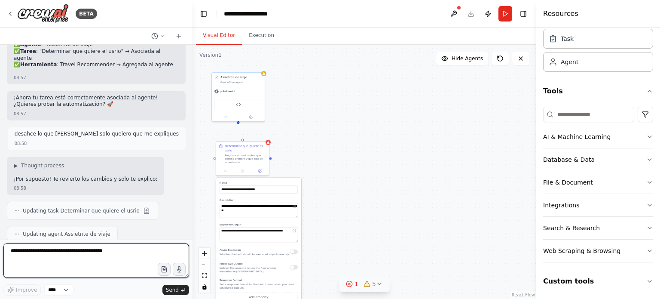
scroll to position [10690, 0]
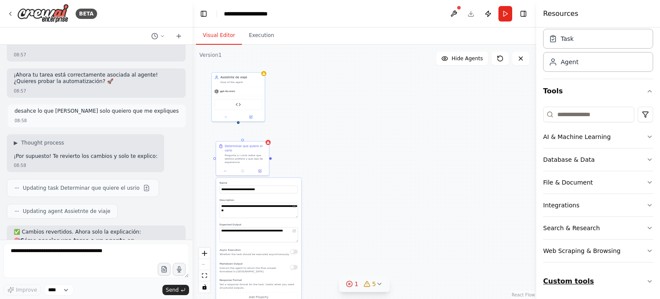
click at [646, 278] on icon "button" at bounding box center [649, 281] width 7 height 7
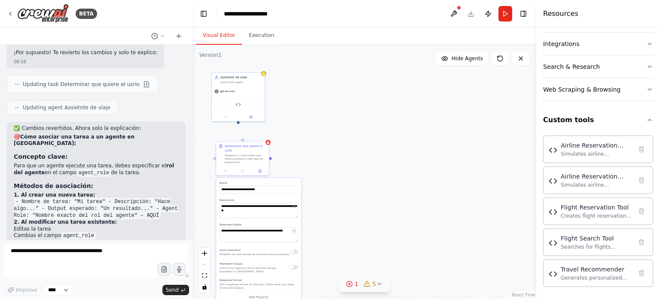
scroll to position [10809, 0]
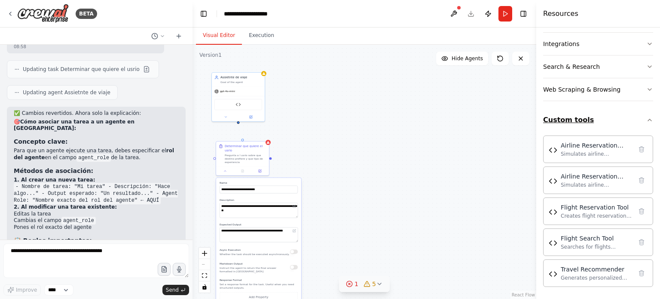
click at [646, 118] on icon "button" at bounding box center [649, 119] width 7 height 7
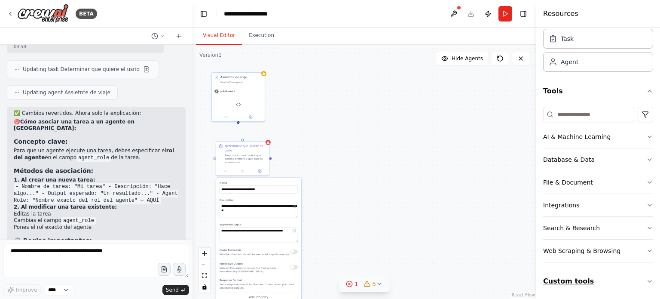
scroll to position [30, 0]
click at [646, 278] on icon "button" at bounding box center [649, 281] width 7 height 7
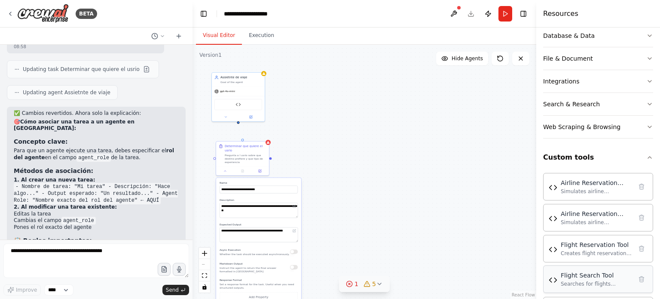
scroll to position [191, 0]
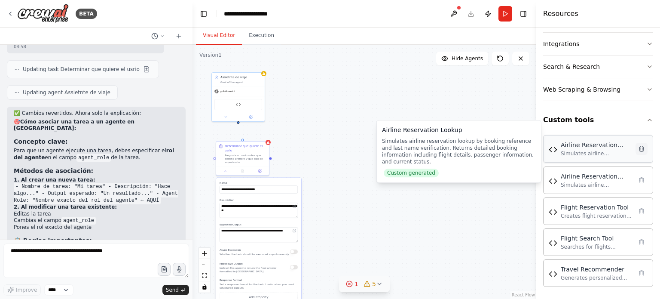
click at [638, 148] on icon at bounding box center [641, 148] width 7 height 7
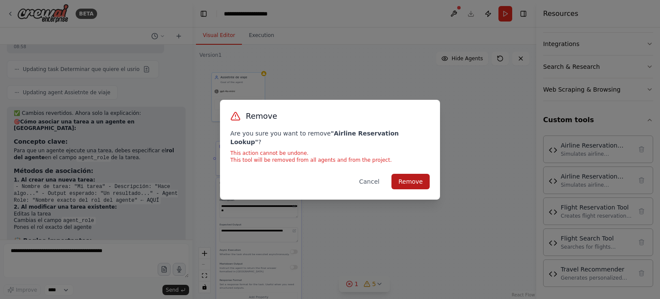
click at [409, 176] on button "Remove" at bounding box center [410, 181] width 38 height 15
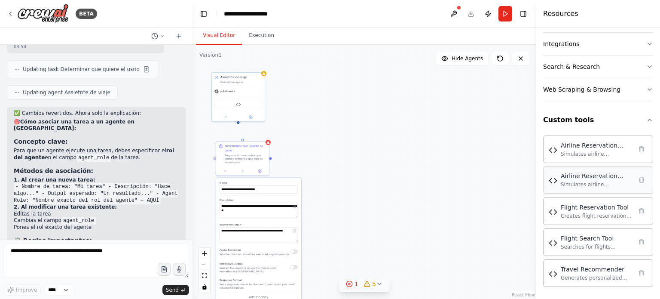
scroll to position [160, 0]
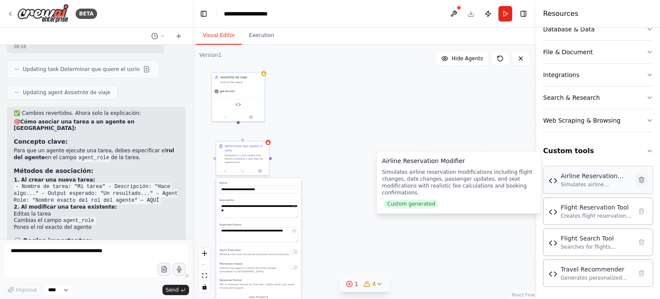
click at [638, 179] on icon at bounding box center [641, 179] width 7 height 7
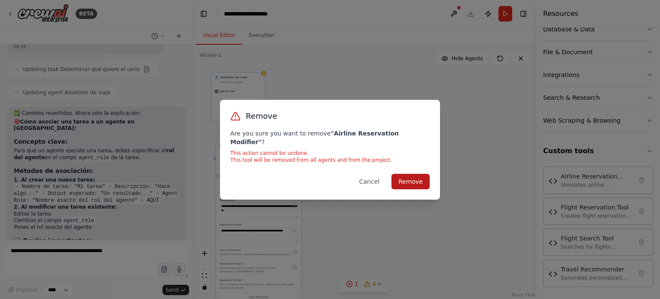
click at [420, 177] on button "Remove" at bounding box center [410, 181] width 38 height 15
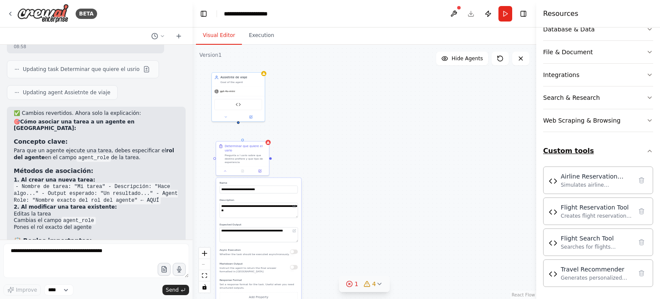
scroll to position [129, 0]
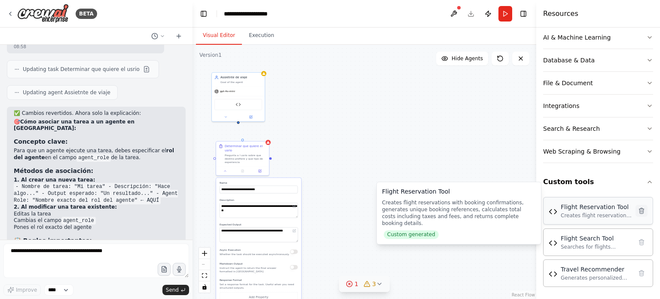
click at [638, 210] on icon at bounding box center [641, 210] width 7 height 7
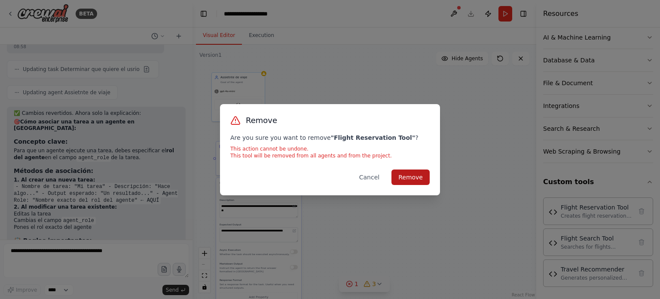
click at [427, 179] on button "Remove" at bounding box center [410, 176] width 38 height 15
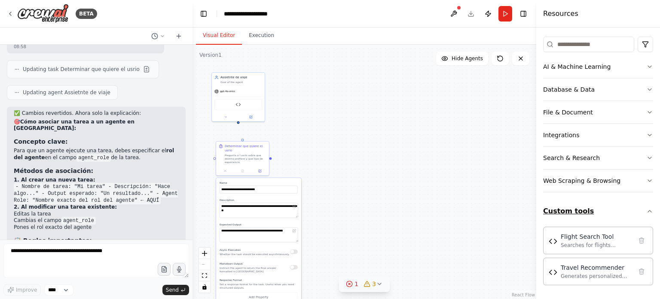
scroll to position [98, 0]
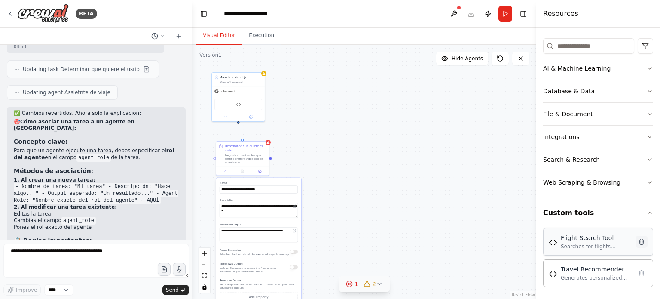
click at [638, 240] on icon at bounding box center [641, 241] width 7 height 7
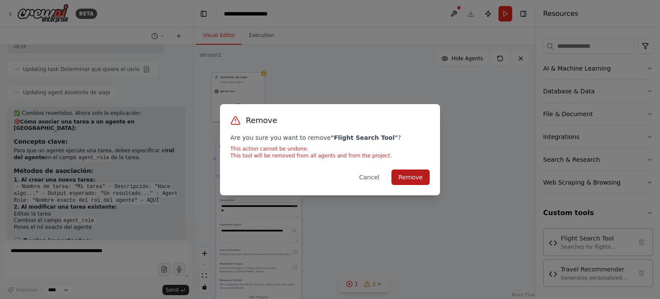
click at [413, 175] on button "Remove" at bounding box center [410, 176] width 38 height 15
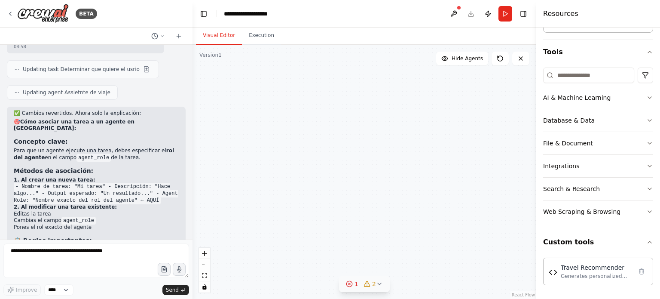
scroll to position [67, 0]
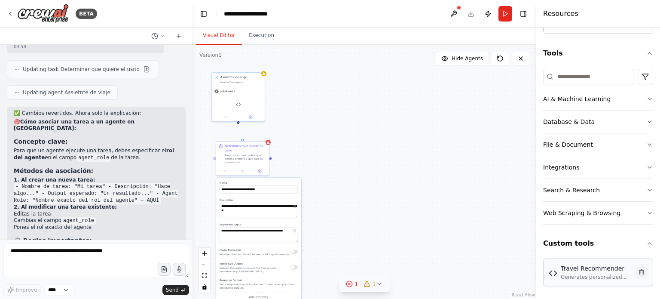
click at [639, 269] on icon at bounding box center [641, 272] width 5 height 6
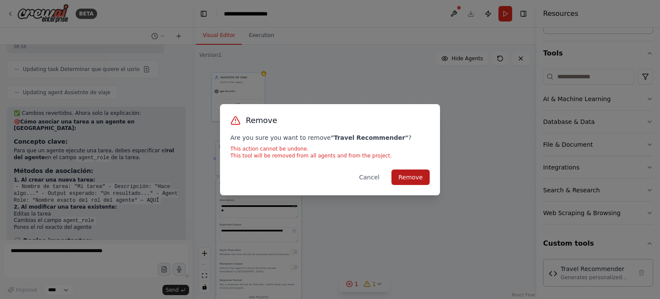
click at [422, 179] on button "Remove" at bounding box center [410, 176] width 38 height 15
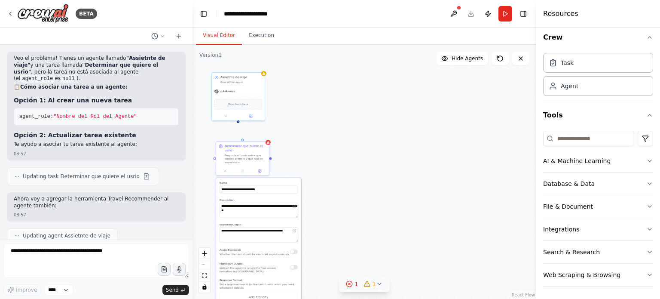
scroll to position [10379, 0]
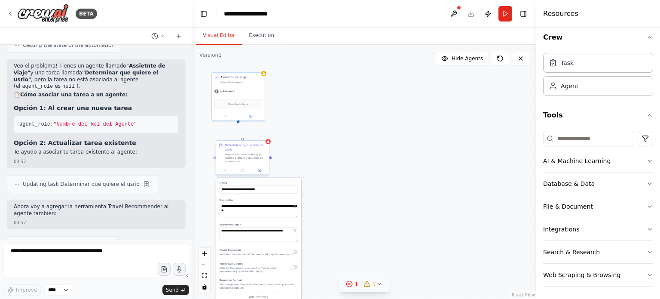
click at [247, 154] on div "Pregunta a l usrio sobre que destino prefiere y que tipo de experiencia" at bounding box center [246, 158] width 42 height 10
click at [262, 132] on icon at bounding box center [261, 132] width 5 height 5
click at [237, 133] on button "Confirm" at bounding box center [238, 132] width 31 height 10
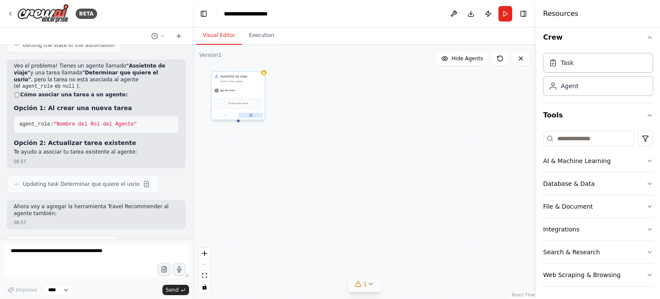
click at [251, 115] on icon at bounding box center [251, 115] width 3 height 3
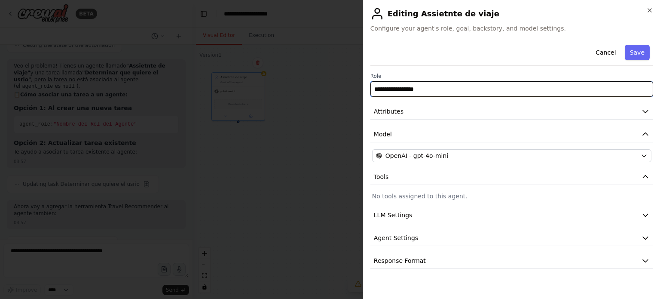
drag, startPoint x: 427, startPoint y: 89, endPoint x: 370, endPoint y: 89, distance: 56.7
click at [370, 89] on input "**********" at bounding box center [511, 88] width 283 height 15
type input "**********"
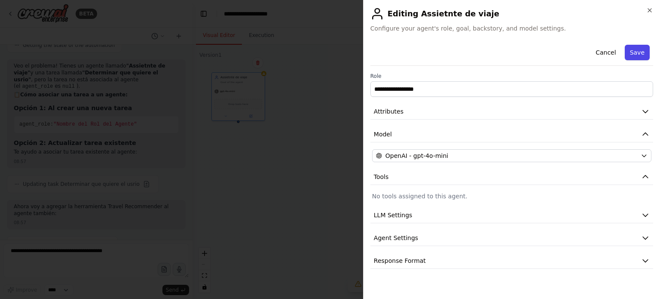
click at [636, 49] on button "Save" at bounding box center [637, 52] width 25 height 15
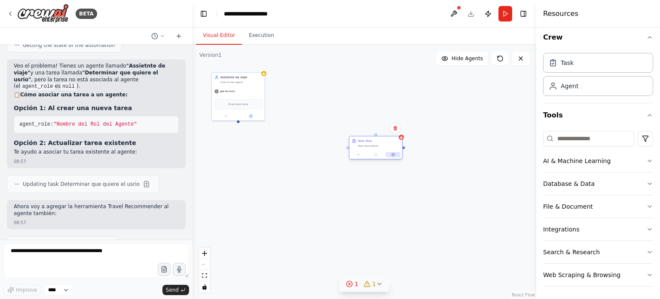
click at [393, 156] on icon at bounding box center [393, 154] width 3 height 3
click at [392, 155] on icon at bounding box center [393, 154] width 2 height 2
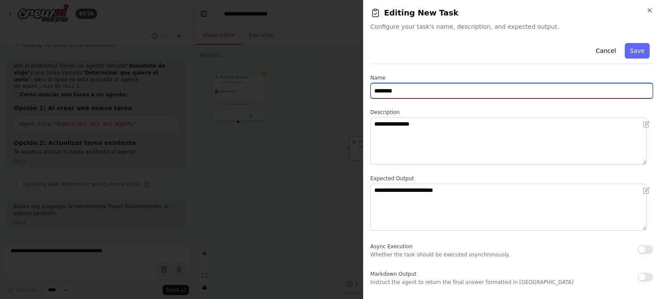
drag, startPoint x: 408, startPoint y: 92, endPoint x: 357, endPoint y: 91, distance: 50.7
click at [357, 91] on body "BETA Crear un agnte de una aeroliena de veiajes que puede hacer un reserva de v…" at bounding box center [330, 149] width 660 height 299
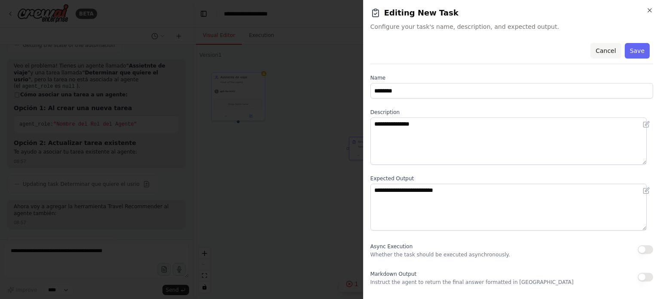
click at [604, 51] on button "Cancel" at bounding box center [605, 50] width 31 height 15
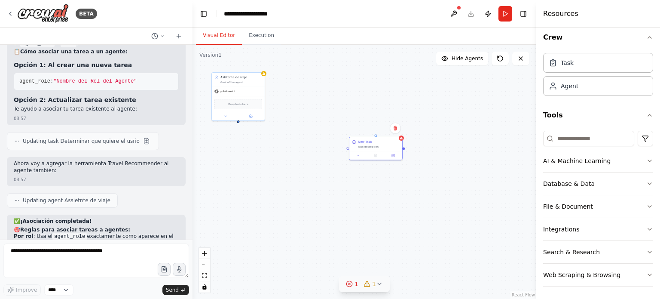
scroll to position [10465, 0]
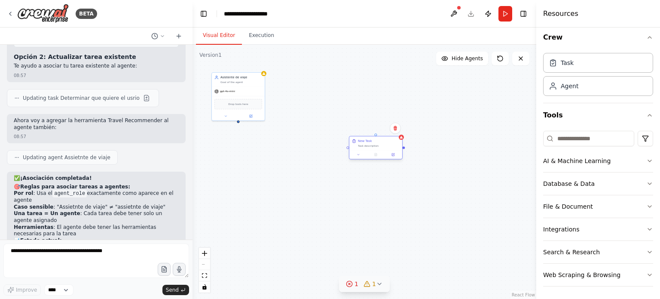
click at [393, 157] on div at bounding box center [375, 154] width 53 height 9
click at [394, 154] on icon at bounding box center [393, 154] width 3 height 3
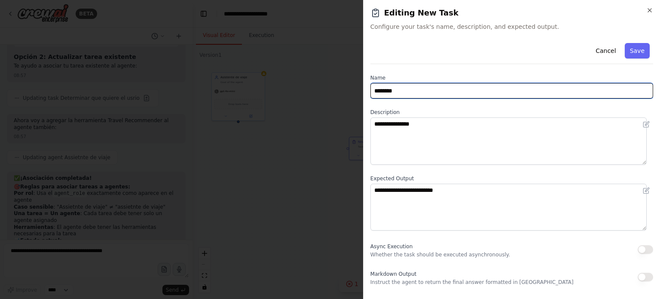
drag, startPoint x: 406, startPoint y: 94, endPoint x: 369, endPoint y: 93, distance: 37.0
click at [369, 93] on div "**********" at bounding box center [511, 149] width 297 height 299
click at [407, 92] on input "**********" at bounding box center [511, 90] width 283 height 15
type input "**********"
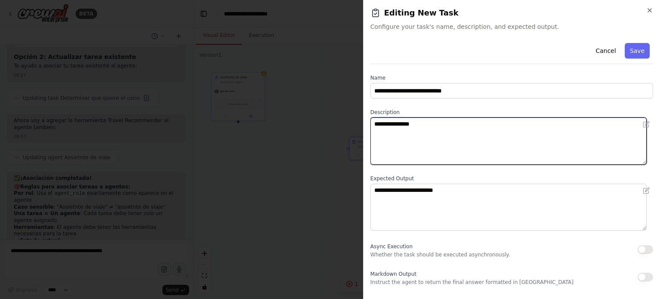
click at [396, 126] on textarea "**********" at bounding box center [508, 140] width 276 height 47
drag, startPoint x: 421, startPoint y: 122, endPoint x: 363, endPoint y: 121, distance: 57.1
click at [363, 121] on div "**********" at bounding box center [511, 149] width 297 height 299
type textarea "**********"
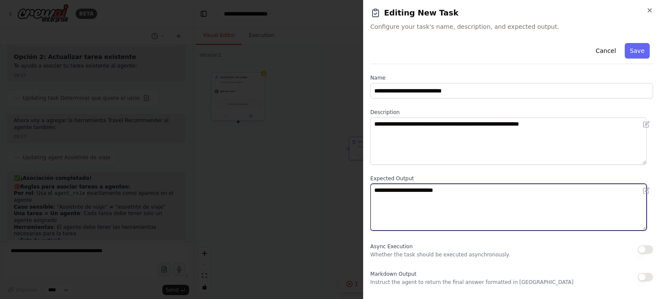
drag, startPoint x: 459, startPoint y: 189, endPoint x: 352, endPoint y: 196, distance: 106.8
click at [352, 196] on body "BETA Crear un agnte de una aeroliena de veiajes que puede hacer un reserva de v…" at bounding box center [330, 149] width 660 height 299
type textarea "**********"
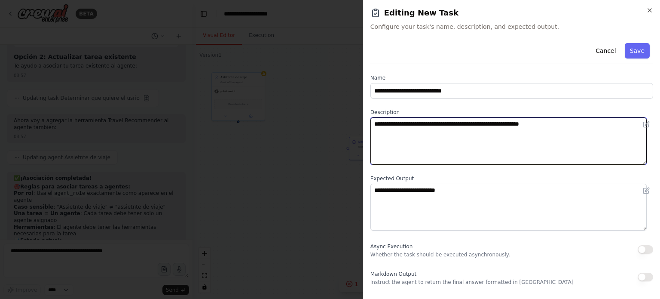
click at [468, 124] on textarea "**********" at bounding box center [508, 140] width 276 height 47
click at [505, 125] on textarea "**********" at bounding box center [508, 140] width 276 height 47
type textarea "**********"
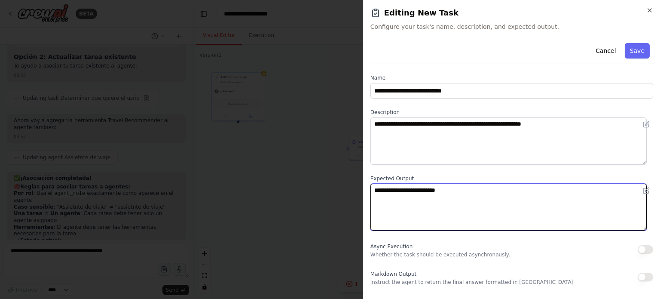
click at [433, 189] on textarea "**********" at bounding box center [508, 206] width 276 height 47
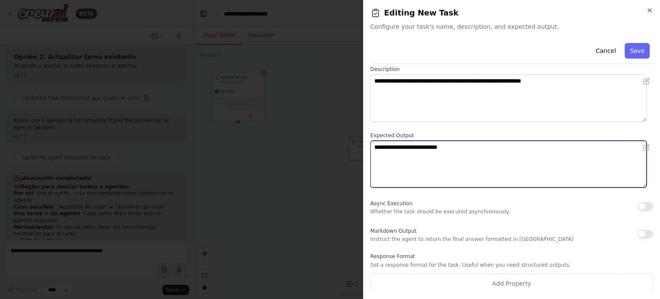
scroll to position [44, 0]
type textarea "**********"
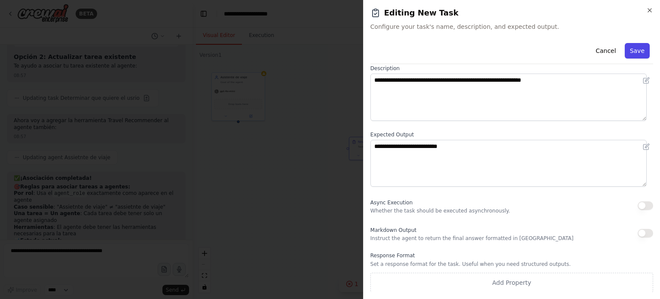
click at [628, 48] on button "Save" at bounding box center [637, 50] width 25 height 15
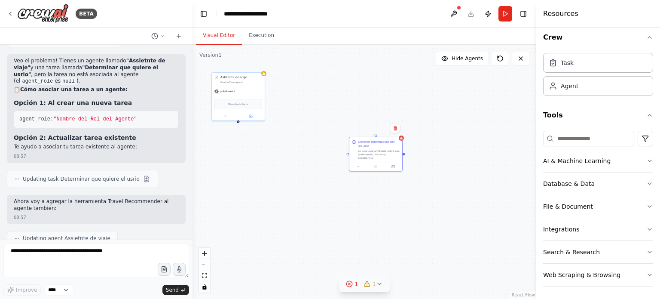
scroll to position [10379, 0]
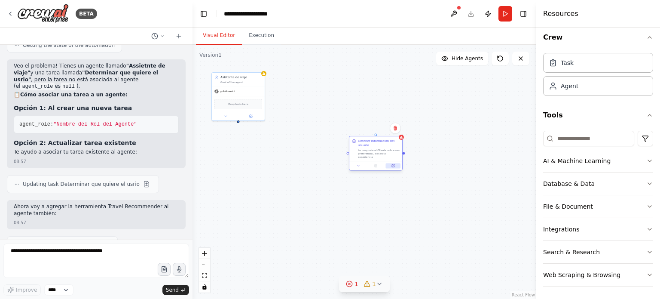
click at [394, 164] on icon at bounding box center [392, 165] width 3 height 3
click at [392, 164] on icon at bounding box center [393, 165] width 3 height 3
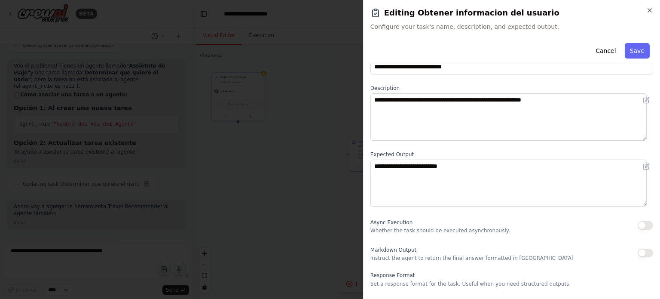
scroll to position [44, 0]
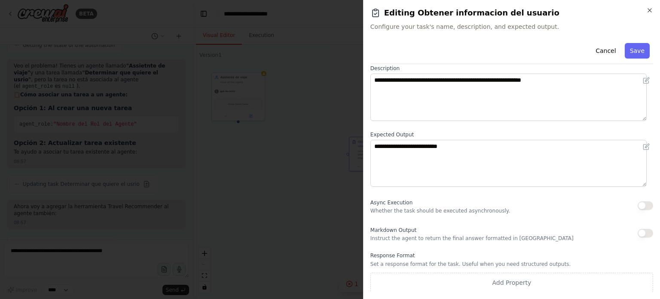
click at [638, 204] on button "button" at bounding box center [645, 205] width 15 height 9
click at [640, 233] on button "button" at bounding box center [645, 233] width 15 height 9
click at [638, 233] on button "button" at bounding box center [645, 233] width 15 height 9
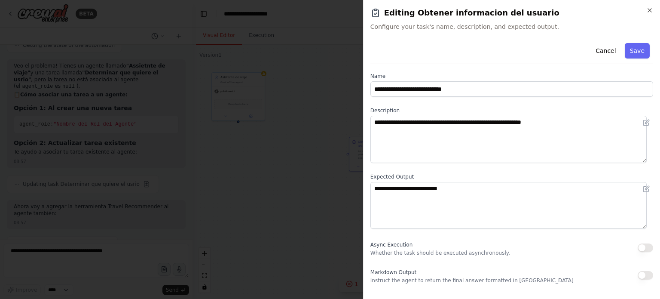
scroll to position [0, 0]
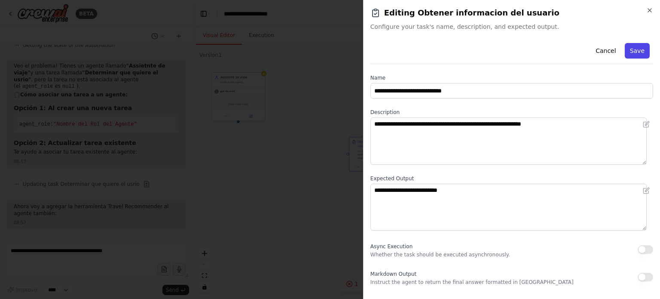
click at [630, 51] on button "Save" at bounding box center [637, 50] width 25 height 15
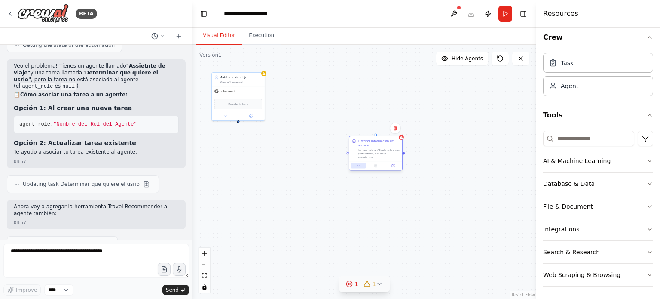
click at [358, 165] on icon at bounding box center [358, 165] width 2 height 1
click at [357, 284] on span "1" at bounding box center [356, 283] width 4 height 9
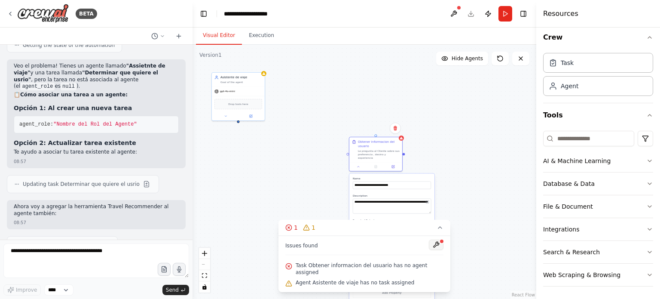
click at [431, 249] on button at bounding box center [436, 244] width 15 height 10
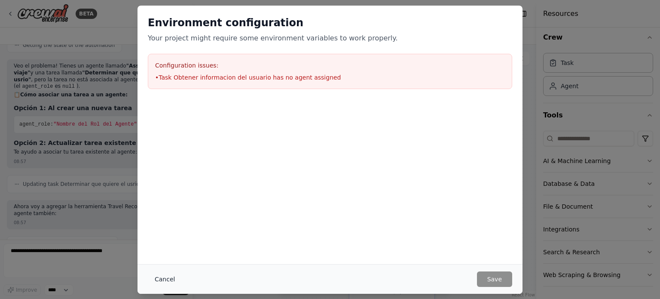
click at [166, 278] on button "Cancel" at bounding box center [165, 278] width 34 height 15
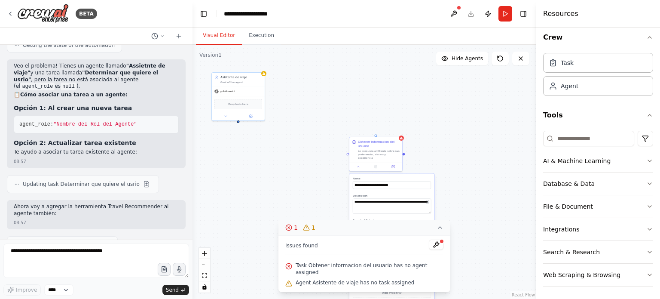
click at [436, 231] on icon at bounding box center [439, 227] width 7 height 7
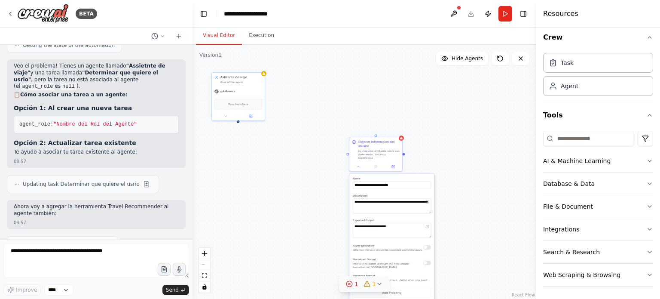
click at [351, 284] on icon at bounding box center [349, 283] width 7 height 7
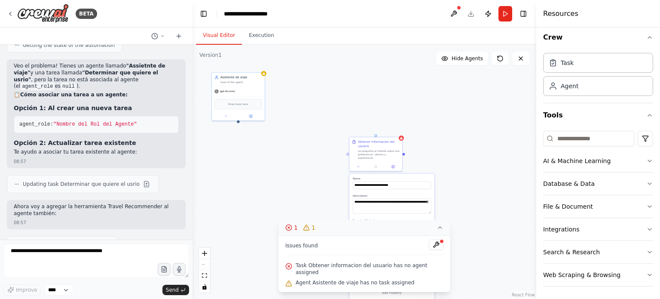
click at [434, 230] on button "1 1" at bounding box center [364, 228] width 172 height 16
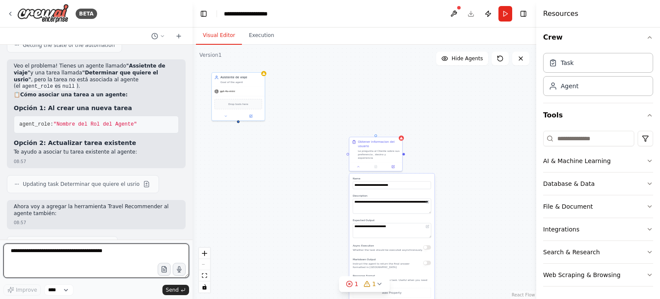
click at [37, 251] on textarea at bounding box center [96, 260] width 186 height 34
type textarea "**********"
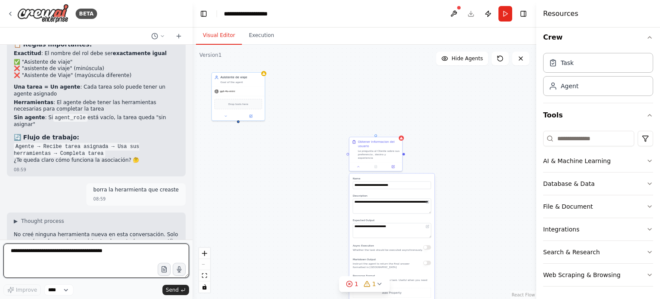
scroll to position [11013, 0]
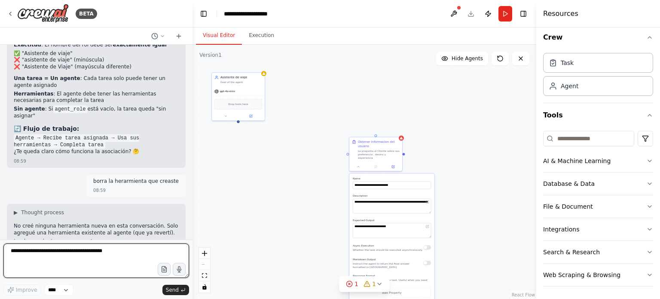
click at [33, 254] on textarea at bounding box center [96, 260] width 186 height 34
type textarea "**********"
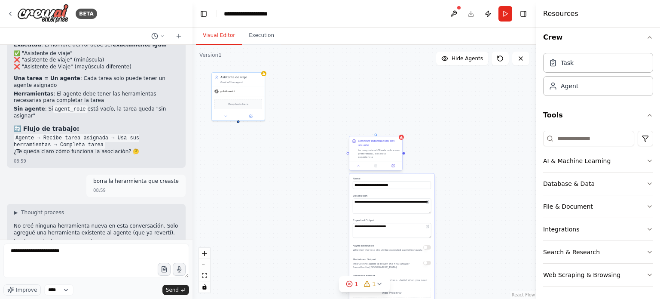
click at [393, 165] on div at bounding box center [375, 165] width 53 height 9
click at [391, 164] on icon at bounding box center [392, 165] width 3 height 3
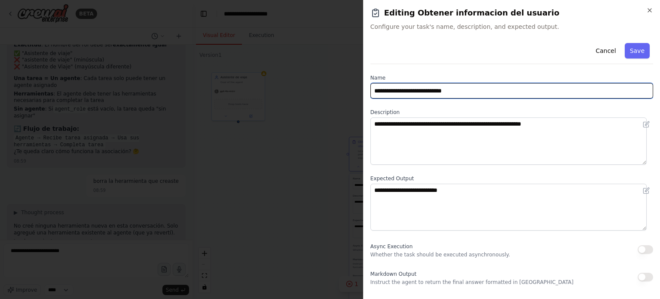
drag, startPoint x: 476, startPoint y: 88, endPoint x: 354, endPoint y: 84, distance: 122.5
click at [354, 84] on body "BETA Crear un agnte de una aeroliena de veiajes que puede hacer un reserva de v…" at bounding box center [330, 149] width 660 height 299
click at [390, 90] on input "**********" at bounding box center [511, 90] width 283 height 15
type input "**********"
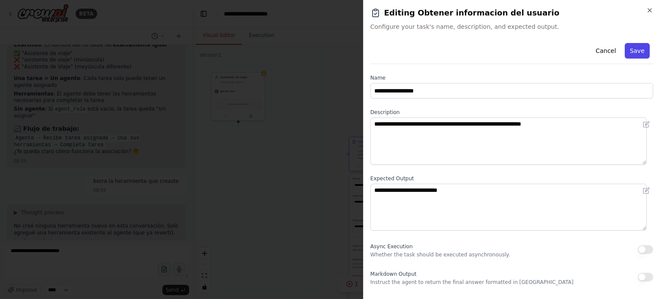
click at [627, 46] on button "Save" at bounding box center [637, 50] width 25 height 15
type input "**********"
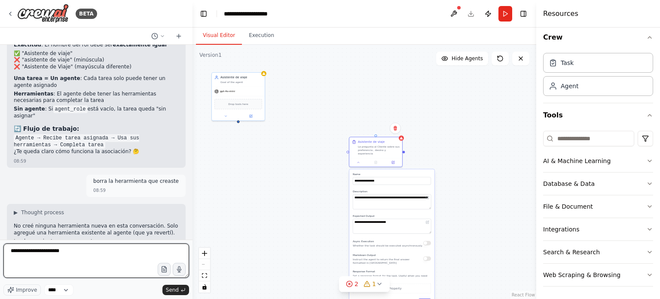
click at [84, 253] on textarea "**********" at bounding box center [96, 260] width 186 height 34
type textarea "**********"
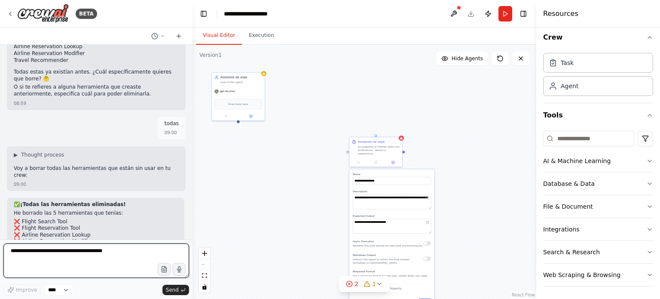
scroll to position [11236, 0]
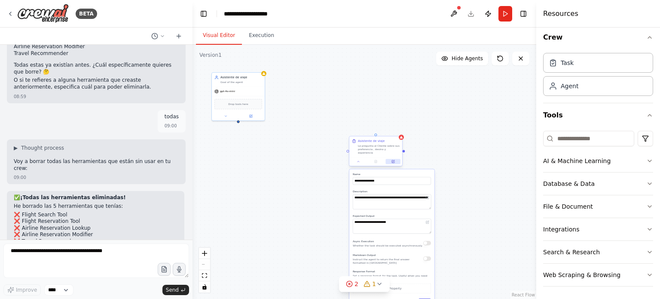
click at [394, 160] on icon at bounding box center [393, 161] width 2 height 2
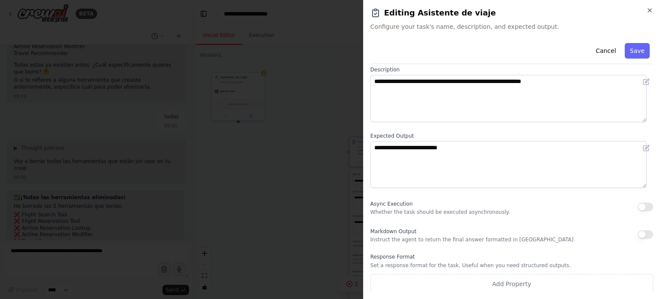
scroll to position [44, 0]
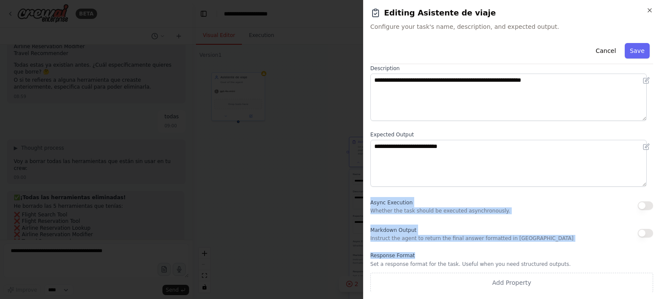
drag, startPoint x: 371, startPoint y: 201, endPoint x: 429, endPoint y: 252, distance: 77.6
click at [429, 252] on div "**********" at bounding box center [511, 144] width 283 height 296
copy div "Async Execution Whether the task should be executed asynchronously. Markdown Ou…"
click at [598, 52] on button "Cancel" at bounding box center [605, 50] width 31 height 15
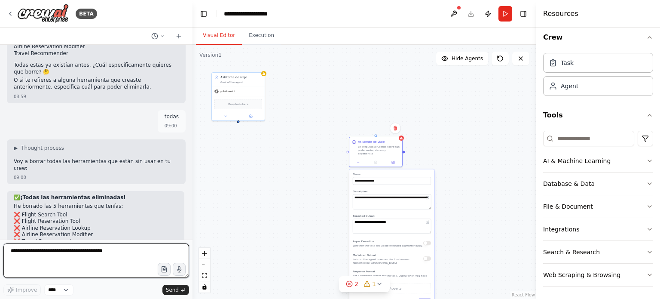
click at [41, 253] on textarea at bounding box center [96, 260] width 186 height 34
paste textarea "**********"
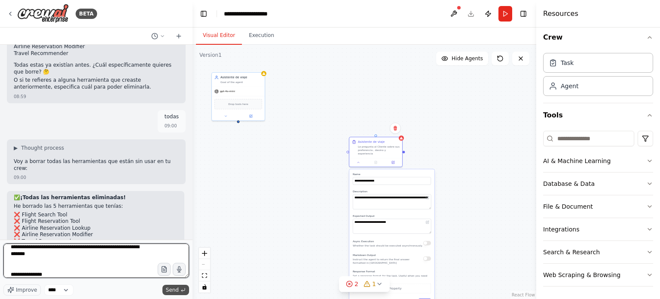
type textarea "**********"
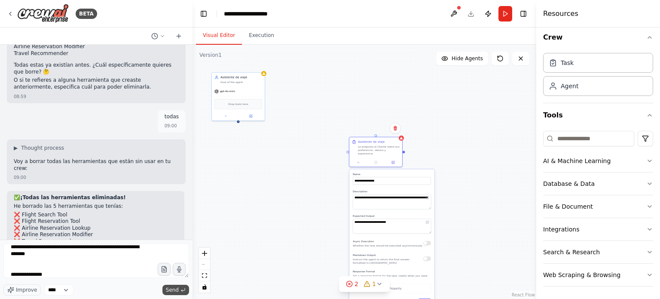
click at [168, 288] on span "Send" at bounding box center [172, 289] width 13 height 7
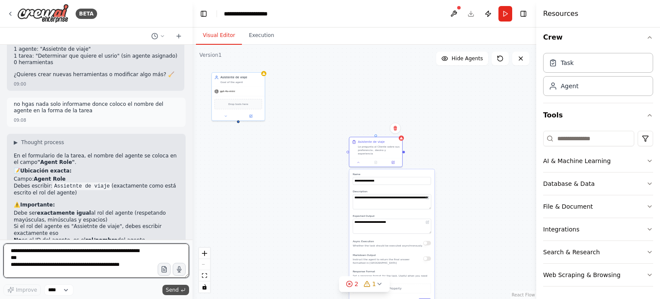
scroll to position [11455, 0]
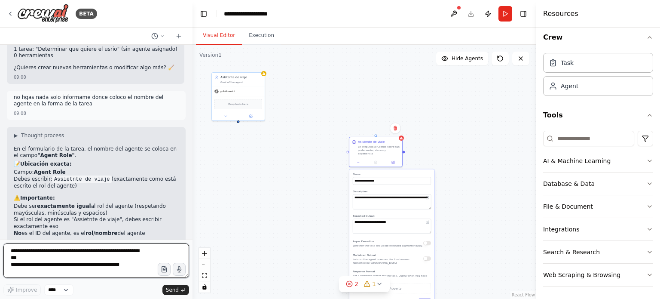
click at [27, 253] on textarea "**********" at bounding box center [96, 260] width 186 height 34
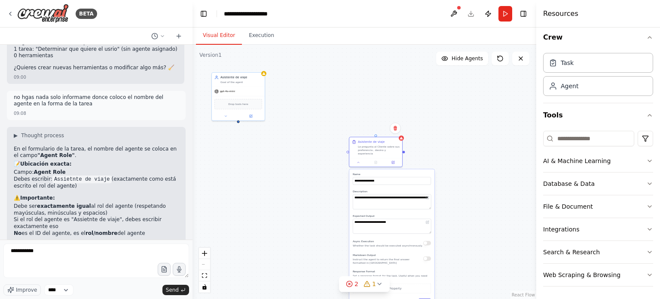
scroll to position [11469, 0]
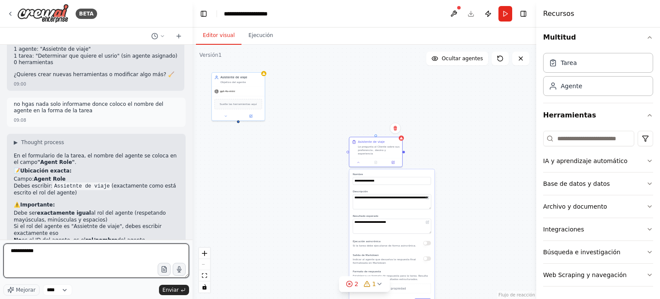
click at [53, 252] on textarea "**********" at bounding box center [96, 260] width 186 height 34
type textarea "**********"
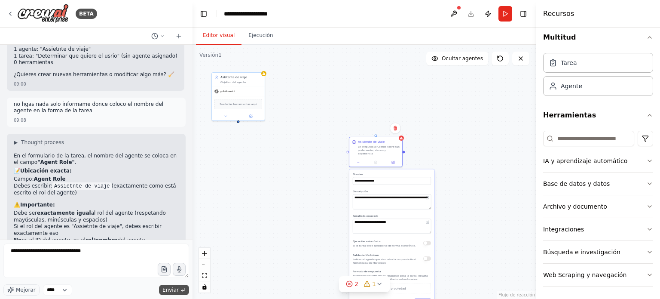
click at [173, 287] on font "Enviar" at bounding box center [170, 290] width 16 height 6
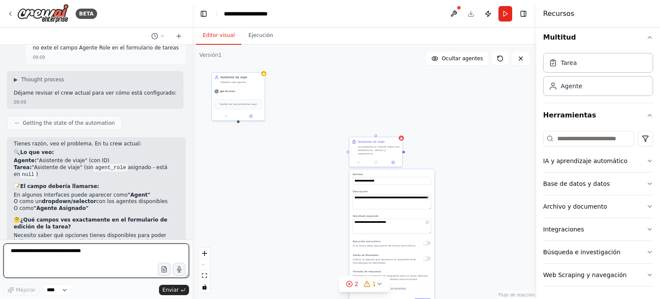
scroll to position [11738, 0]
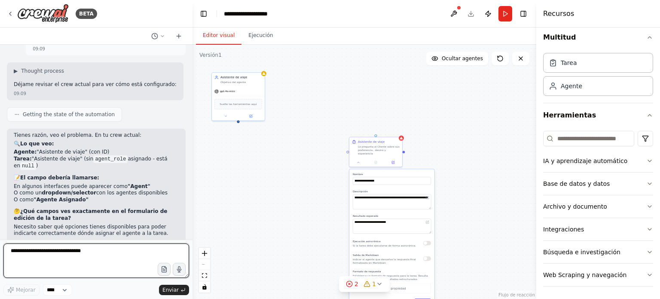
click at [50, 245] on textarea "**********" at bounding box center [96, 260] width 186 height 34
type textarea "**********"
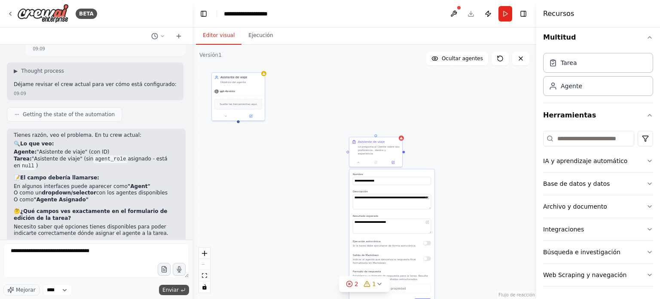
click at [166, 290] on font "Enviar" at bounding box center [170, 290] width 16 height 6
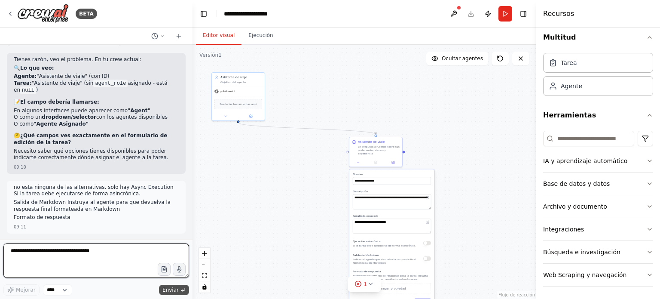
scroll to position [11822, 0]
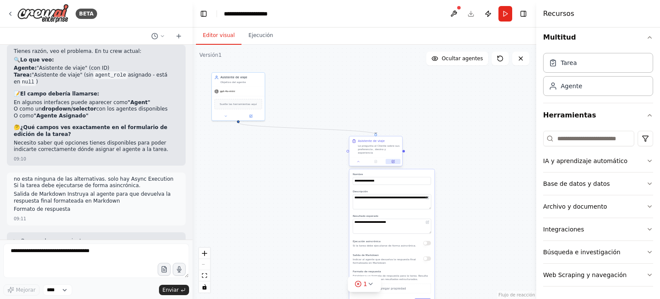
click at [394, 159] on icon at bounding box center [392, 160] width 3 height 3
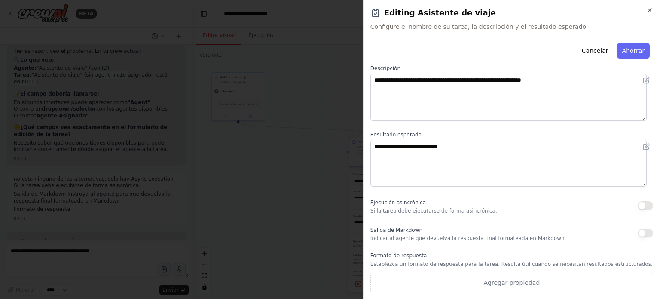
scroll to position [0, 0]
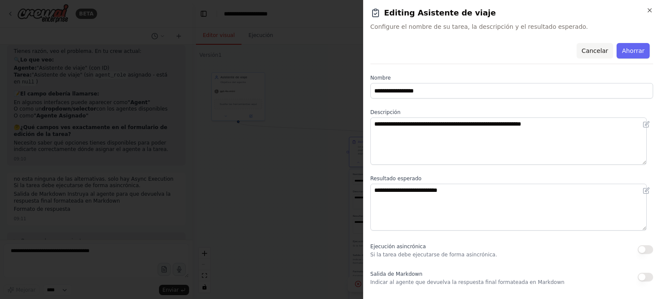
click at [584, 51] on font "Cancelar" at bounding box center [595, 50] width 27 height 7
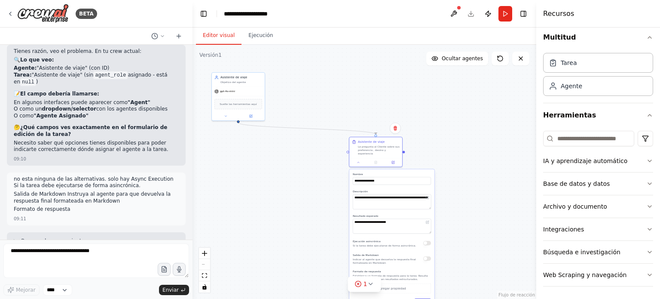
click at [270, 188] on div ".deletable-edge-delete-btn { width: 20px; height: 20px; border: 0px solid #ffff…" at bounding box center [364, 172] width 344 height 254
click at [257, 37] on font "Ejecución" at bounding box center [260, 35] width 24 height 6
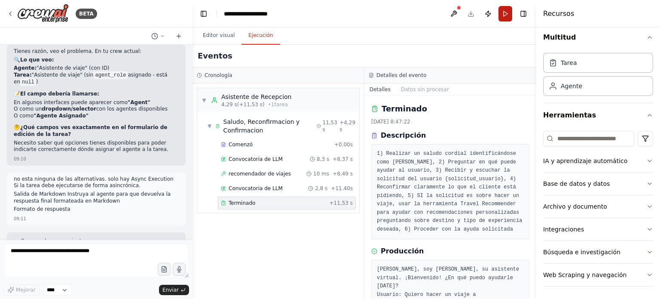
click at [504, 13] on button "Correr" at bounding box center [505, 13] width 14 height 15
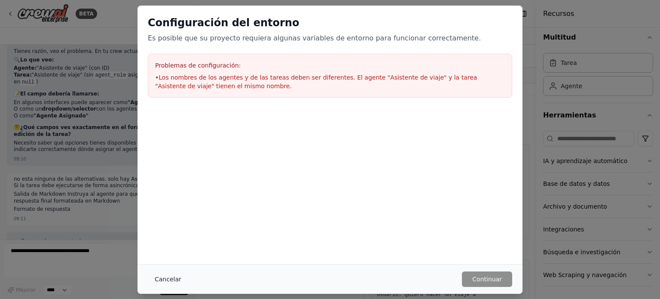
click at [172, 280] on font "Cancelar" at bounding box center [168, 278] width 27 height 7
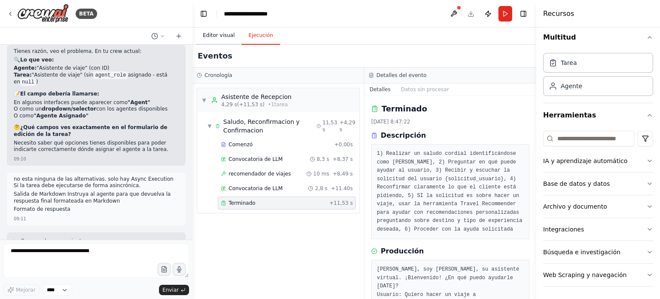
click at [217, 34] on font "Editor visual" at bounding box center [219, 35] width 32 height 6
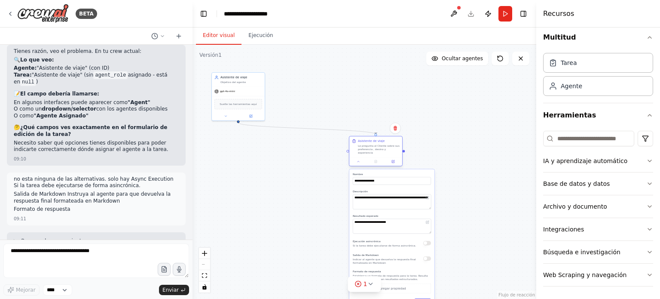
click at [372, 147] on div "Le pregunta al Cliente sobre sus preferencia , desino y experiencia" at bounding box center [379, 149] width 42 height 10
click at [392, 160] on icon at bounding box center [393, 161] width 3 height 3
click at [392, 159] on icon at bounding box center [392, 160] width 3 height 3
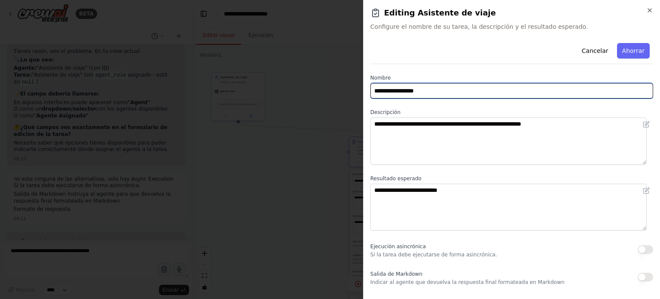
drag, startPoint x: 435, startPoint y: 89, endPoint x: 364, endPoint y: 94, distance: 71.4
click at [364, 94] on div "**********" at bounding box center [511, 149] width 297 height 299
type input "**********"
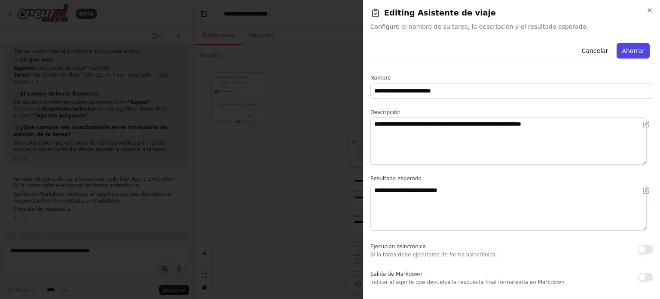
click at [622, 51] on font "Ahorrar" at bounding box center [633, 50] width 23 height 7
type input "**********"
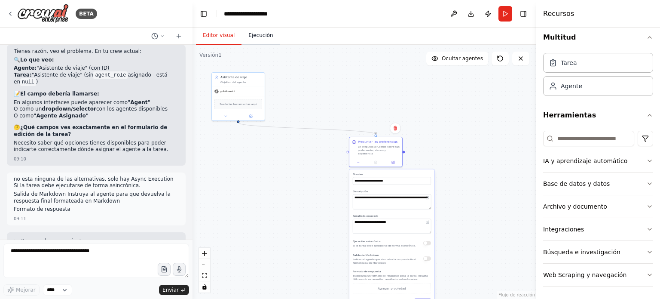
click at [256, 38] on font "Ejecución" at bounding box center [260, 35] width 24 height 6
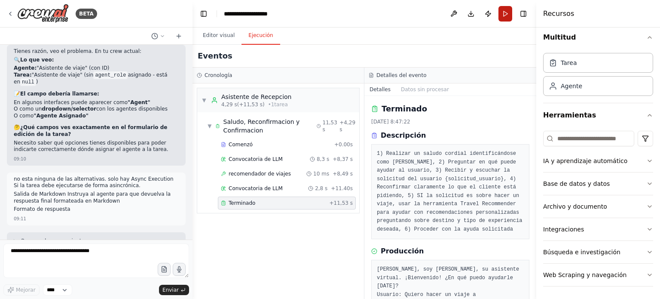
click at [503, 12] on button "Correr" at bounding box center [505, 13] width 14 height 15
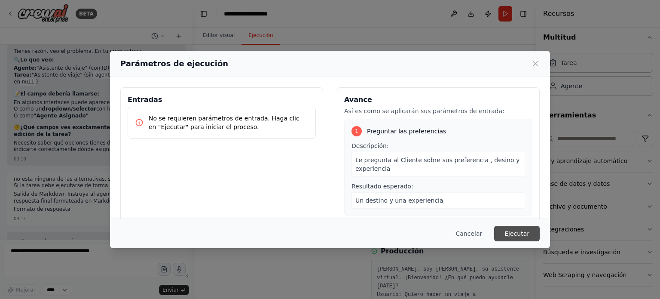
click at [519, 232] on font "Ejecutar" at bounding box center [516, 233] width 25 height 7
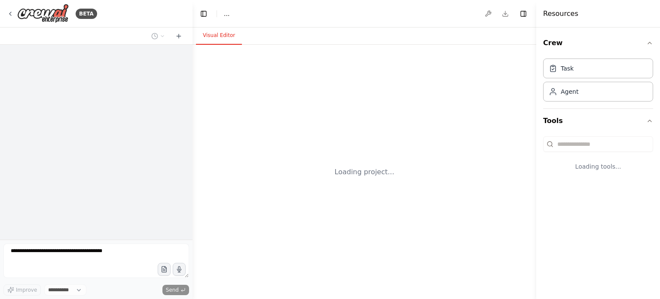
select select "****"
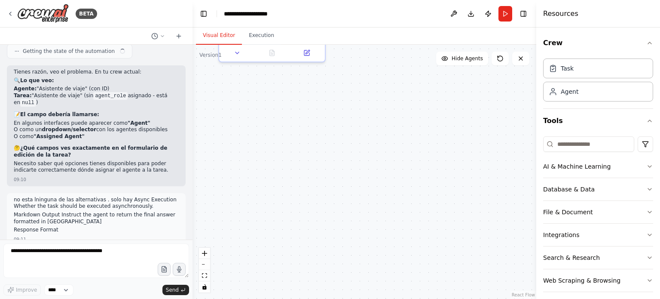
scroll to position [11811, 0]
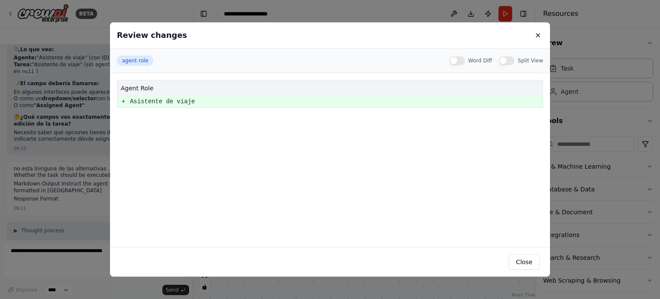
click at [124, 102] on pre "+" at bounding box center [123, 101] width 3 height 11
click at [122, 101] on pre "+" at bounding box center [123, 101] width 3 height 11
click at [521, 259] on button "Close" at bounding box center [524, 261] width 31 height 15
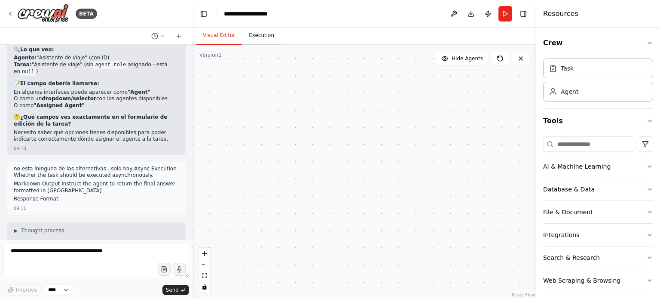
click at [259, 37] on button "Execution" at bounding box center [261, 36] width 39 height 18
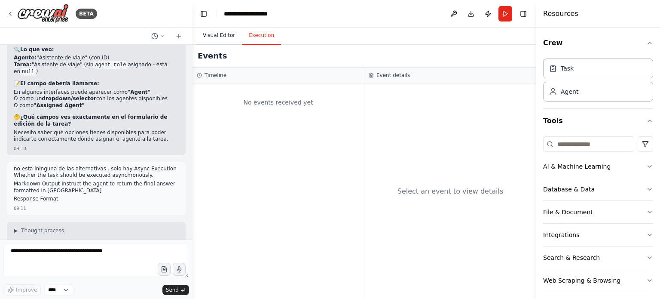
click at [219, 32] on button "Visual Editor" at bounding box center [219, 36] width 46 height 18
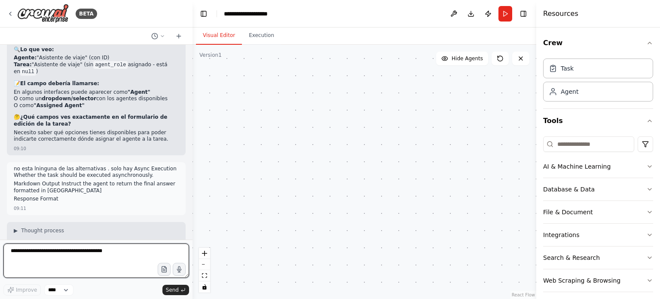
click at [13, 253] on textarea at bounding box center [96, 260] width 186 height 34
type textarea "**********"
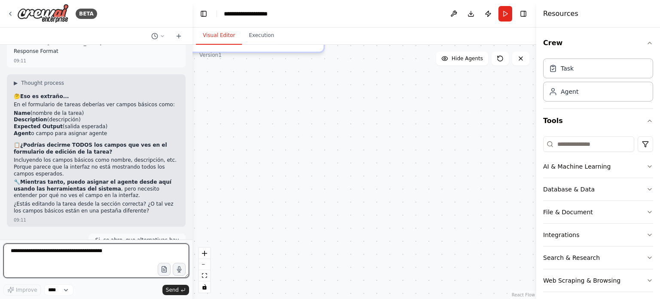
scroll to position [11974, 0]
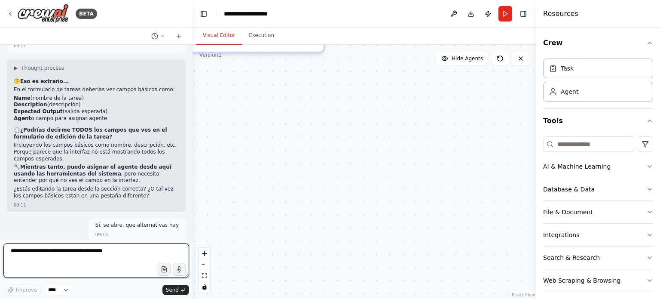
click at [57, 249] on textarea at bounding box center [96, 260] width 186 height 34
type textarea "*"
type textarea "**********"
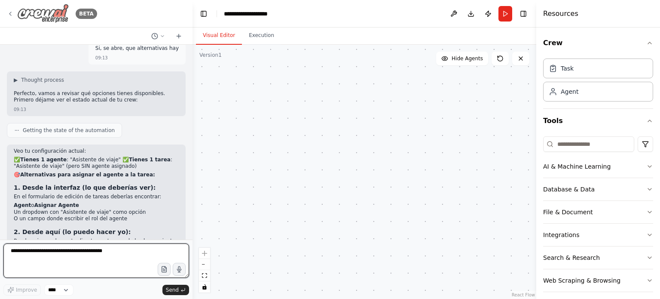
scroll to position [12157, 0]
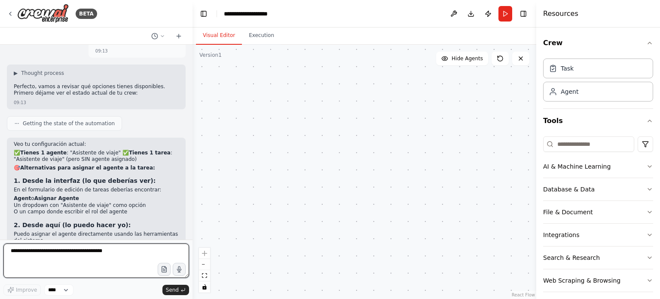
drag, startPoint x: 29, startPoint y: 251, endPoint x: 75, endPoint y: 233, distance: 49.4
click at [37, 248] on textarea at bounding box center [96, 260] width 186 height 34
type textarea "**********"
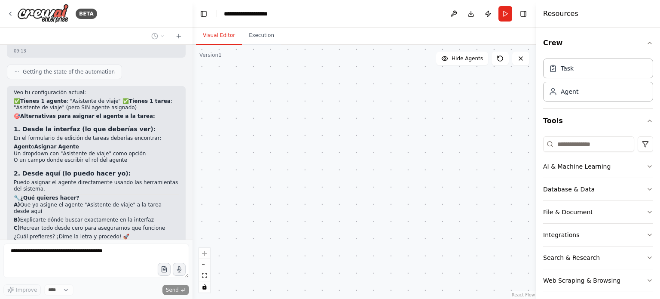
scroll to position [12230, 0]
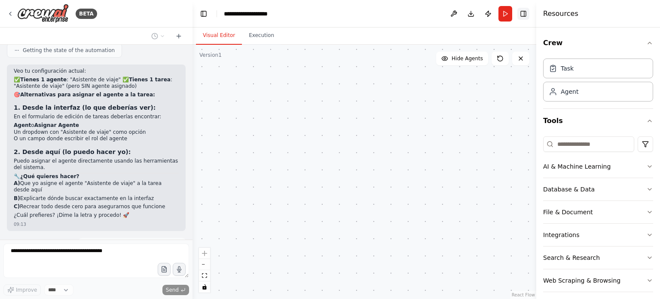
click at [525, 15] on button "Toggle Right Sidebar" at bounding box center [523, 14] width 12 height 12
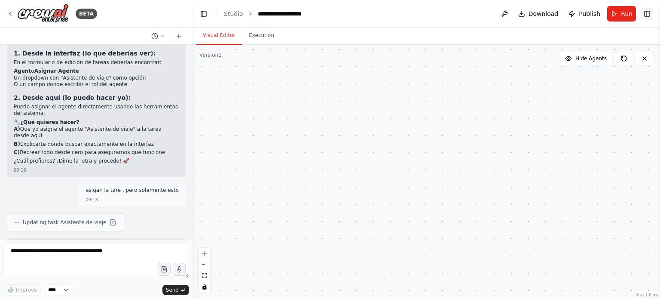
click at [646, 13] on button "Toggle Right Sidebar" at bounding box center [647, 14] width 12 height 12
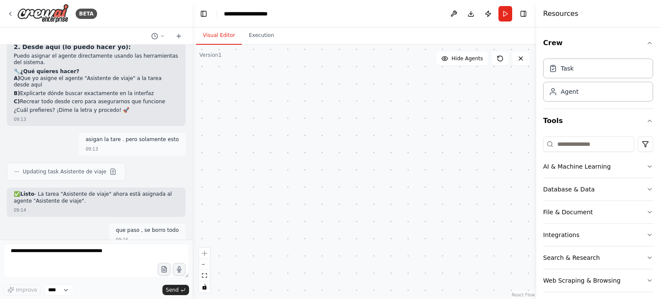
scroll to position [12342, 0]
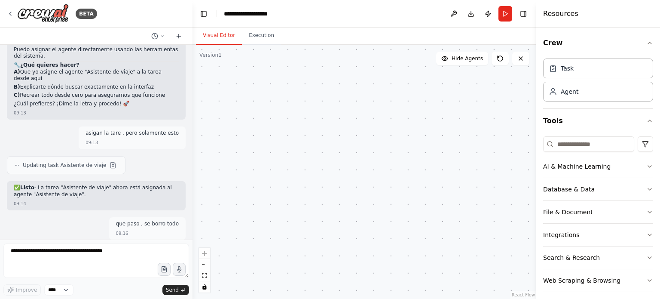
click at [177, 34] on icon at bounding box center [178, 36] width 7 height 7
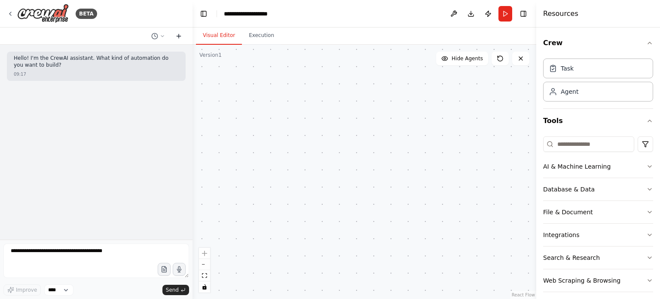
click at [177, 34] on icon at bounding box center [178, 36] width 7 height 7
drag, startPoint x: 2, startPoint y: 0, endPoint x: 321, endPoint y: 125, distance: 342.8
click at [321, 125] on div ".deletable-edge-delete-btn { width: 20px; height: 20px; border: 0px solid #ffff…" at bounding box center [364, 172] width 344 height 254
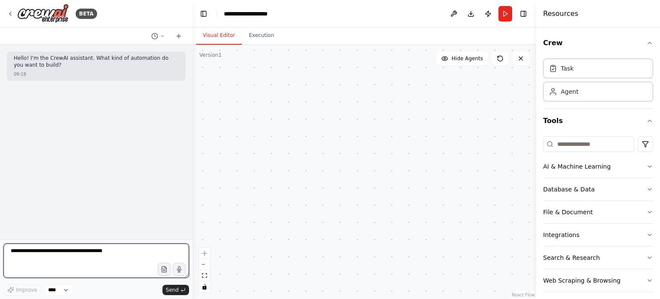
click at [38, 254] on textarea at bounding box center [96, 260] width 186 height 34
type textarea "**********"
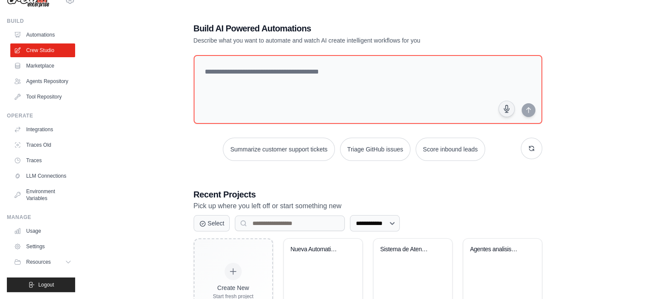
scroll to position [32, 0]
click at [42, 282] on span "Logout" at bounding box center [46, 284] width 16 height 7
click at [38, 283] on span "Logout" at bounding box center [46, 284] width 16 height 7
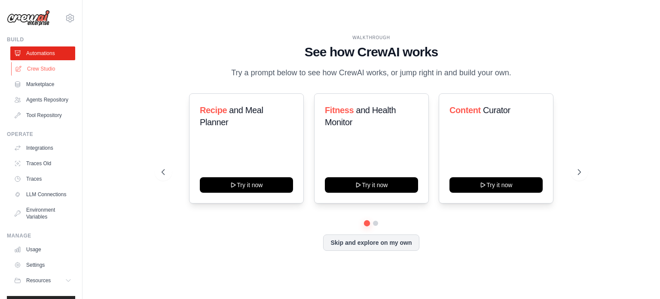
click at [29, 68] on link "Crew Studio" at bounding box center [43, 69] width 65 height 14
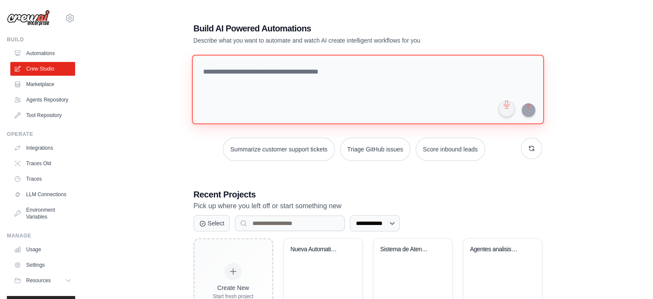
click at [258, 72] on textarea at bounding box center [368, 90] width 352 height 70
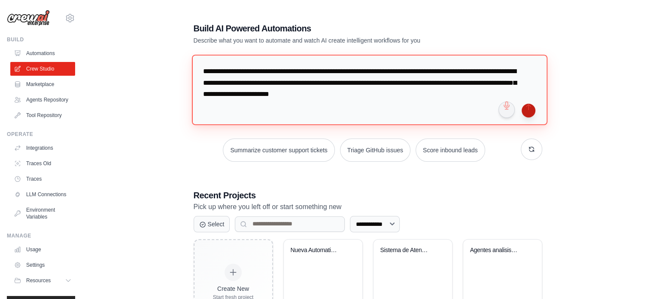
type textarea "**********"
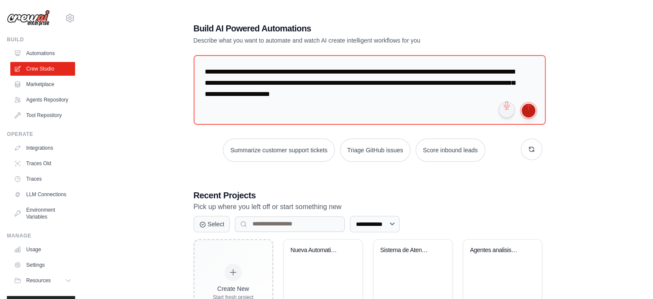
click at [531, 110] on button "submit" at bounding box center [529, 111] width 14 height 14
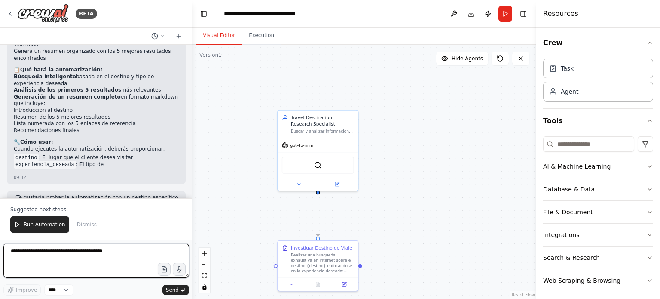
scroll to position [586, 0]
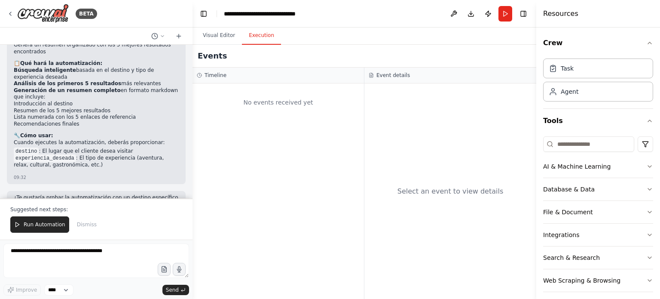
click at [253, 36] on button "Execution" at bounding box center [261, 36] width 39 height 18
click at [37, 224] on span "Run Automation" at bounding box center [45, 224] width 42 height 7
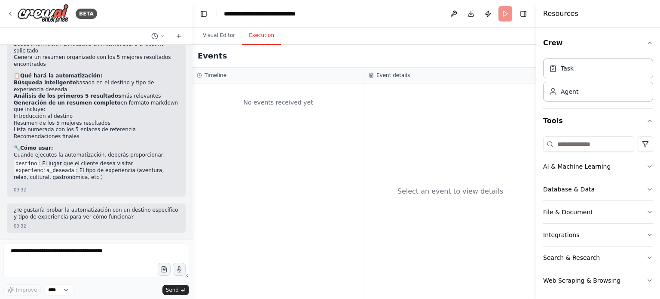
scroll to position [545, 0]
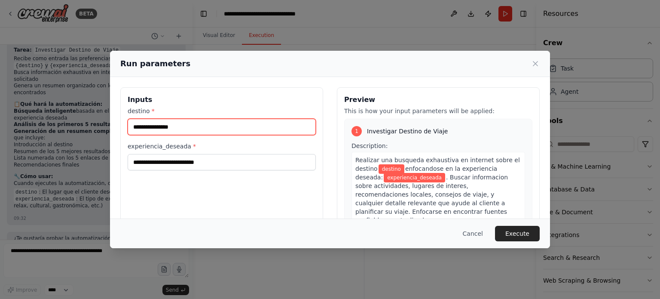
drag, startPoint x: 179, startPoint y: 130, endPoint x: 133, endPoint y: 127, distance: 45.6
click at [133, 127] on input "destino *" at bounding box center [222, 127] width 188 height 16
type input "******"
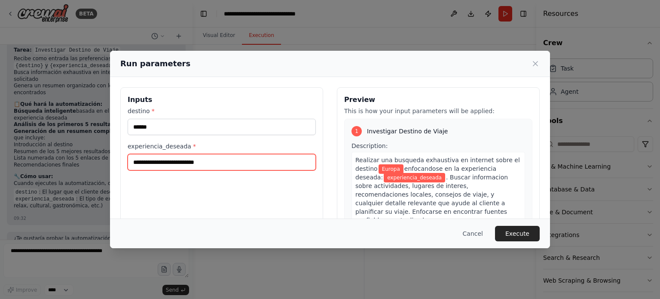
click at [156, 159] on input "experiencia_deseada *" at bounding box center [222, 162] width 188 height 16
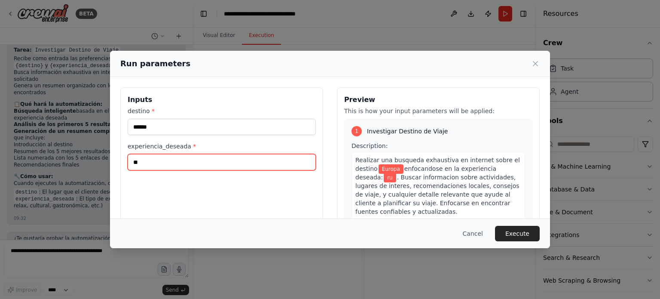
type input "*"
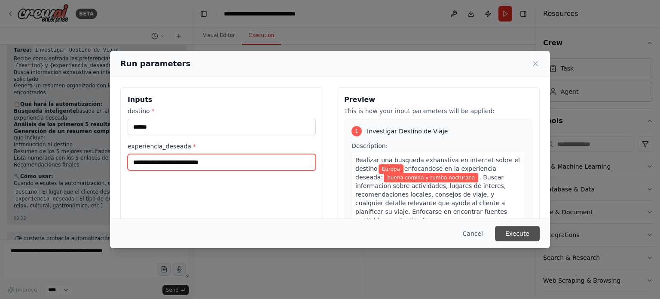
type input "**********"
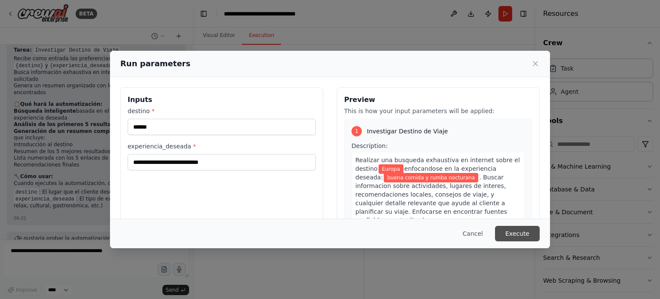
click at [515, 233] on button "Execute" at bounding box center [517, 233] width 45 height 15
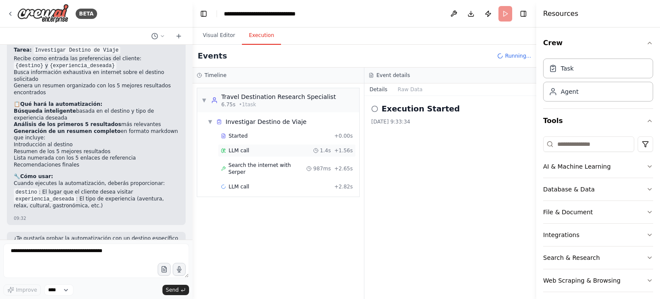
click at [235, 152] on span "LLM call" at bounding box center [239, 150] width 21 height 7
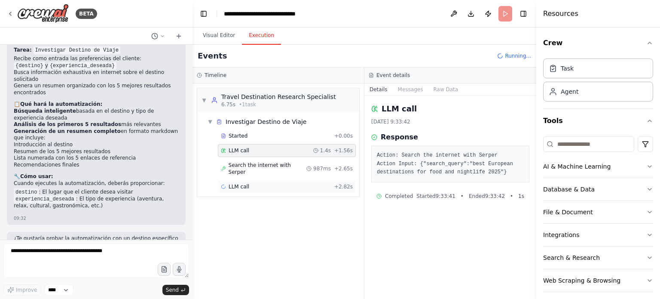
click at [239, 183] on span "LLM call" at bounding box center [239, 186] width 21 height 7
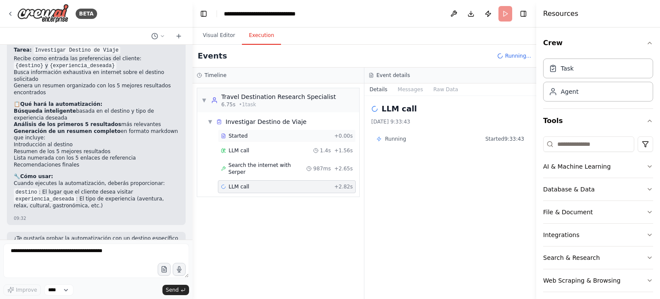
click at [235, 133] on span "Started" at bounding box center [238, 135] width 19 height 7
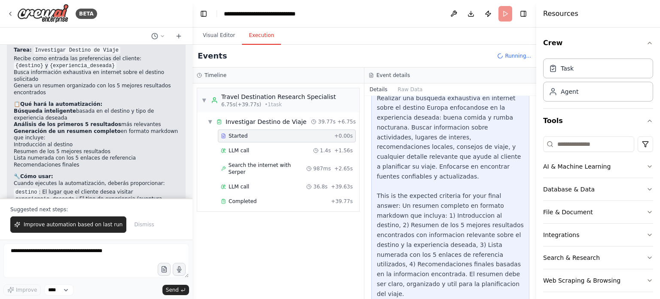
scroll to position [586, 0]
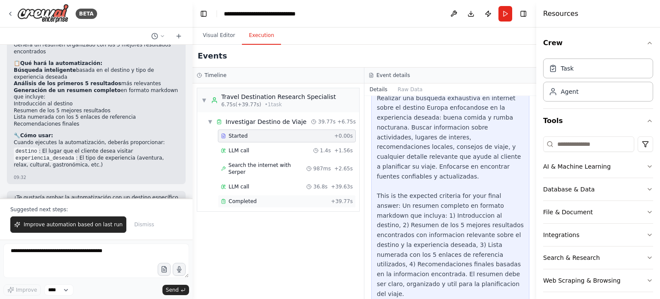
click at [242, 198] on span "Completed" at bounding box center [243, 201] width 28 height 7
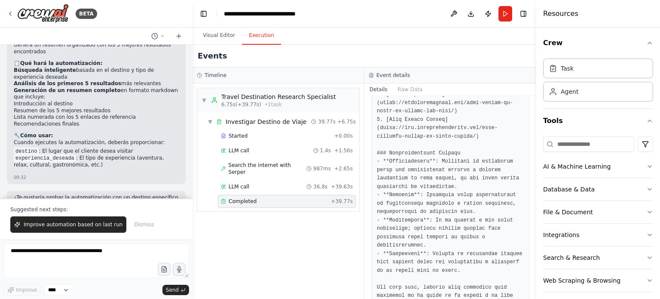
scroll to position [898, 0]
